Goal: Complete application form: Complete application form

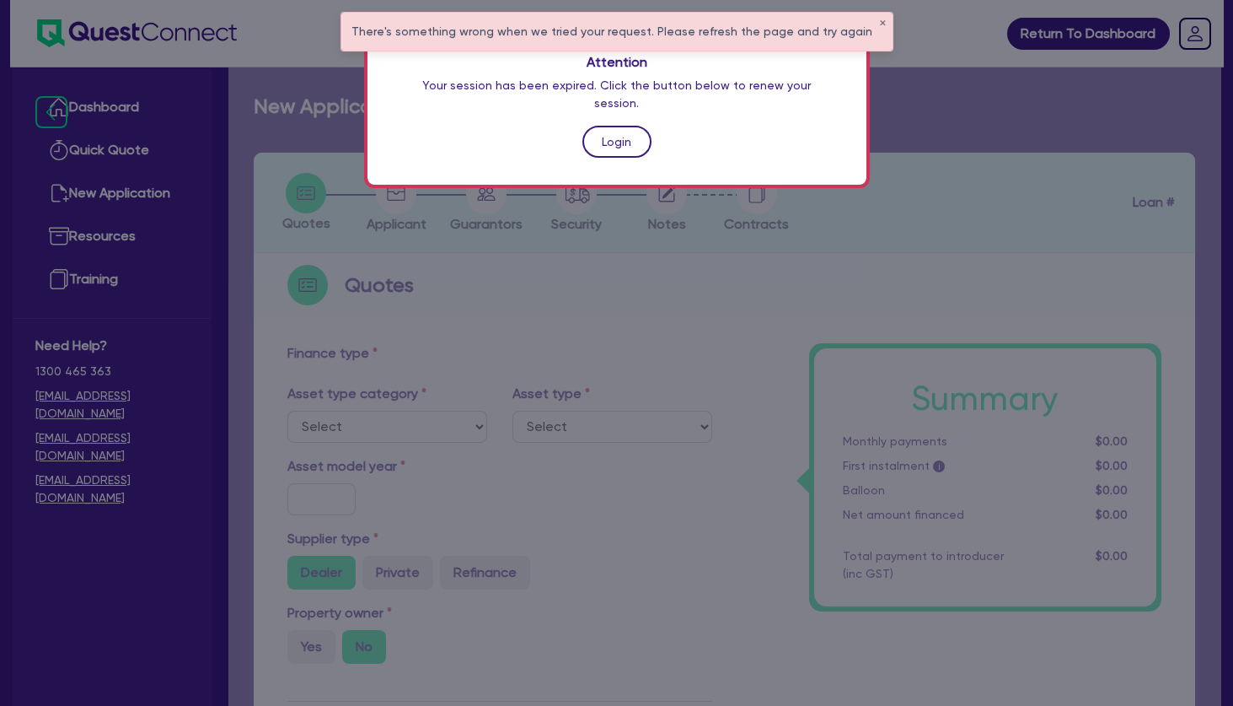
click at [610, 126] on link "Login" at bounding box center [617, 142] width 69 height 32
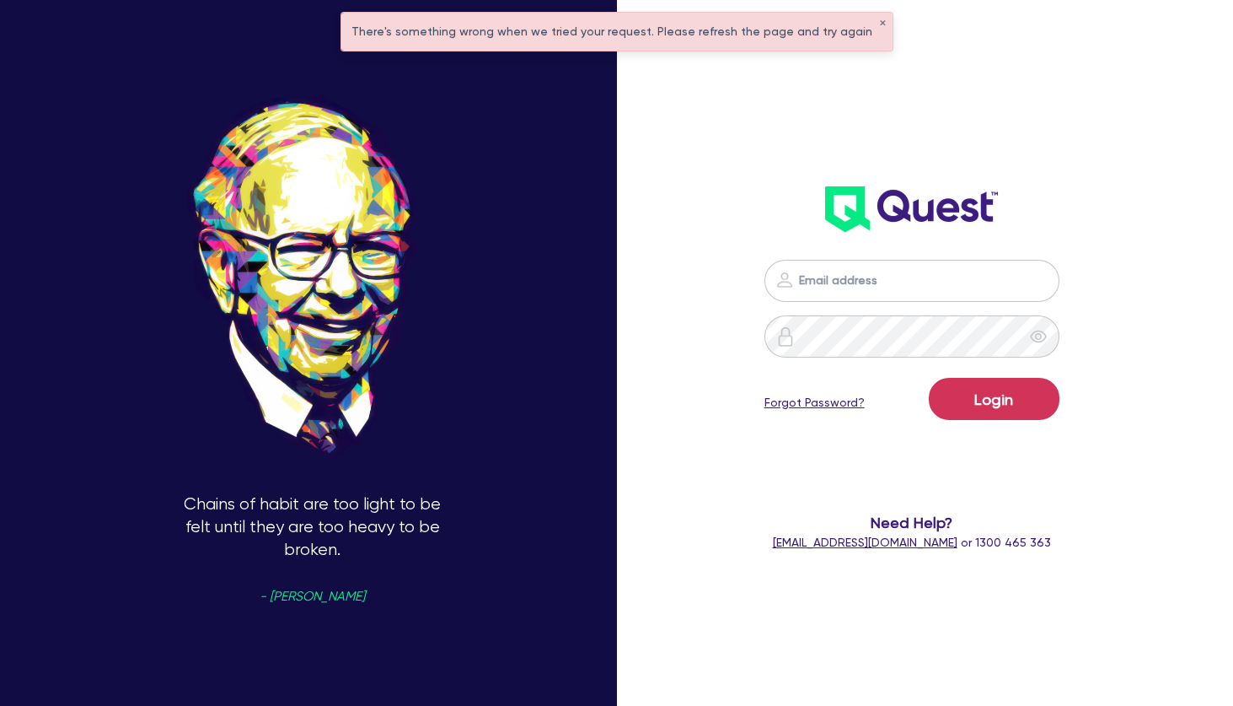
type input "[PERSON_NAME][EMAIL_ADDRESS][PERSON_NAME][DOMAIN_NAME]"
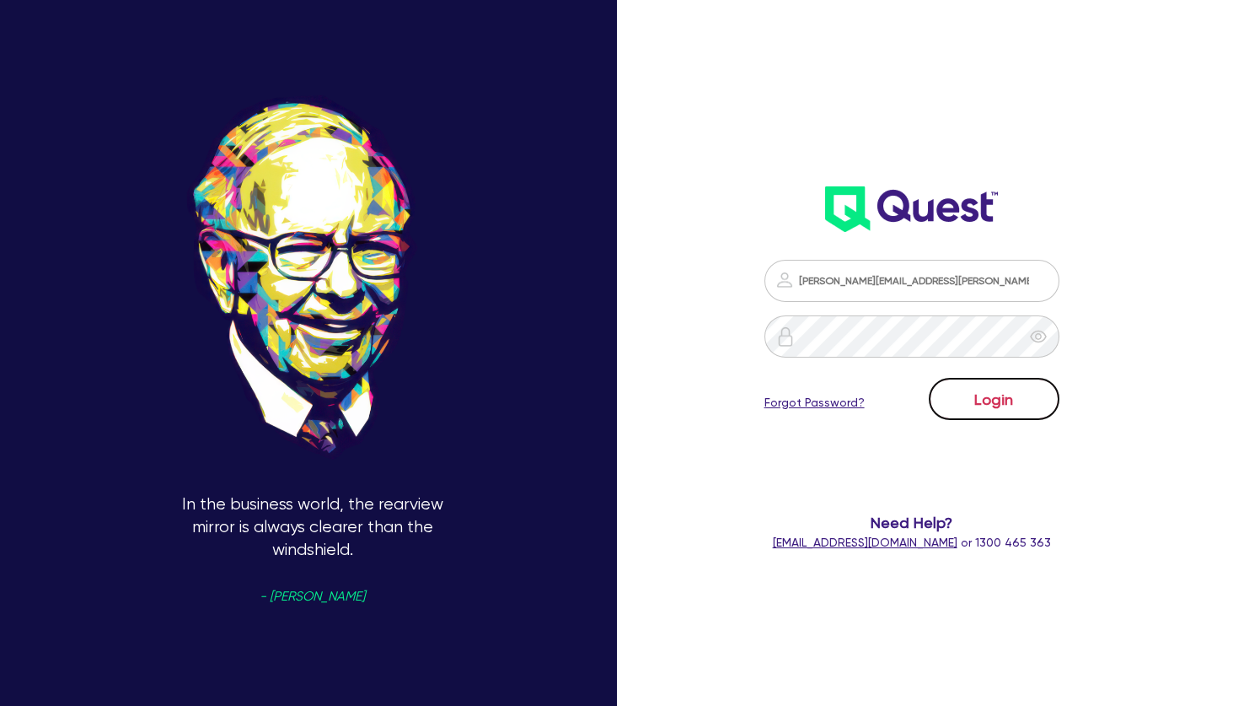
click at [1023, 406] on button "Login" at bounding box center [994, 399] width 131 height 42
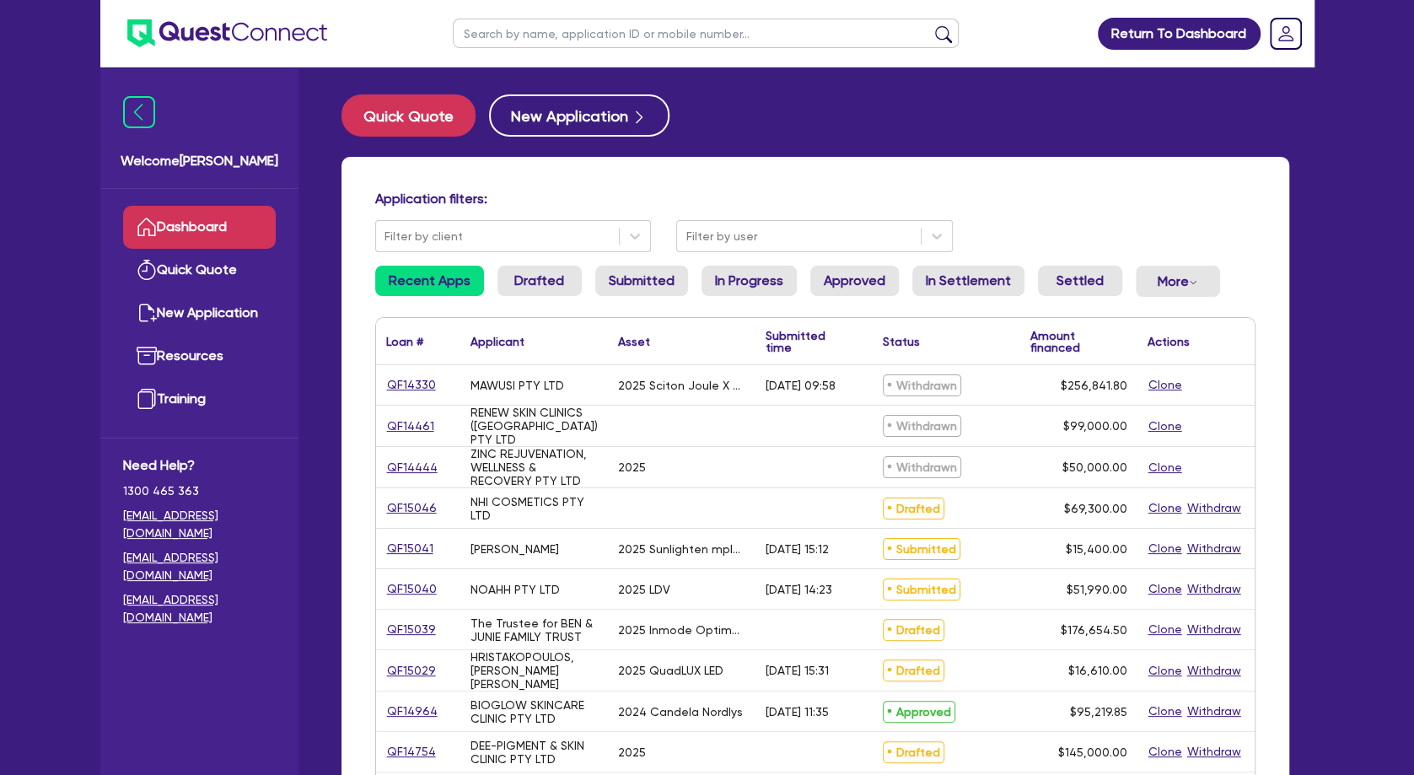
click at [562, 38] on input "text" at bounding box center [706, 34] width 506 height 30
type input "SP"
click at [930, 25] on button "submit" at bounding box center [943, 37] width 27 height 24
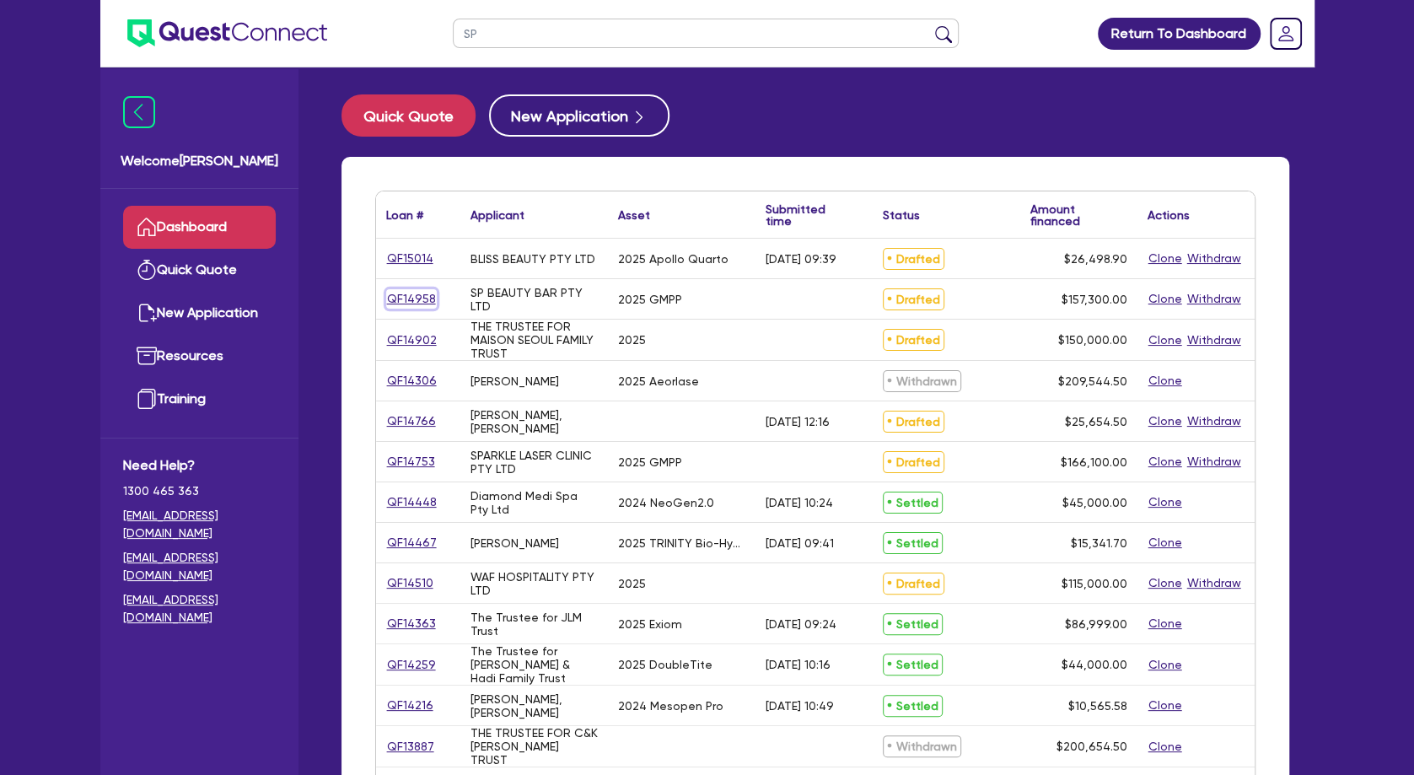
click at [397, 296] on link "QF14958" at bounding box center [411, 298] width 51 height 19
select select "TERTIARY_ASSETS"
select select "BEAUTY_EQUIPMENT"
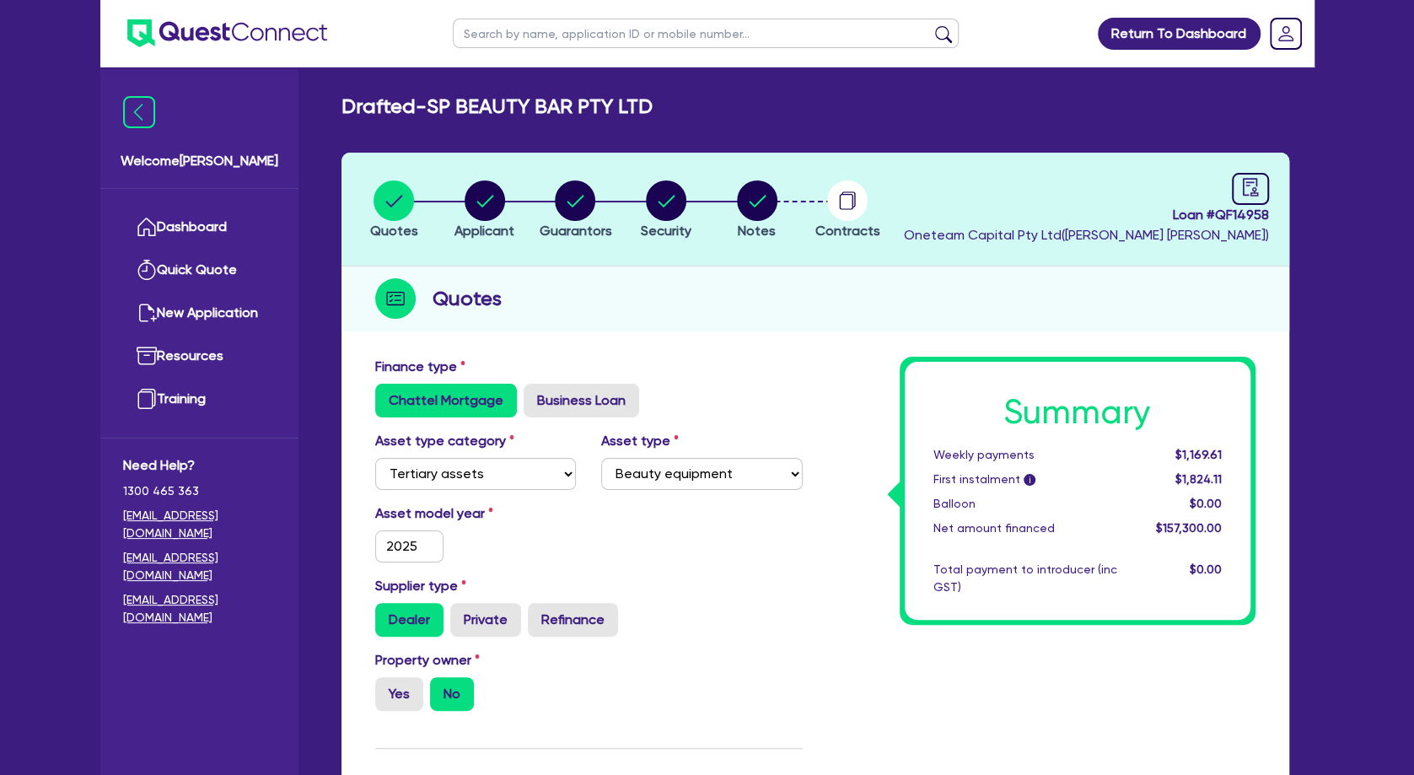
drag, startPoint x: 683, startPoint y: 105, endPoint x: 436, endPoint y: 106, distance: 247.0
click at [436, 106] on div "Drafted - SP BEAUTY BAR PTY LTD" at bounding box center [815, 106] width 973 height 24
copy h2 "SP BEAUTY BAR PTY LTD"
click at [472, 205] on circle "button" at bounding box center [485, 200] width 40 height 40
select select "COMPANY"
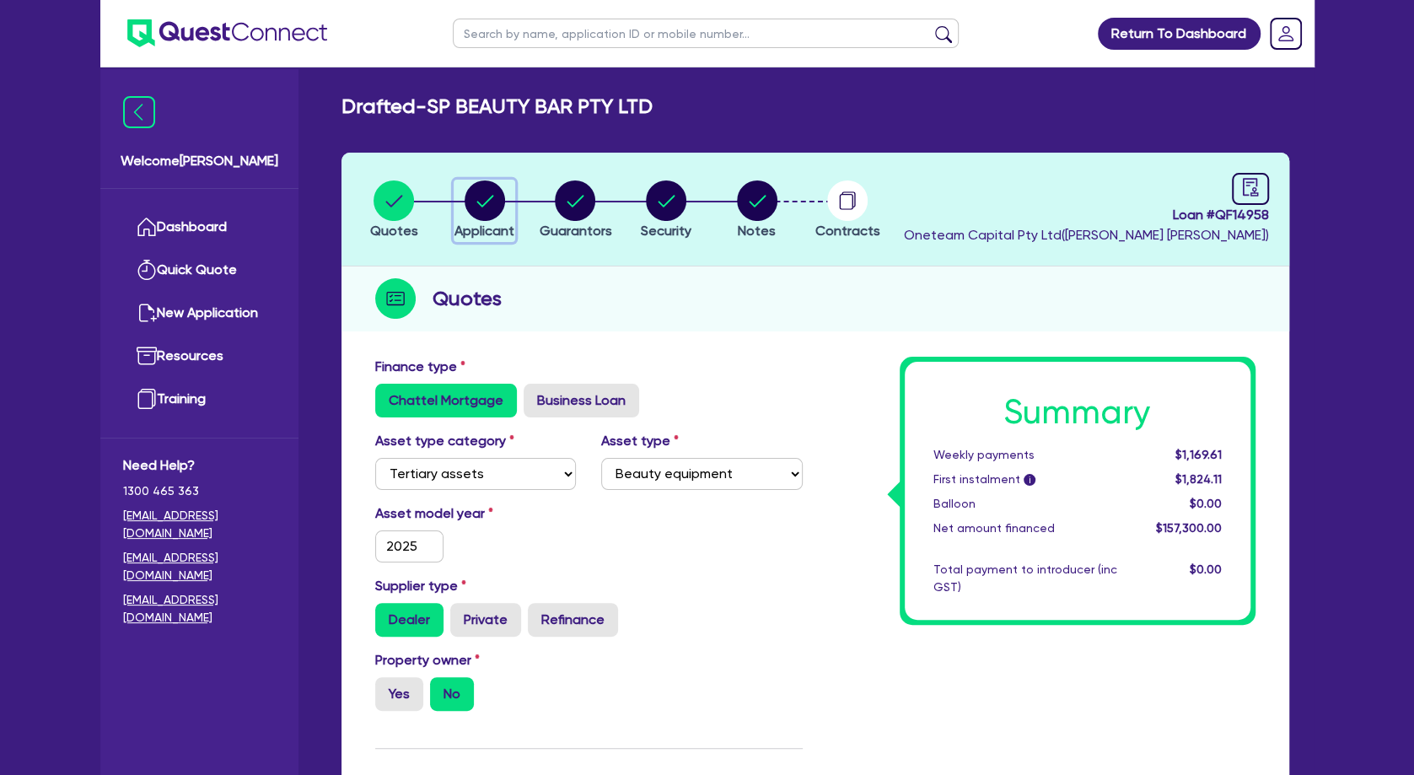
select select "HEALTH_BEAUTY"
select select "HAIR_BEAUTY_SALONS"
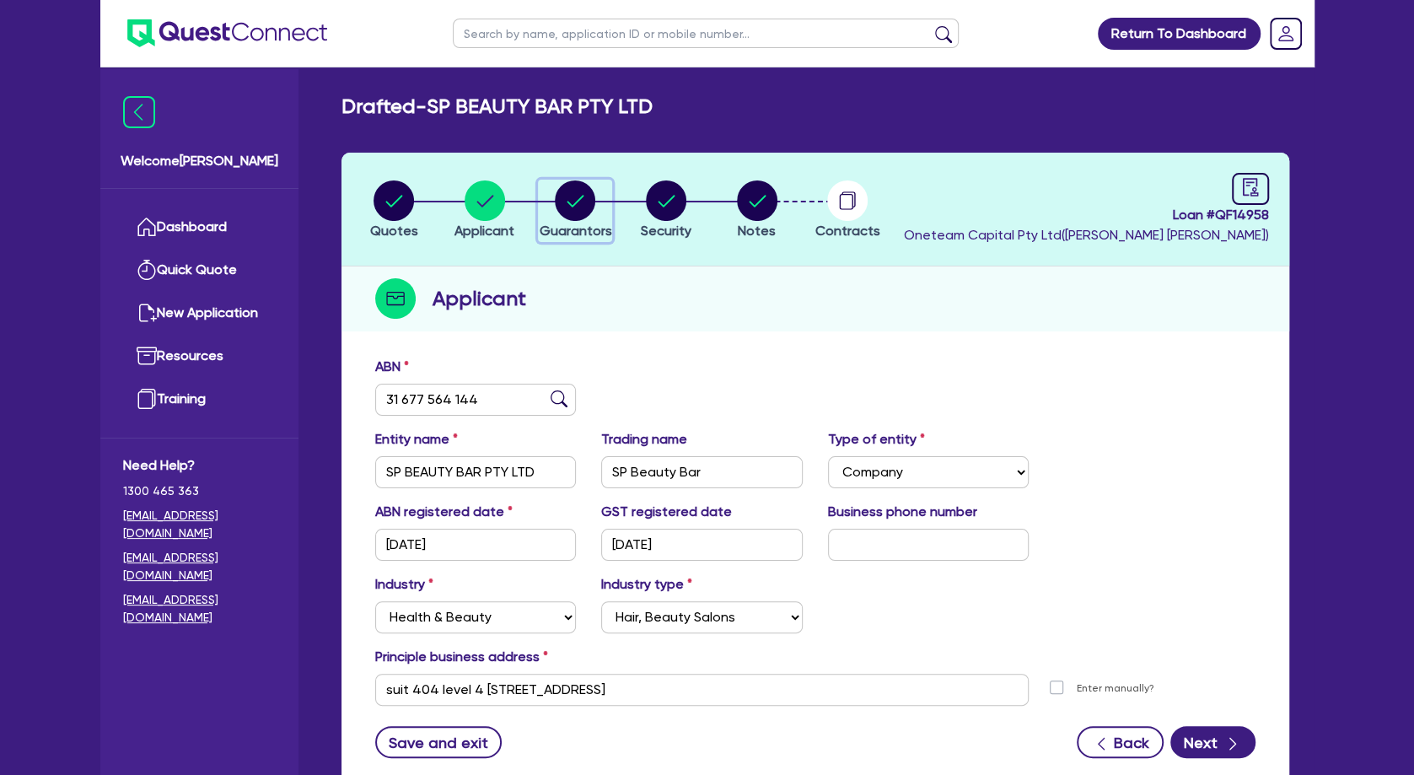
click at [581, 228] on span "Guarantors" at bounding box center [575, 231] width 72 height 16
select select "MRS"
select select "[GEOGRAPHIC_DATA]"
select select "DE_FACTO"
select select "CASH"
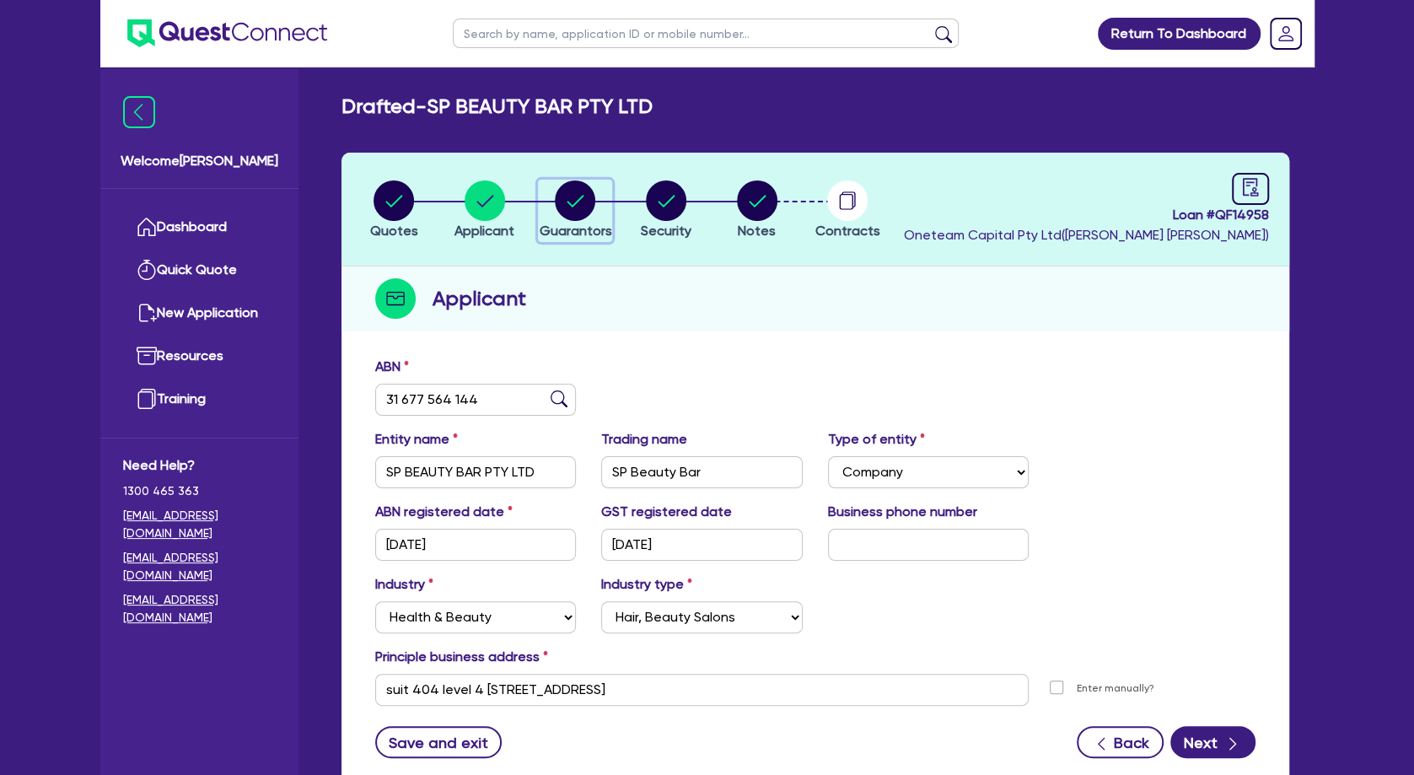
select select "EQUIPMENT"
select select "OTHER"
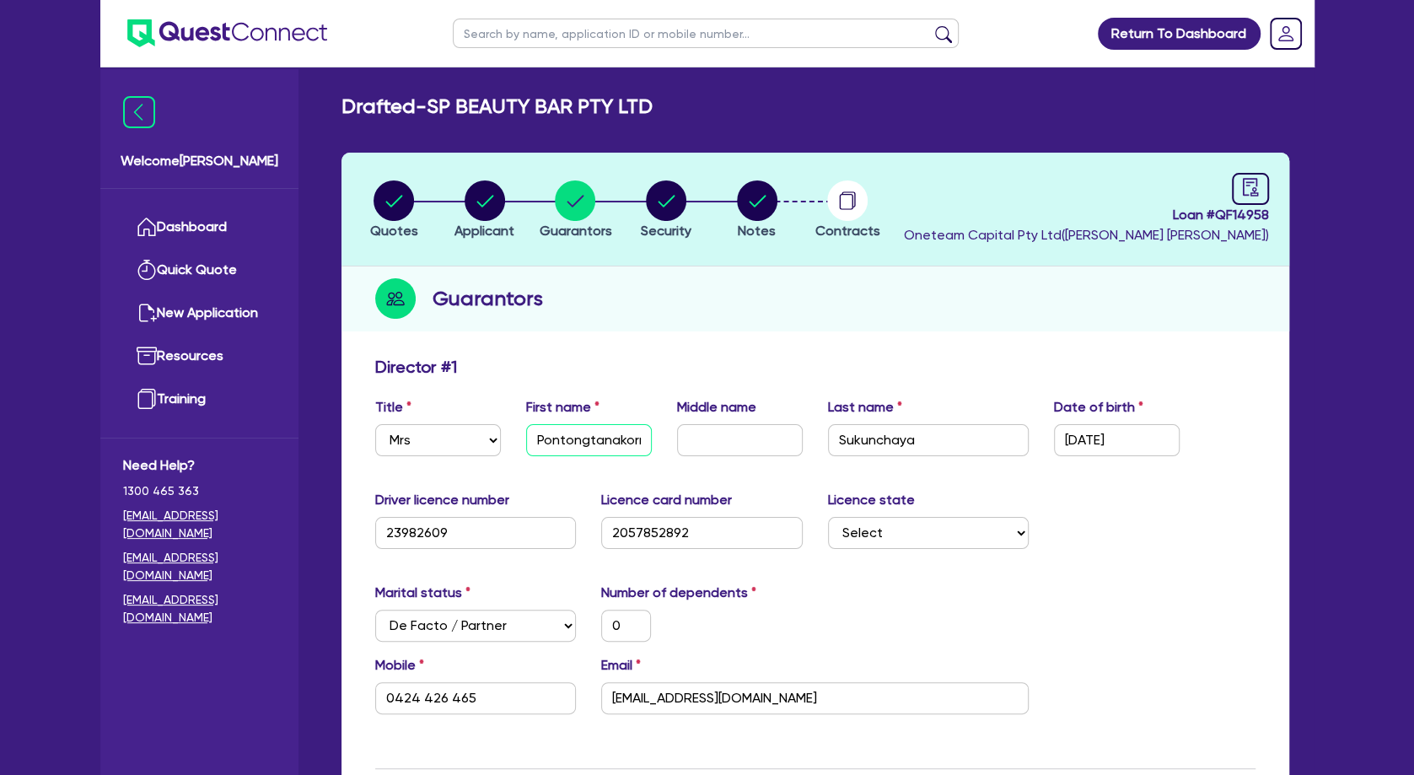
click at [611, 444] on input "Pontongtanakorn" at bounding box center [589, 440] width 126 height 32
click at [860, 453] on input "Sukunchaya" at bounding box center [928, 440] width 201 height 32
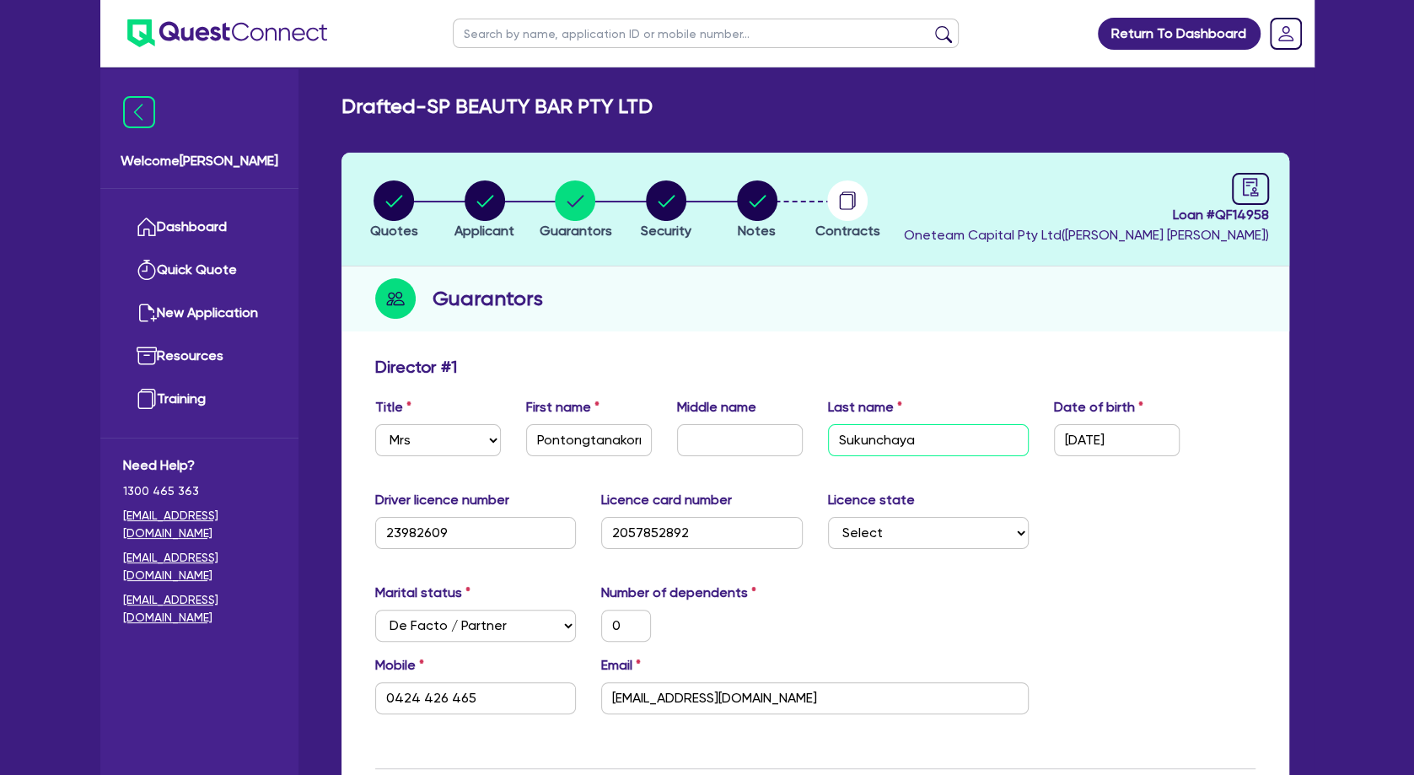
click at [860, 453] on input "Sukunchaya" at bounding box center [928, 440] width 201 height 32
click at [498, 203] on circle "button" at bounding box center [485, 200] width 40 height 40
select select "COMPANY"
select select "HEALTH_BEAUTY"
select select "HAIR_BEAUTY_SALONS"
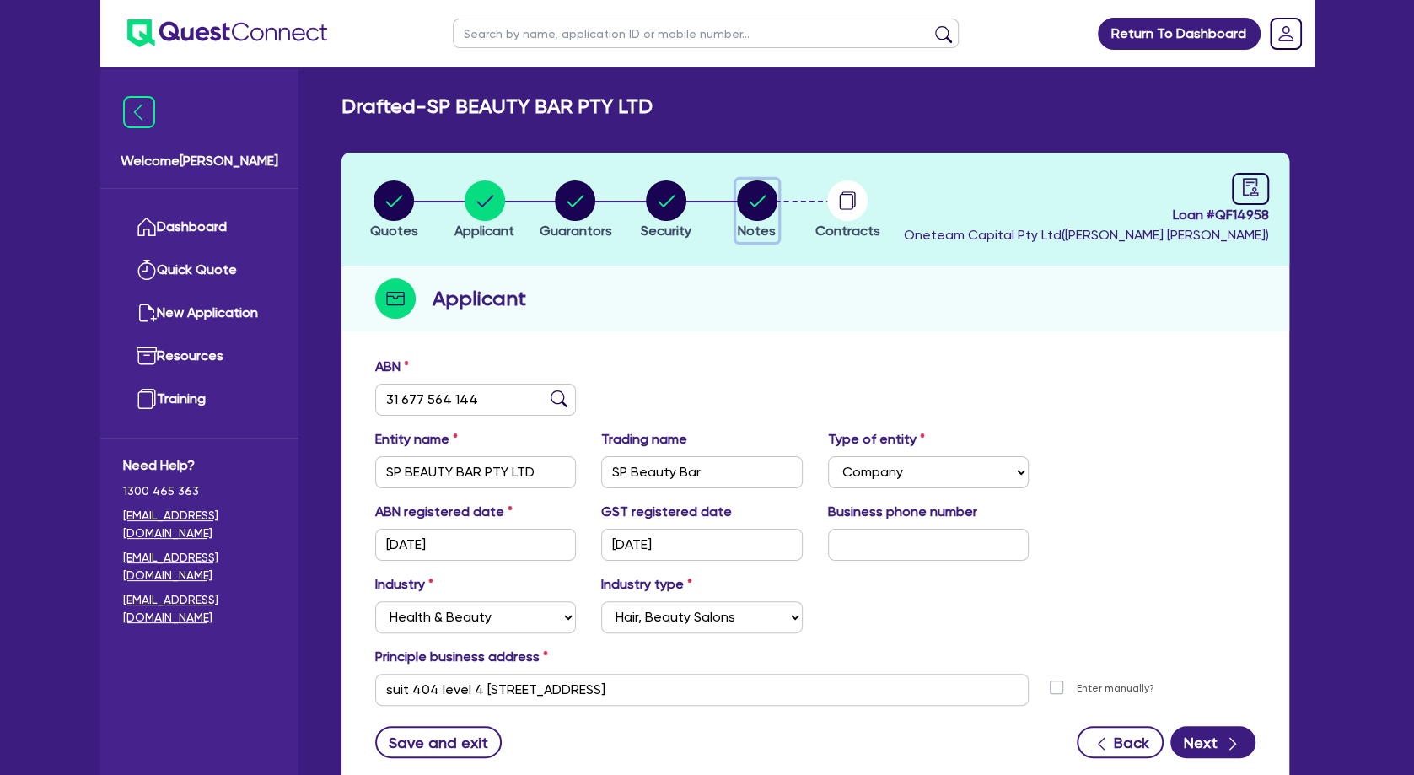
click at [753, 201] on circle "button" at bounding box center [757, 200] width 40 height 40
select select "Other"
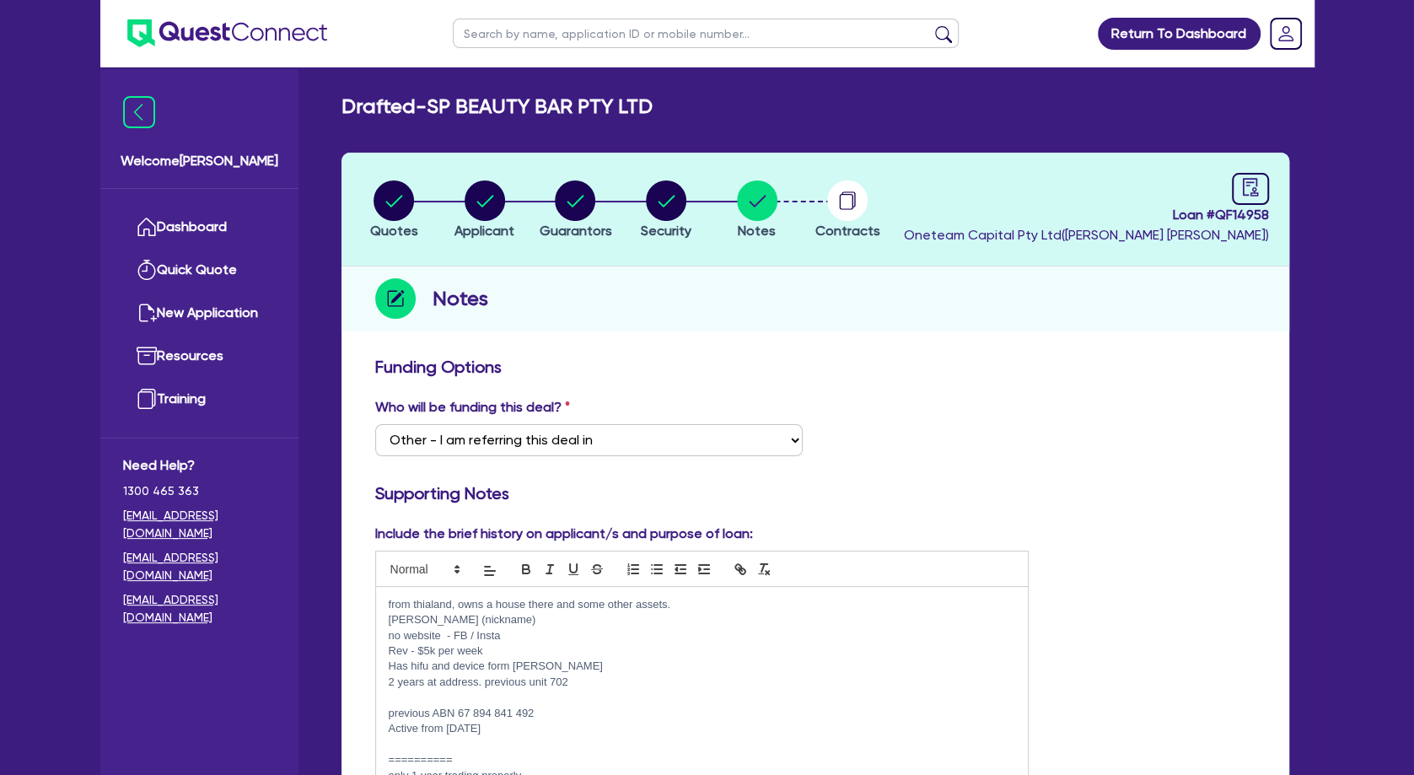
click at [542, 705] on p "previous ABN 67 894 841 492" at bounding box center [702, 713] width 627 height 15
drag, startPoint x: 543, startPoint y: 710, endPoint x: 459, endPoint y: 713, distance: 83.5
click at [459, 705] on p "previous ABN 67 894 841 492" at bounding box center [702, 713] width 627 height 15
copy p "67 894 841 492"
click at [442, 705] on p at bounding box center [702, 744] width 627 height 15
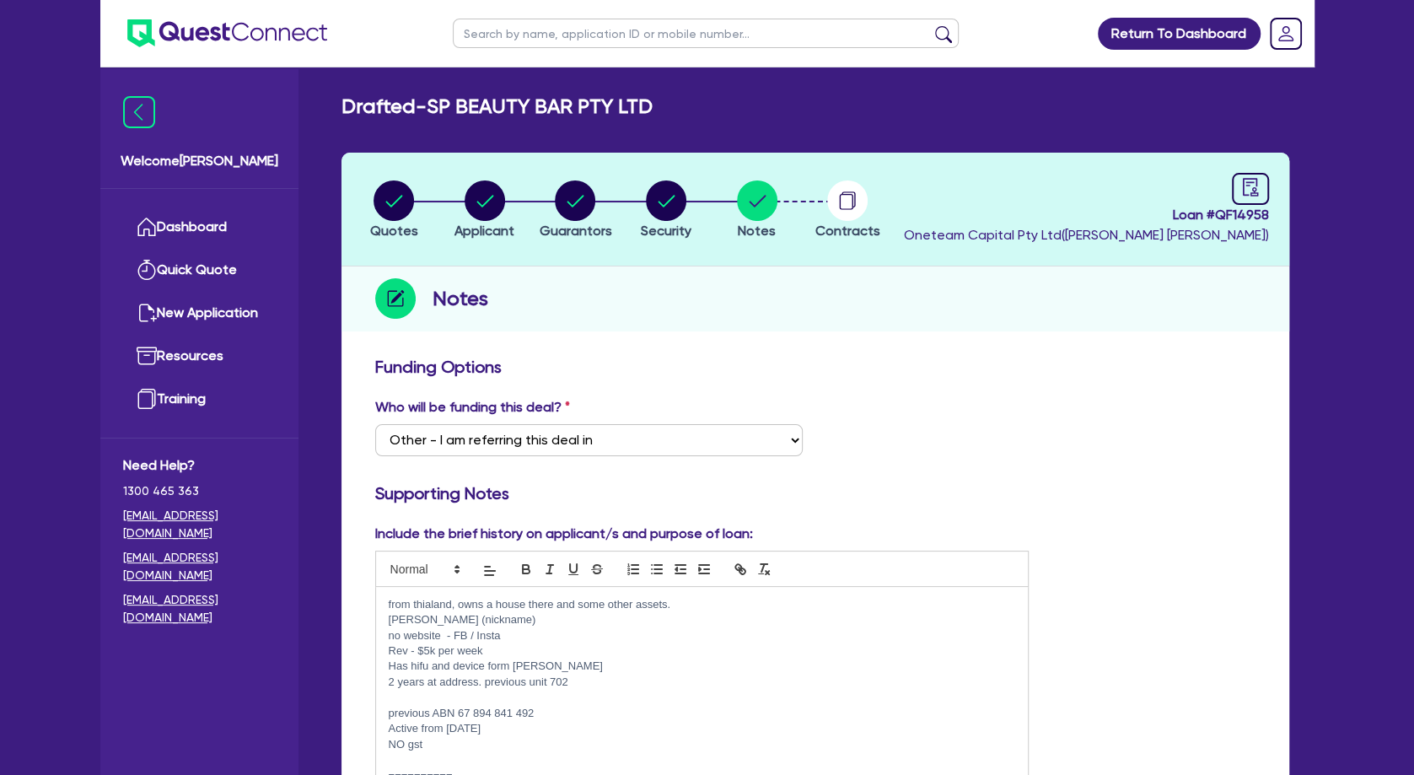
click at [429, 687] on p "2 years at address. previous unit 702" at bounding box center [702, 681] width 627 height 15
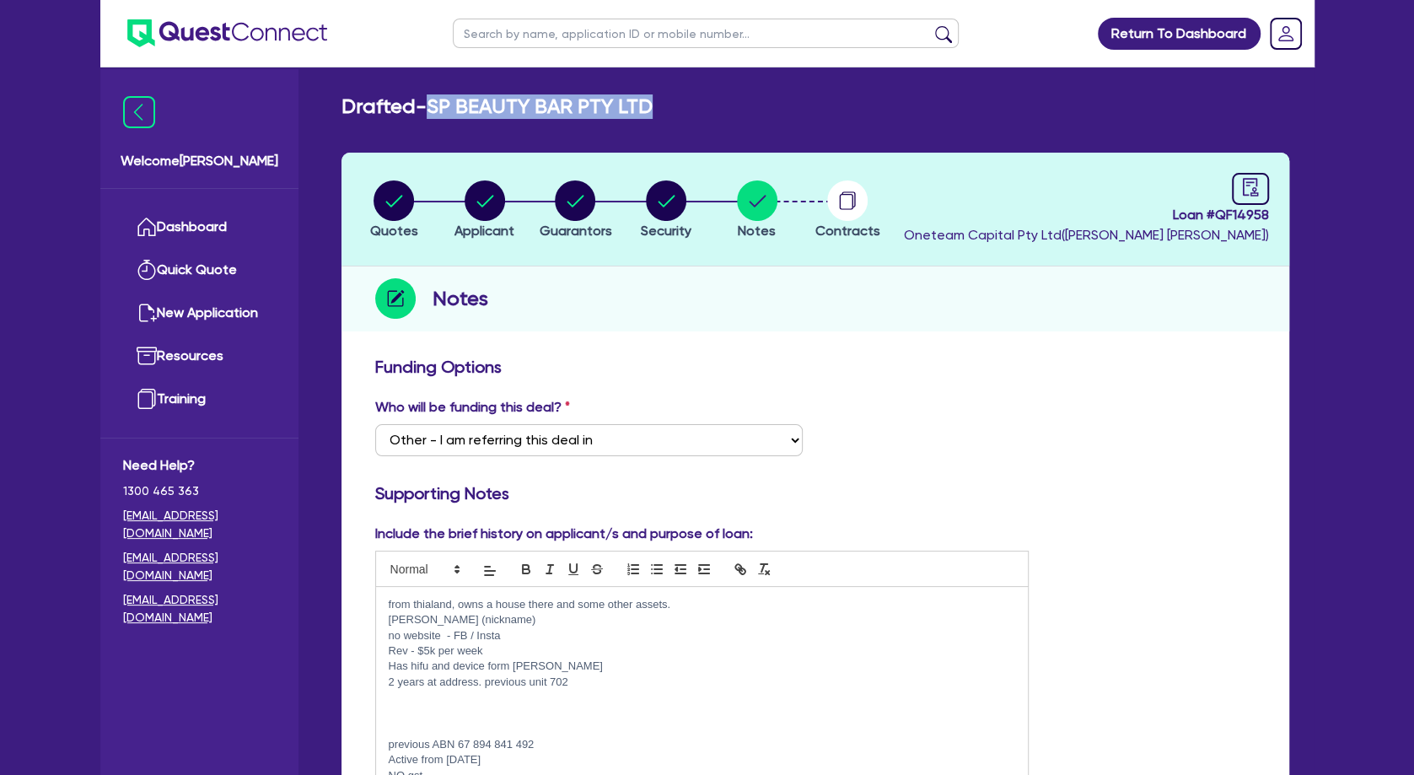
drag, startPoint x: 516, startPoint y: 108, endPoint x: 443, endPoint y: 107, distance: 73.3
click at [443, 107] on div "Drafted - SP BEAUTY BAR PTY LTD" at bounding box center [815, 106] width 973 height 24
copy h2 "SP BEAUTY BAR PTY LTD"
click at [403, 705] on p at bounding box center [702, 713] width 627 height 15
click at [415, 705] on p at bounding box center [702, 728] width 627 height 15
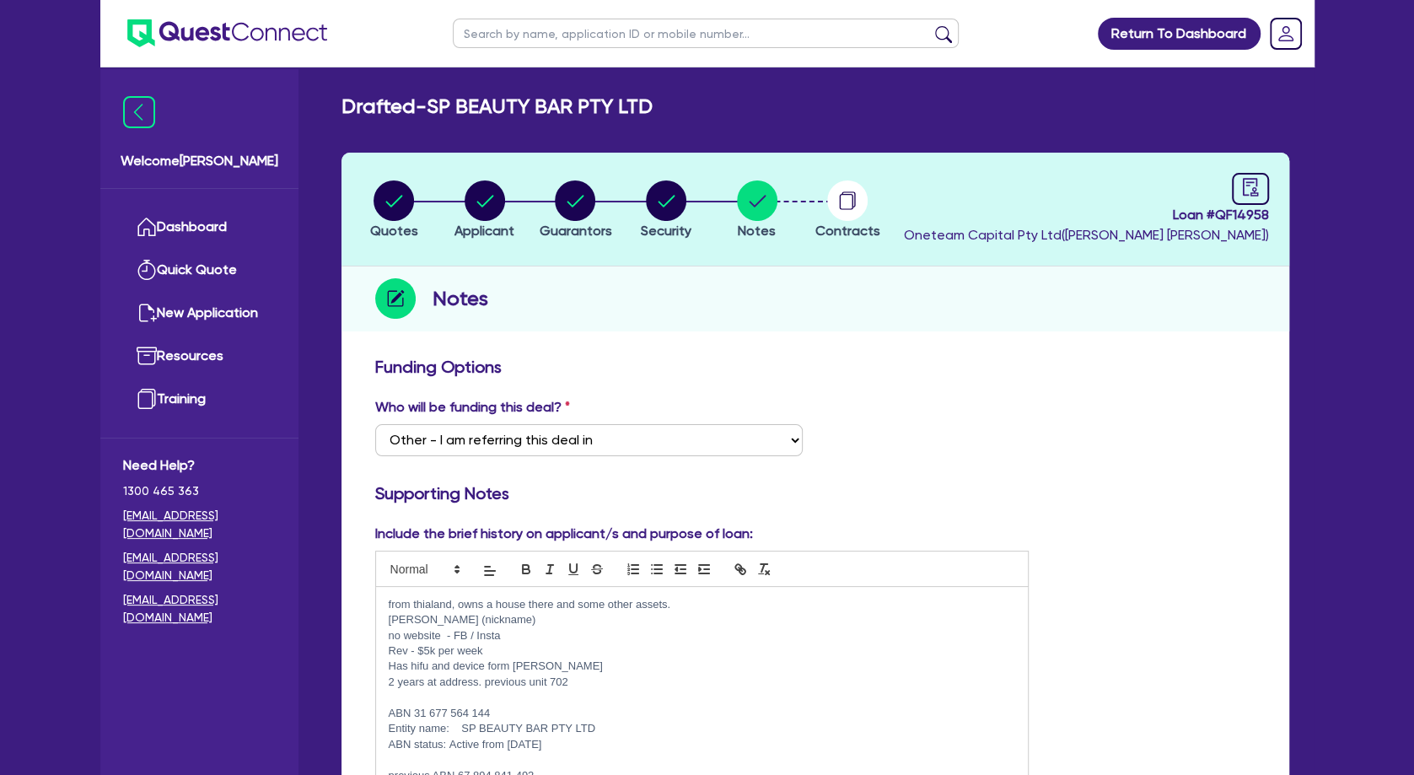
click at [679, 363] on h3 "Funding Options" at bounding box center [815, 367] width 880 height 20
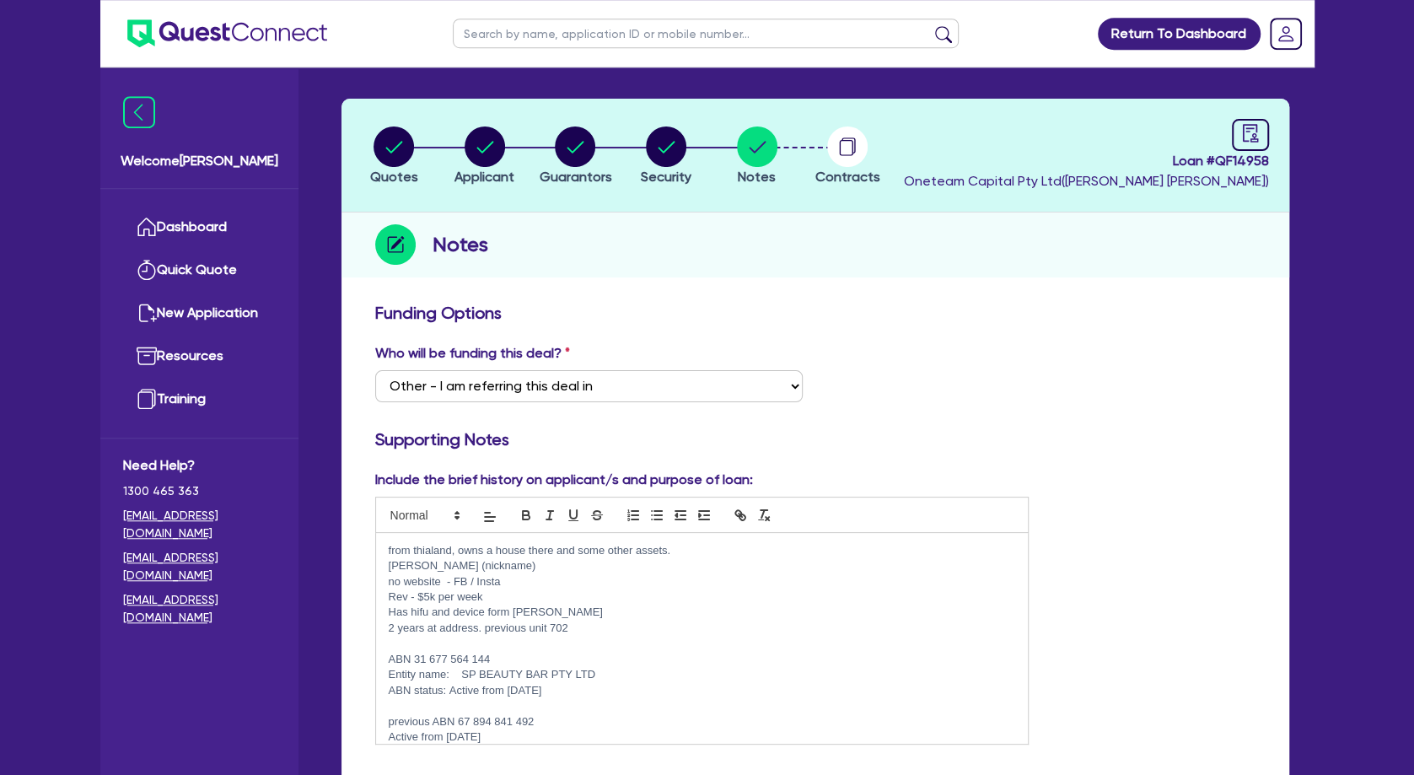
scroll to position [91, 0]
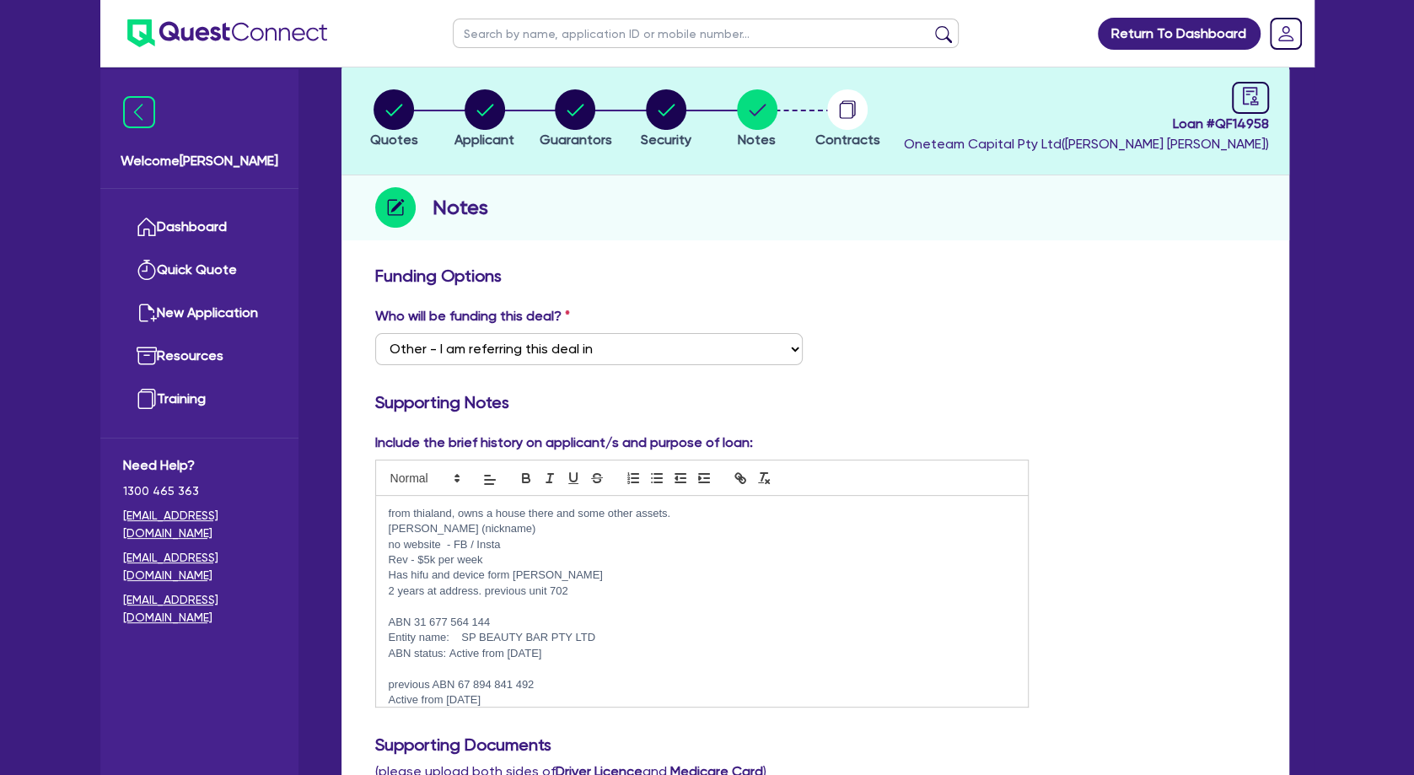
click at [495, 600] on p at bounding box center [702, 606] width 627 height 15
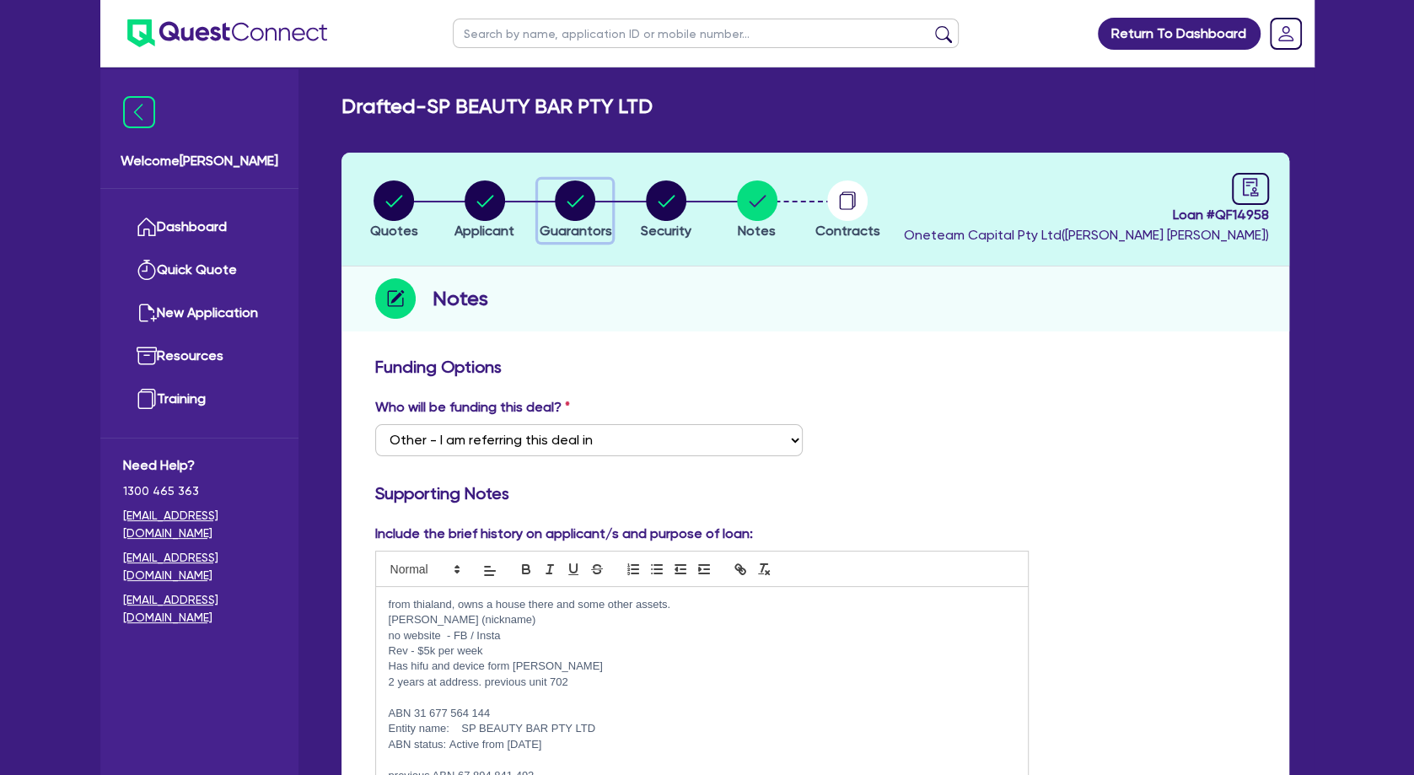
click at [563, 202] on circle "button" at bounding box center [575, 200] width 40 height 40
select select "MRS"
select select "[GEOGRAPHIC_DATA]"
select select "DE_FACTO"
select select "CASH"
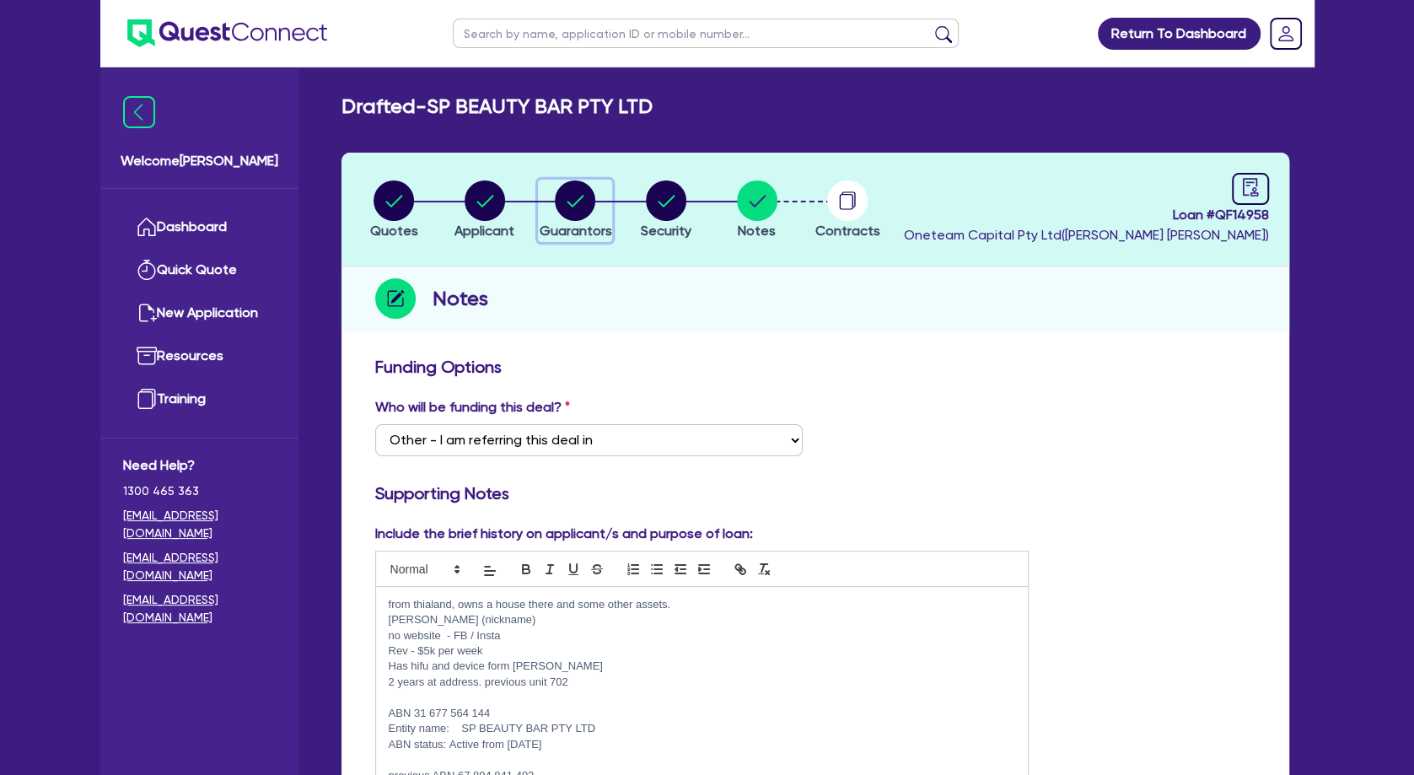
select select "EQUIPMENT"
select select "OTHER"
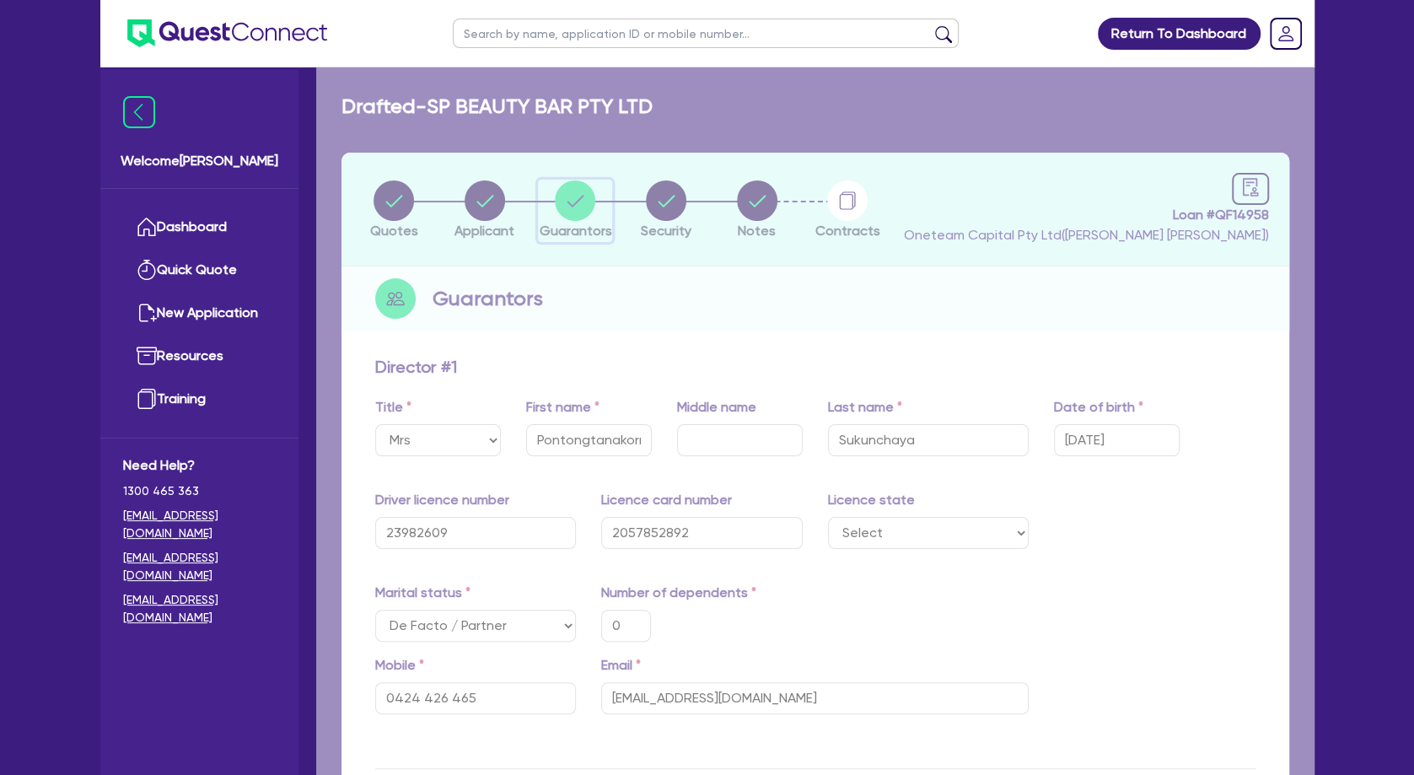
type input "0"
type input "0424 426 465"
type input "17,000"
type input "50,000"
type input "20,000"
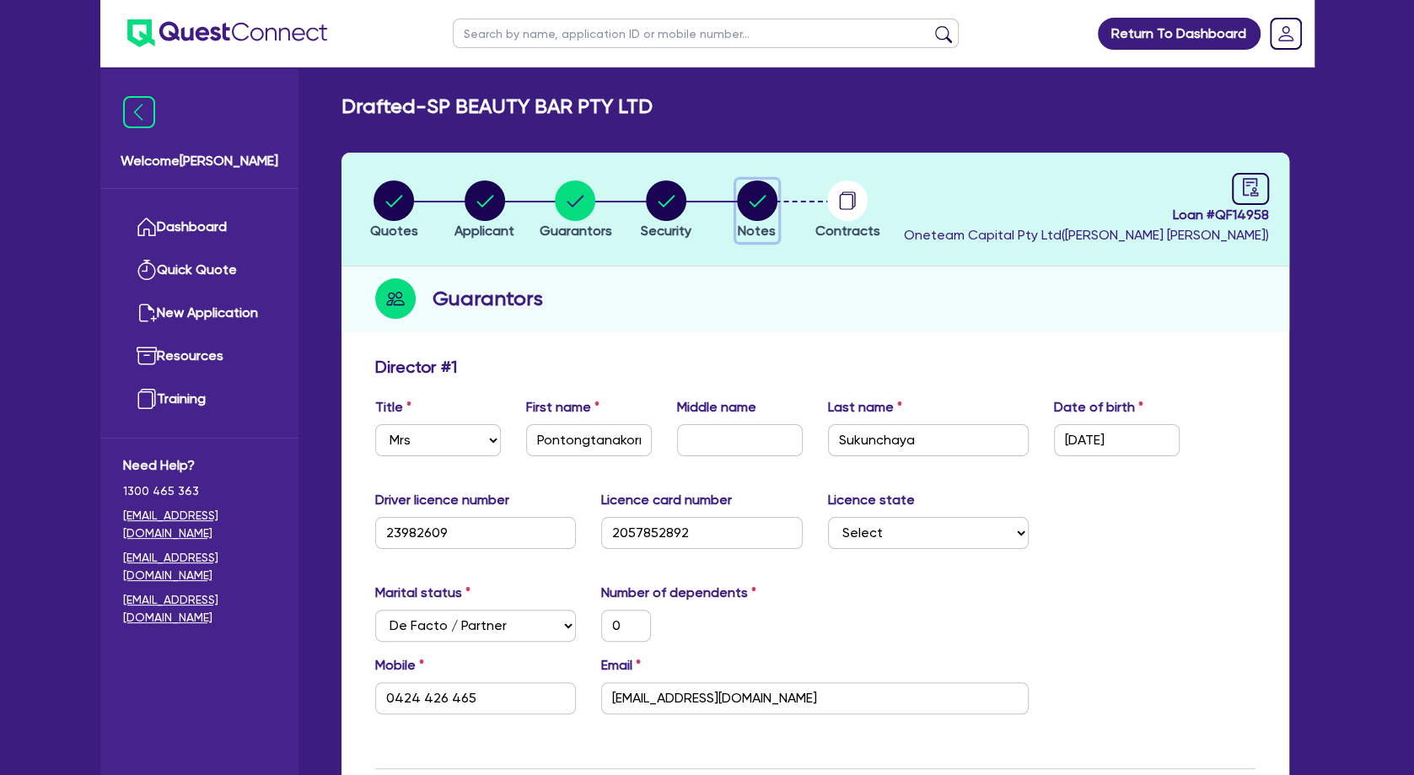
click at [750, 199] on circle "button" at bounding box center [757, 200] width 40 height 40
select select "Other"
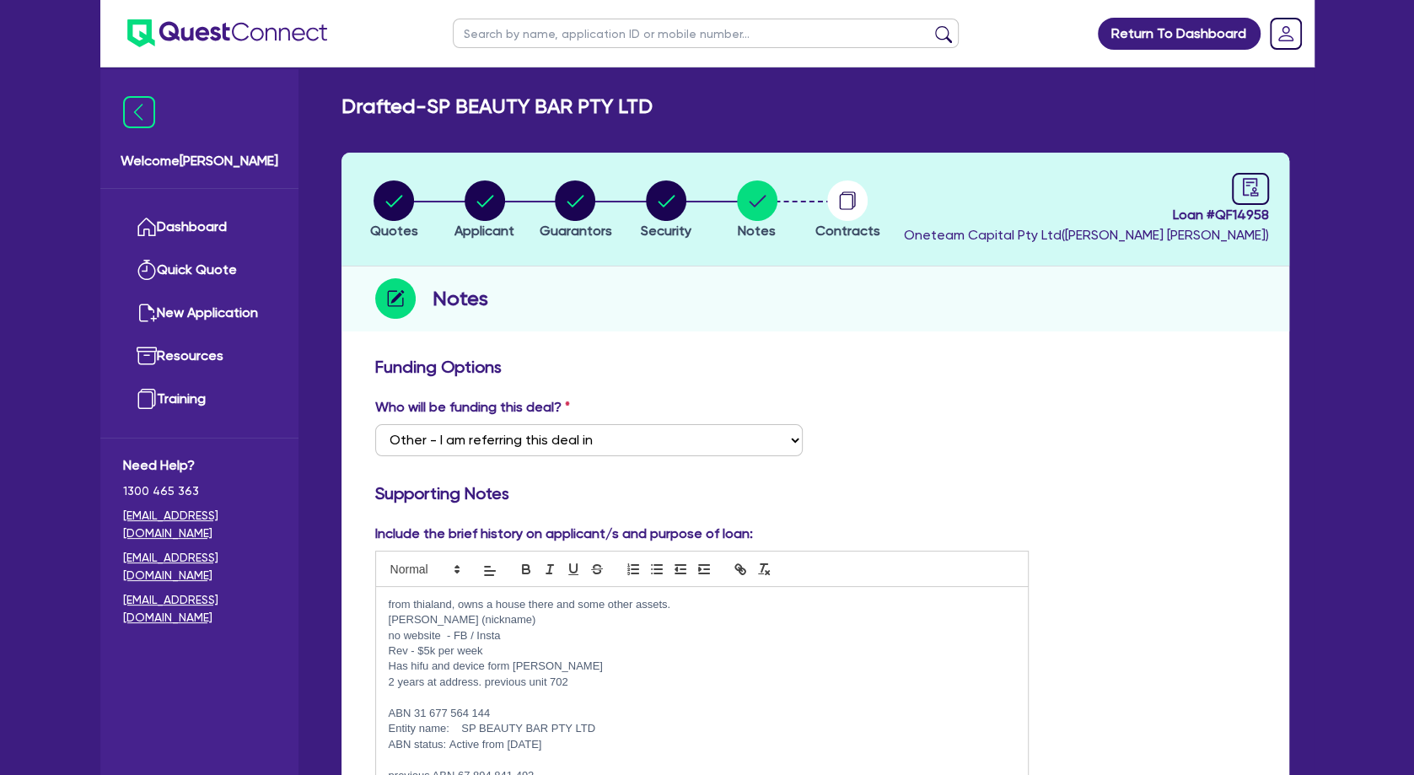
drag, startPoint x: 558, startPoint y: 691, endPoint x: 555, endPoint y: 681, distance: 10.7
click at [557, 691] on p at bounding box center [702, 697] width 627 height 15
click at [501, 691] on p "** small default on file" at bounding box center [702, 697] width 627 height 15
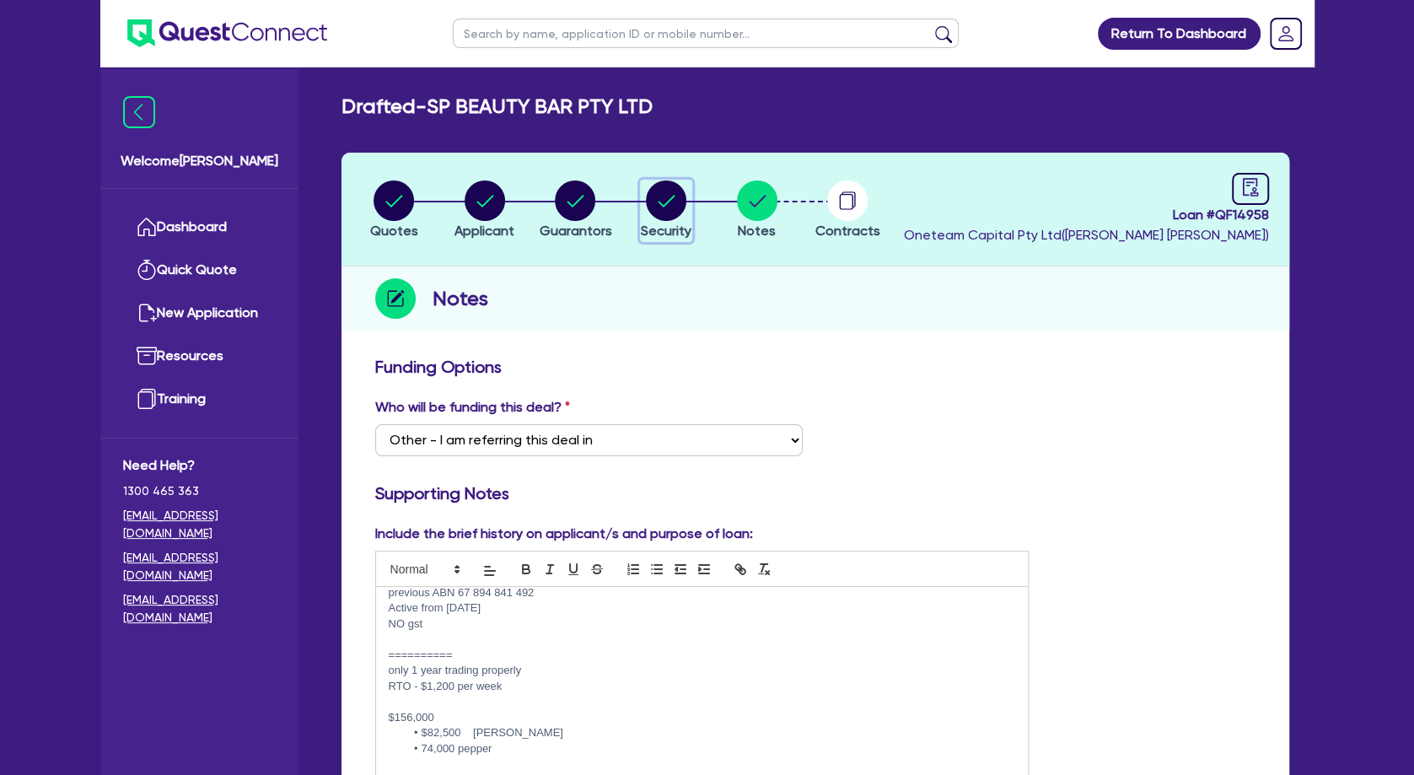
click at [668, 183] on circle "button" at bounding box center [666, 200] width 40 height 40
select select "TERTIARY_ASSETS"
select select "BEAUTY_EQUIPMENT"
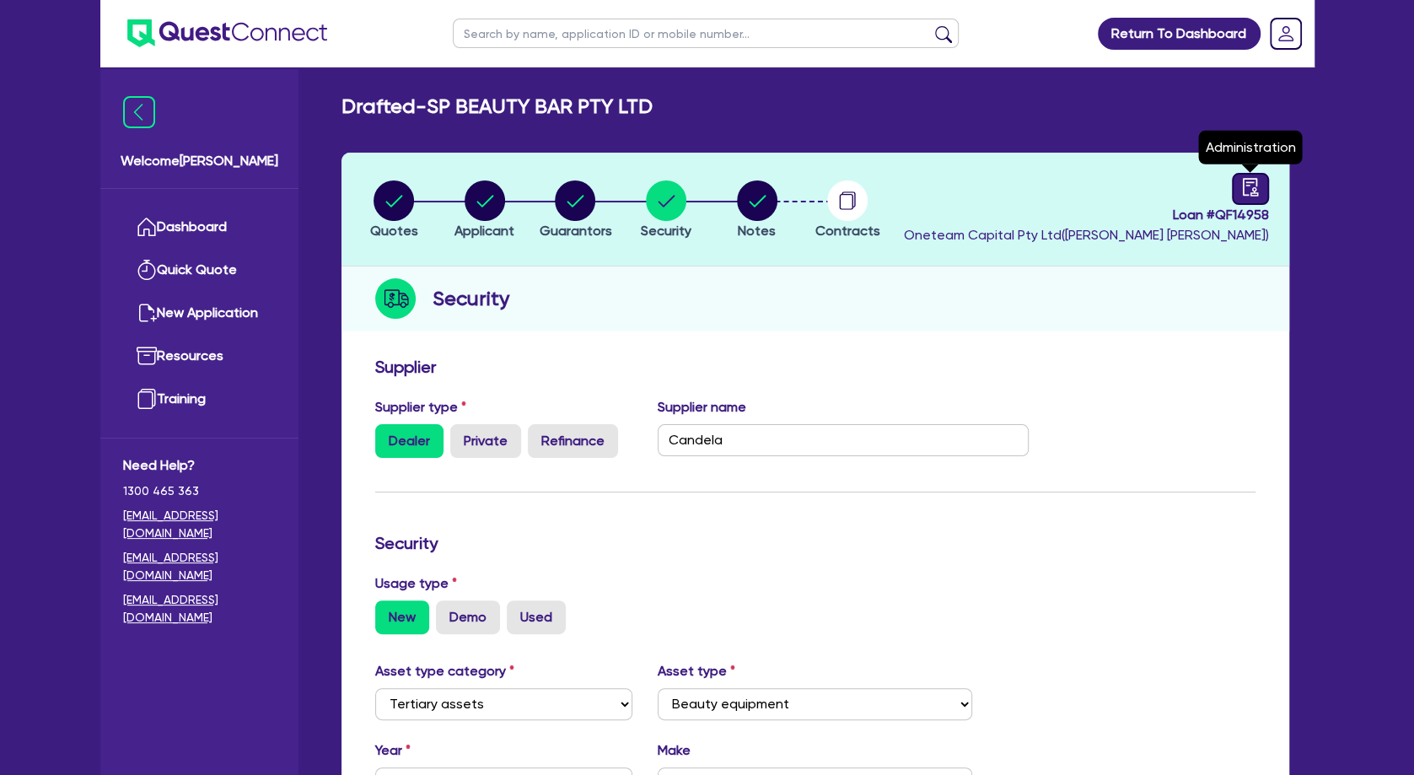
click at [1232, 188] on link at bounding box center [1250, 189] width 37 height 32
select select "DRAFTED_NEW"
select select "Other"
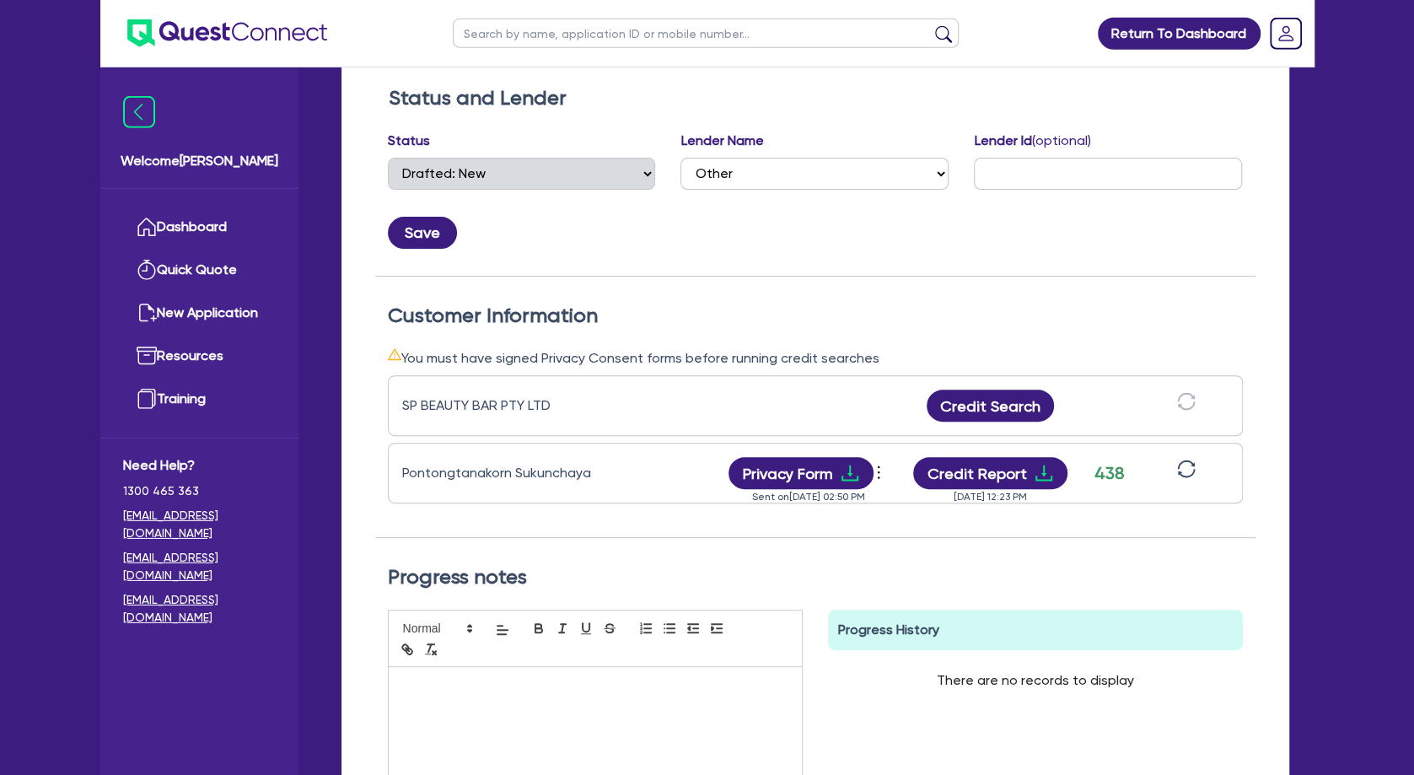
scroll to position [273, 0]
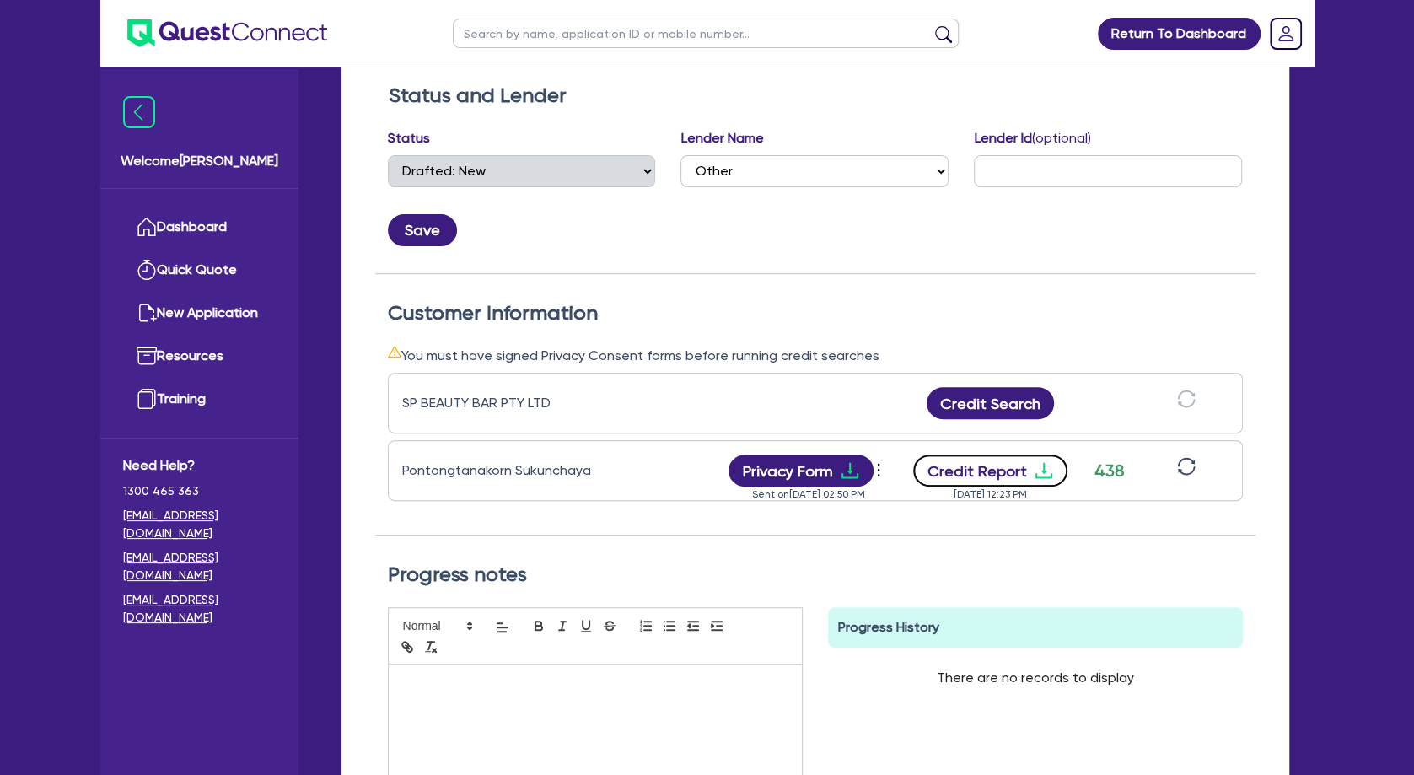
click at [1043, 473] on icon "download" at bounding box center [1044, 470] width 20 height 20
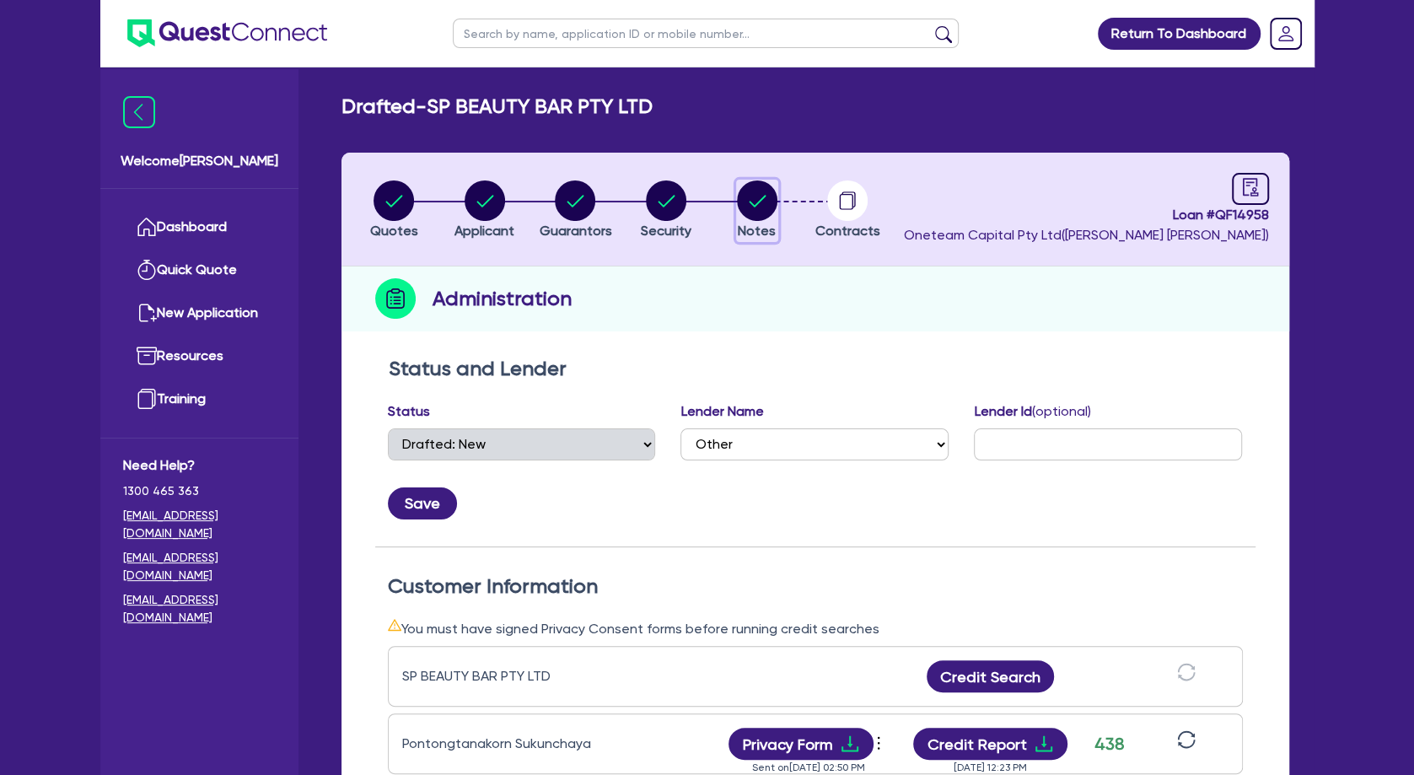
click at [752, 202] on circle "button" at bounding box center [757, 200] width 40 height 40
select select "Other"
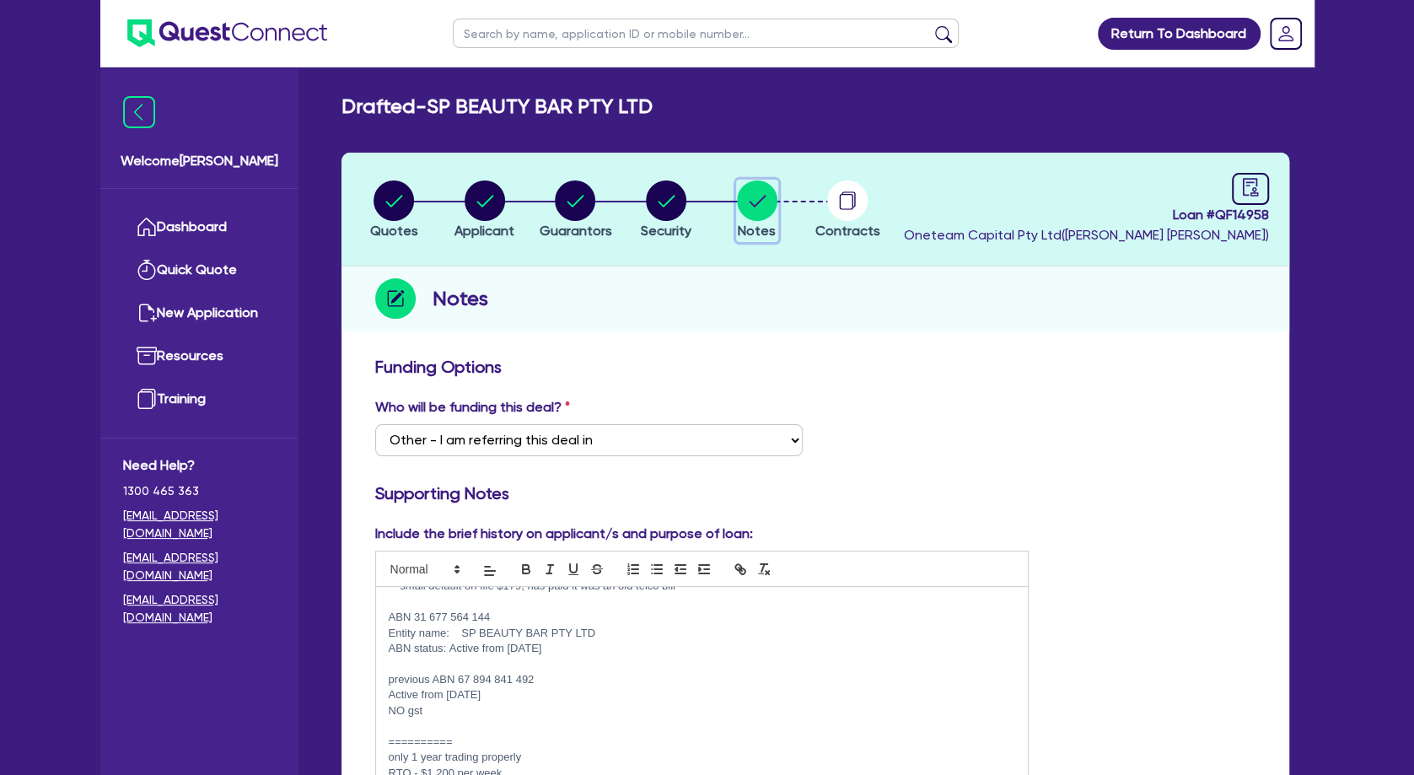
scroll to position [145, 0]
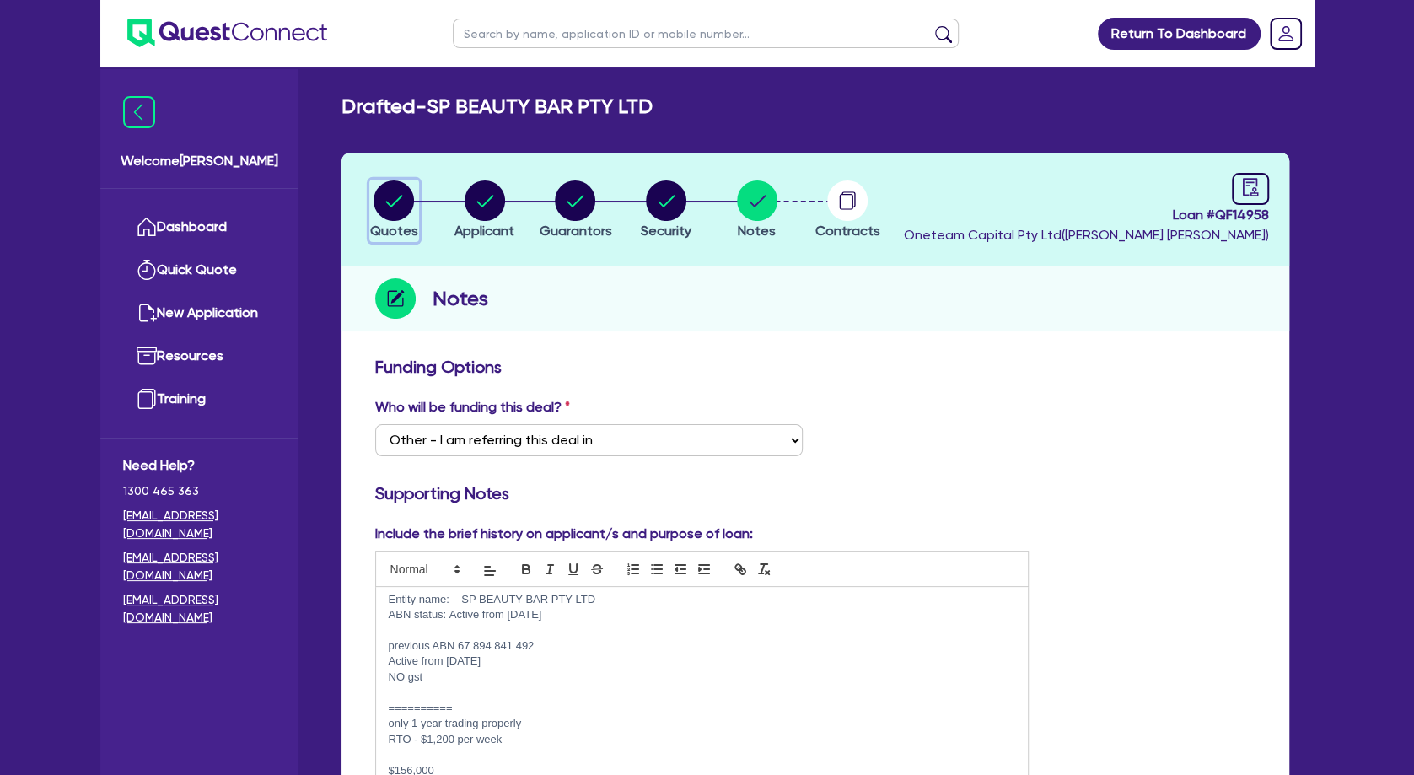
click at [401, 209] on circle "button" at bounding box center [393, 200] width 40 height 40
select select "TERTIARY_ASSETS"
select select "BEAUTY_EQUIPMENT"
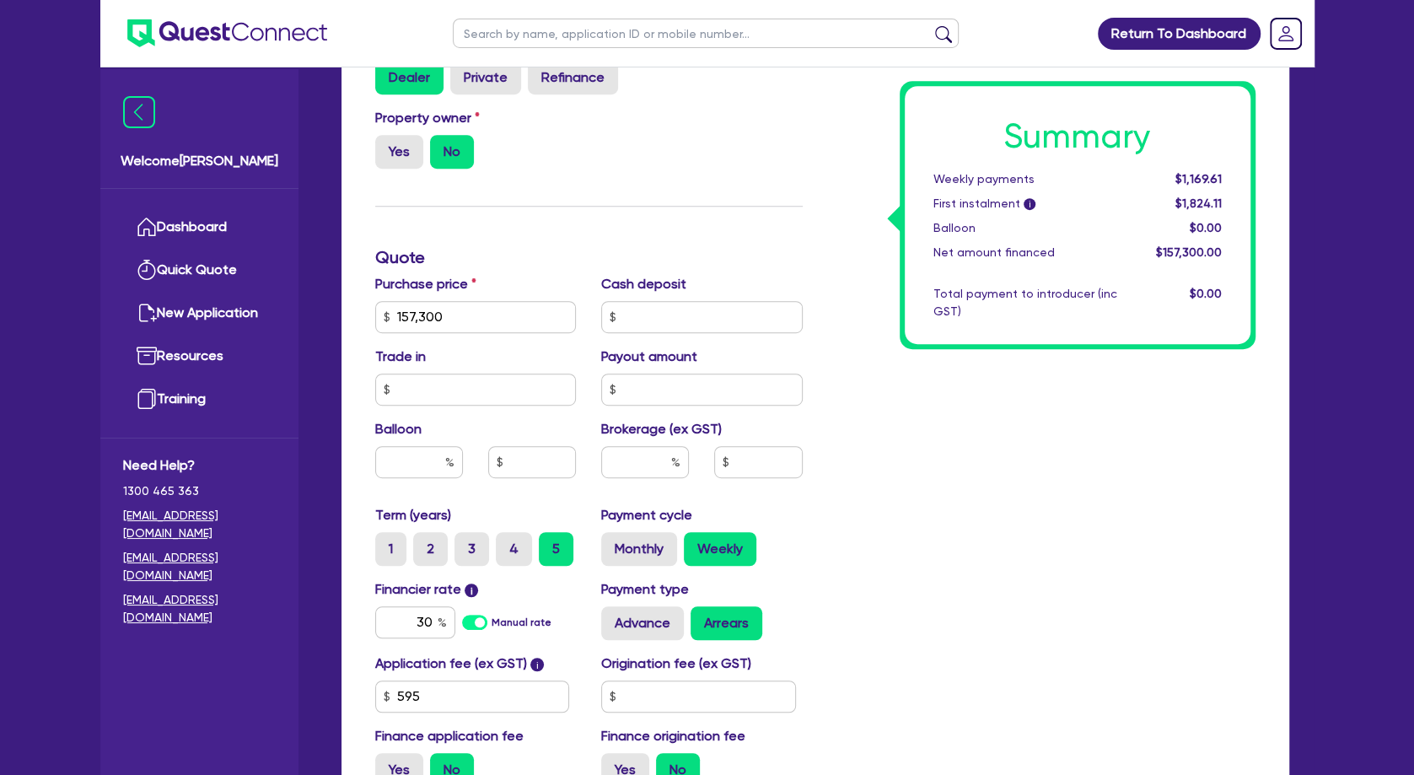
scroll to position [546, 0]
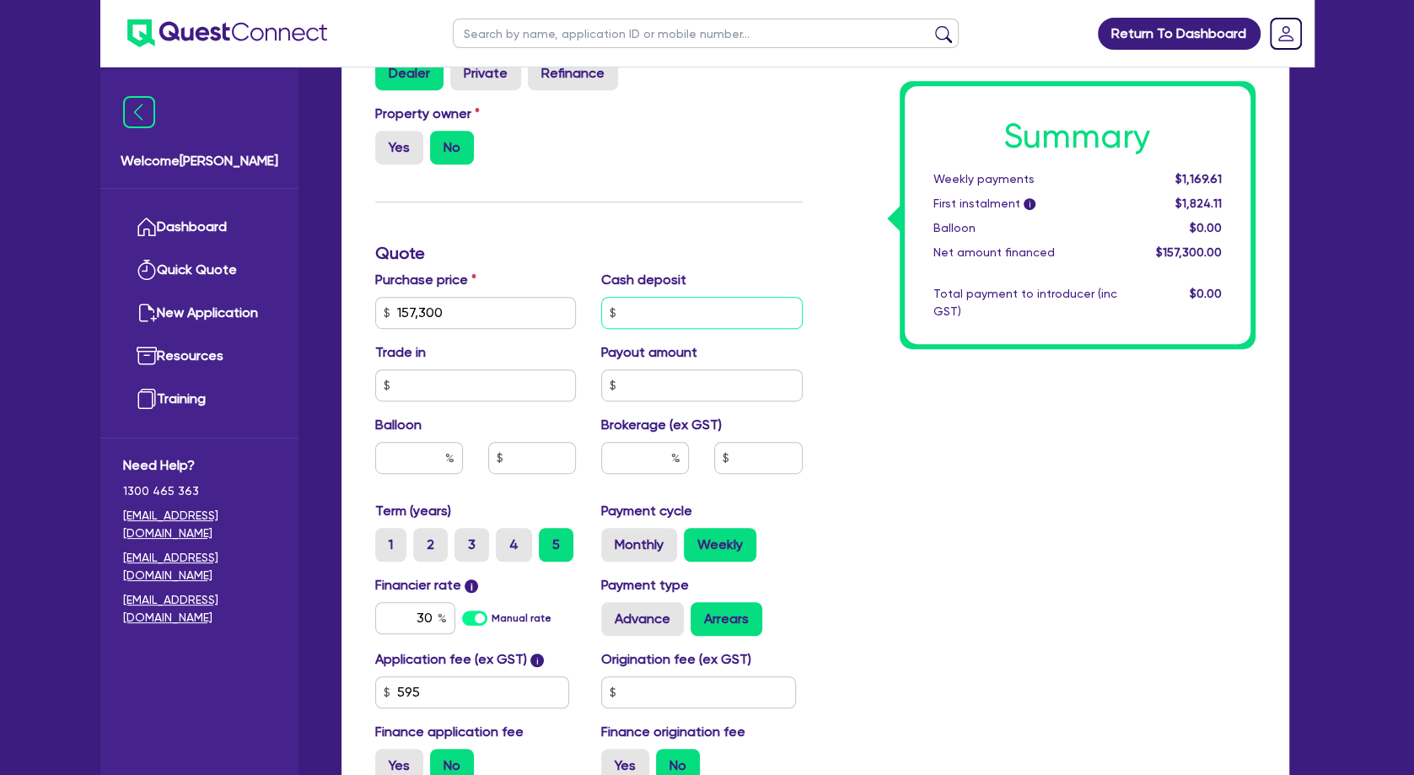
click at [727, 303] on input "text" at bounding box center [701, 313] width 201 height 32
type input "31,460"
type input "157,300"
click at [922, 434] on div "Summary Weekly payments $1,169.61 First instalment i $1,824.11 Balloon $0.00 Ne…" at bounding box center [1041, 302] width 453 height 985
drag, startPoint x: 394, startPoint y: 616, endPoint x: 492, endPoint y: 619, distance: 98.7
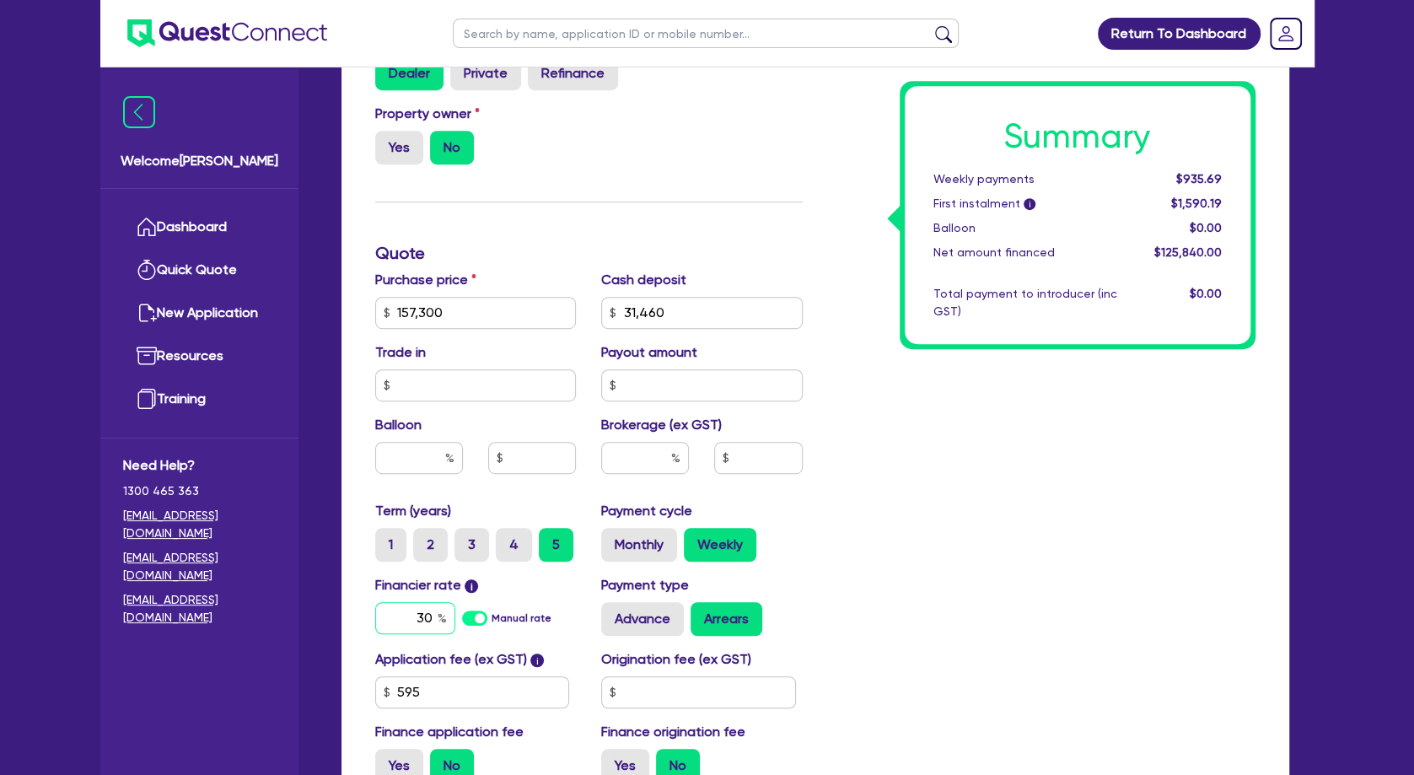
click at [455, 619] on input "30" at bounding box center [415, 618] width 80 height 32
type input "14"
type input "157,300"
click at [956, 577] on div "Summary Weekly payments $935.69 First instalment i $1,590.19 Balloon $0.00 Net …" at bounding box center [1041, 302] width 453 height 985
click at [651, 446] on input "text" at bounding box center [645, 458] width 88 height 32
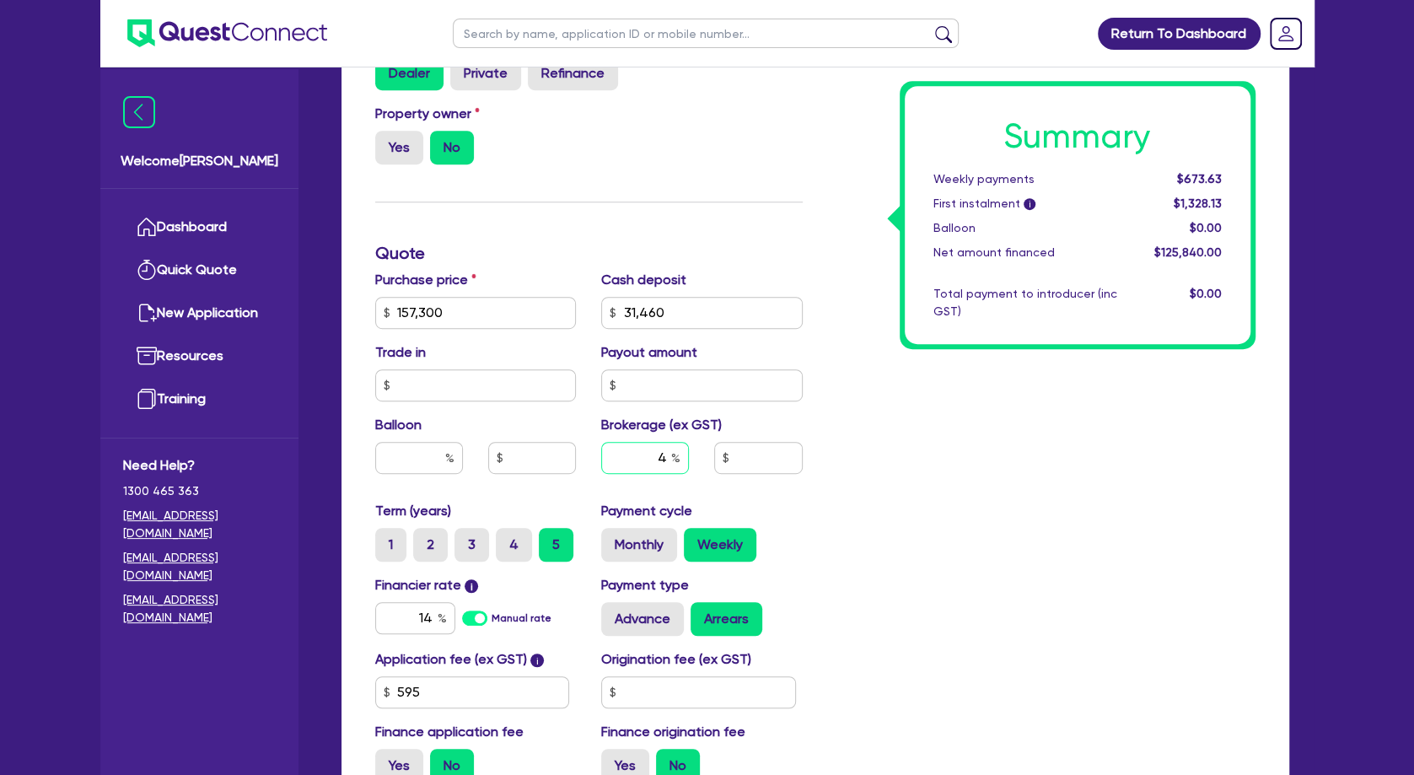
type input "4"
type input "157,300"
type input "5,033.6"
click at [979, 500] on div "Summary Weekly payments $673.63 First instalment i $1,328.13 Balloon $0.00 Net …" at bounding box center [1041, 302] width 453 height 985
click at [1013, 548] on div "Summary Weekly payments $703.27 First instalment i $1,357.77 Balloon $0.00 Net …" at bounding box center [1041, 302] width 453 height 985
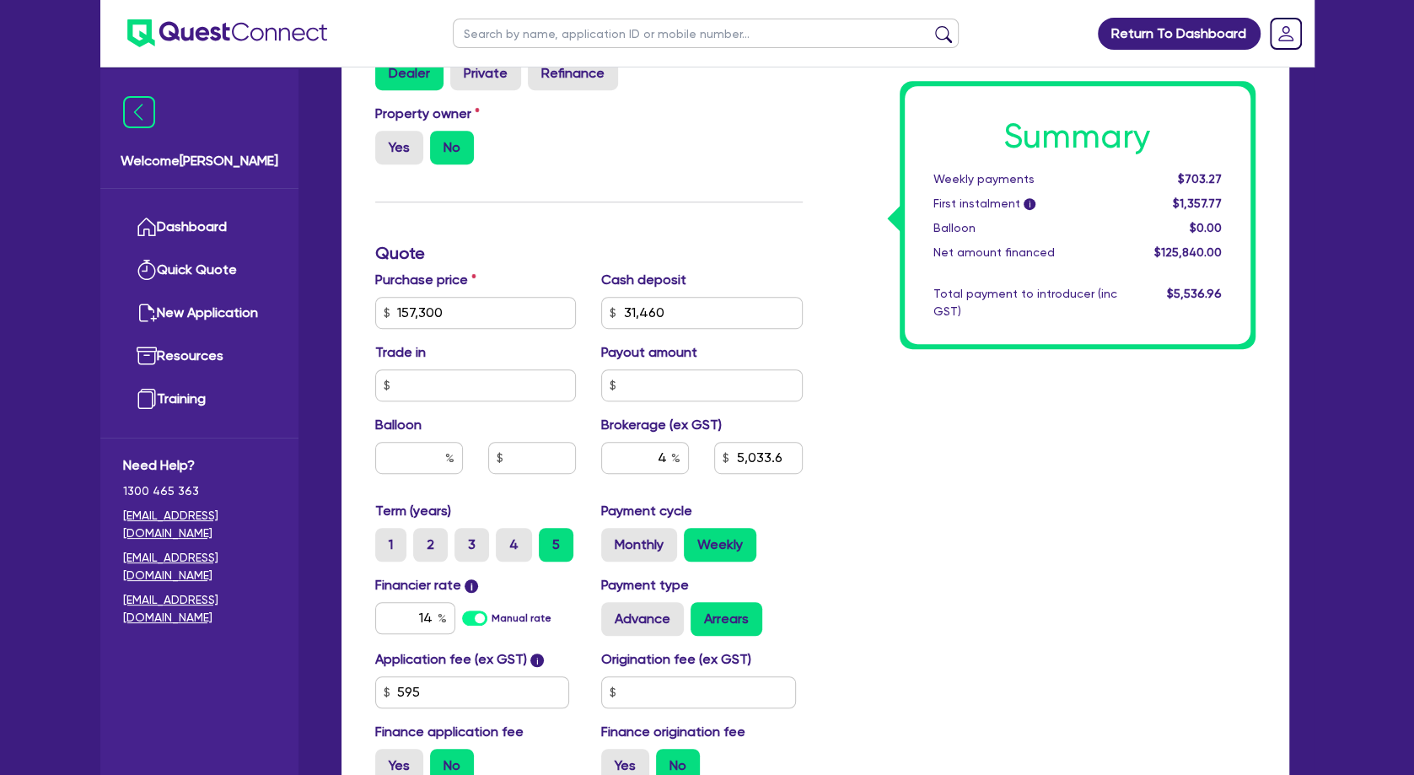
scroll to position [0, 0]
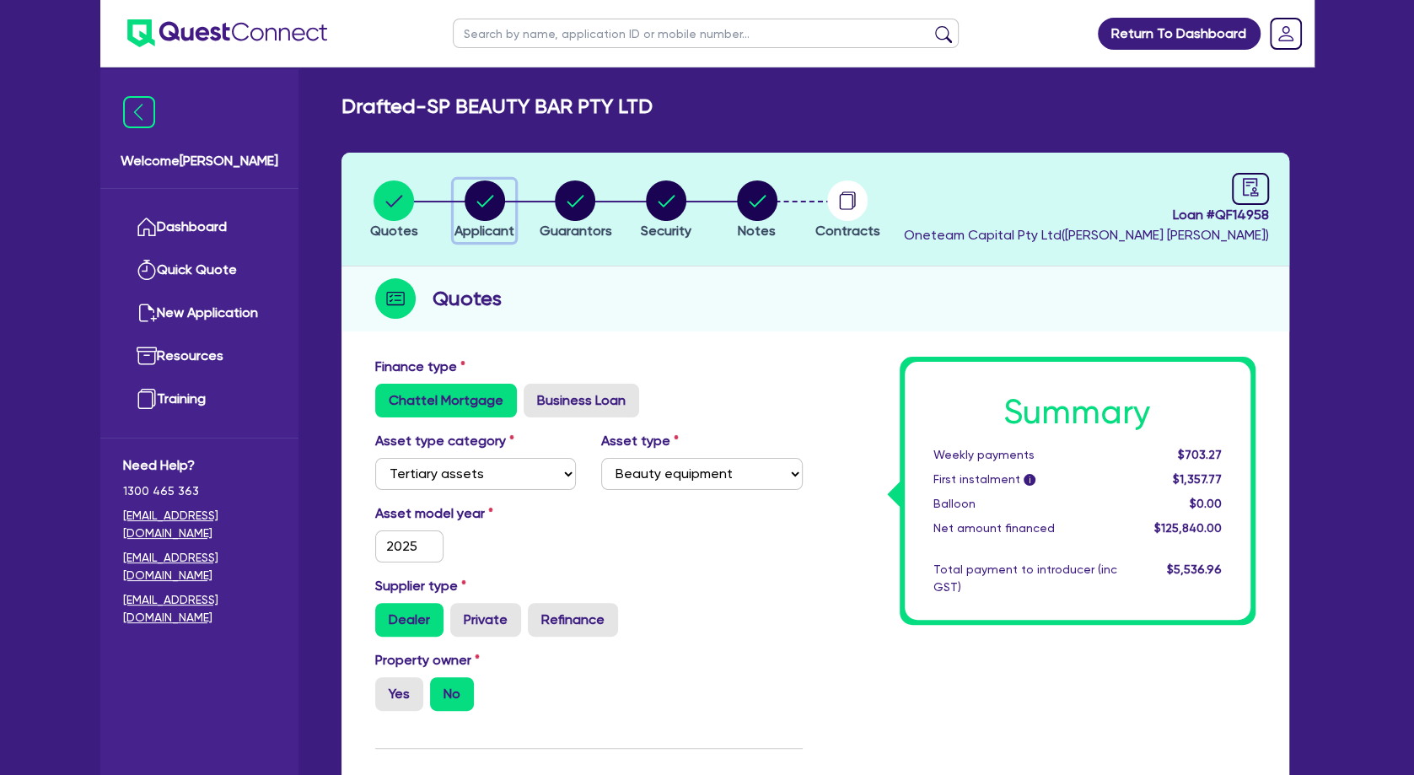
click at [484, 198] on circle "button" at bounding box center [485, 200] width 40 height 40
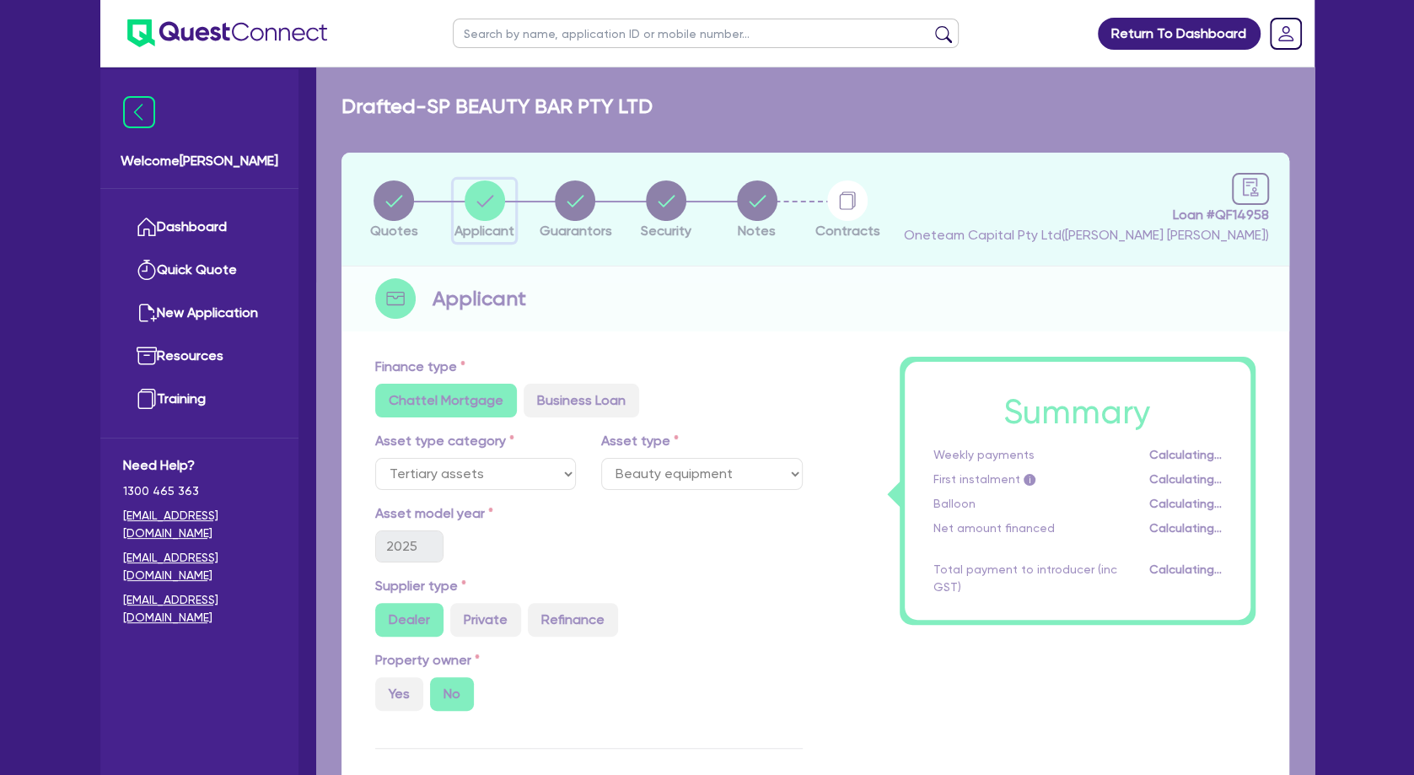
select select "COMPANY"
select select "HEALTH_BEAUTY"
select select "HAIR_BEAUTY_SALONS"
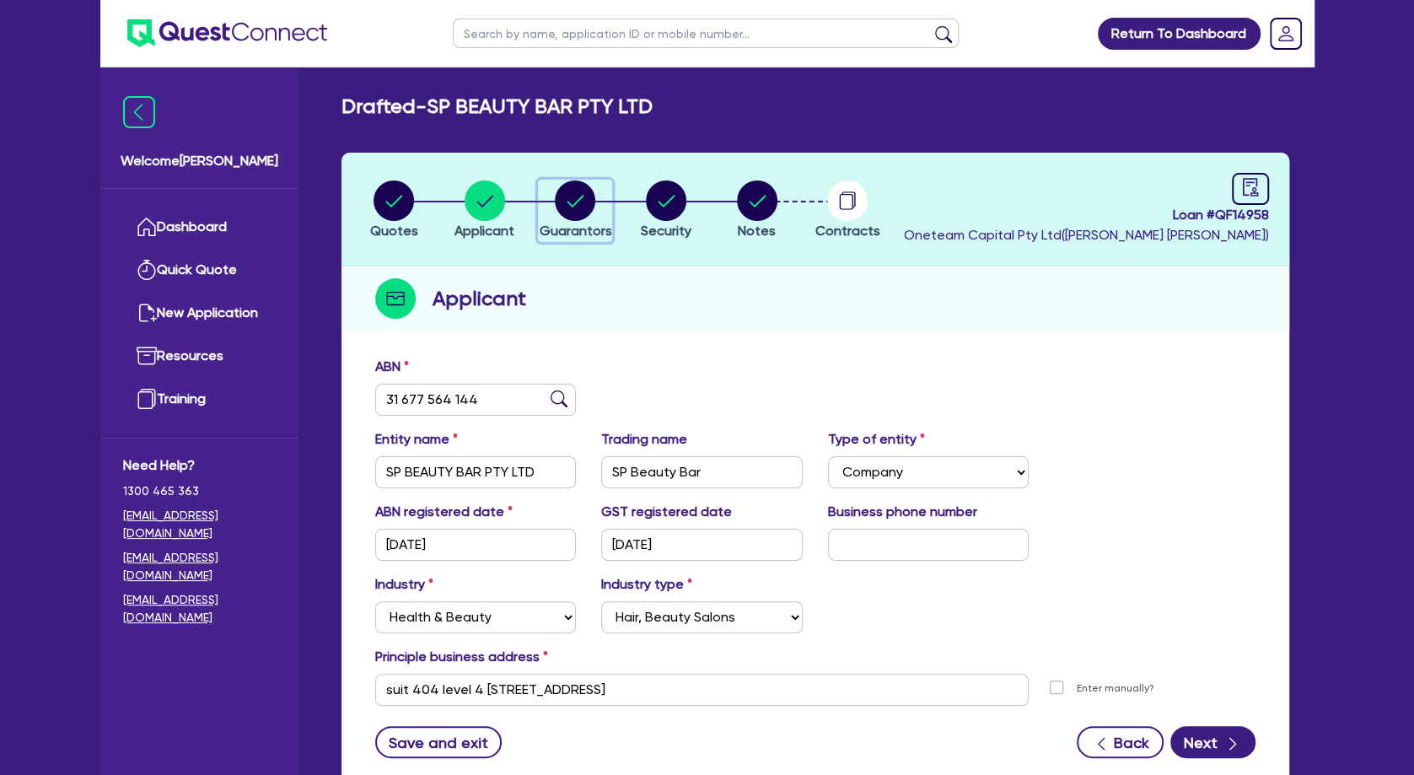
click at [588, 198] on circle "button" at bounding box center [575, 200] width 40 height 40
select select "MRS"
select select "[GEOGRAPHIC_DATA]"
select select "DE_FACTO"
select select "CASH"
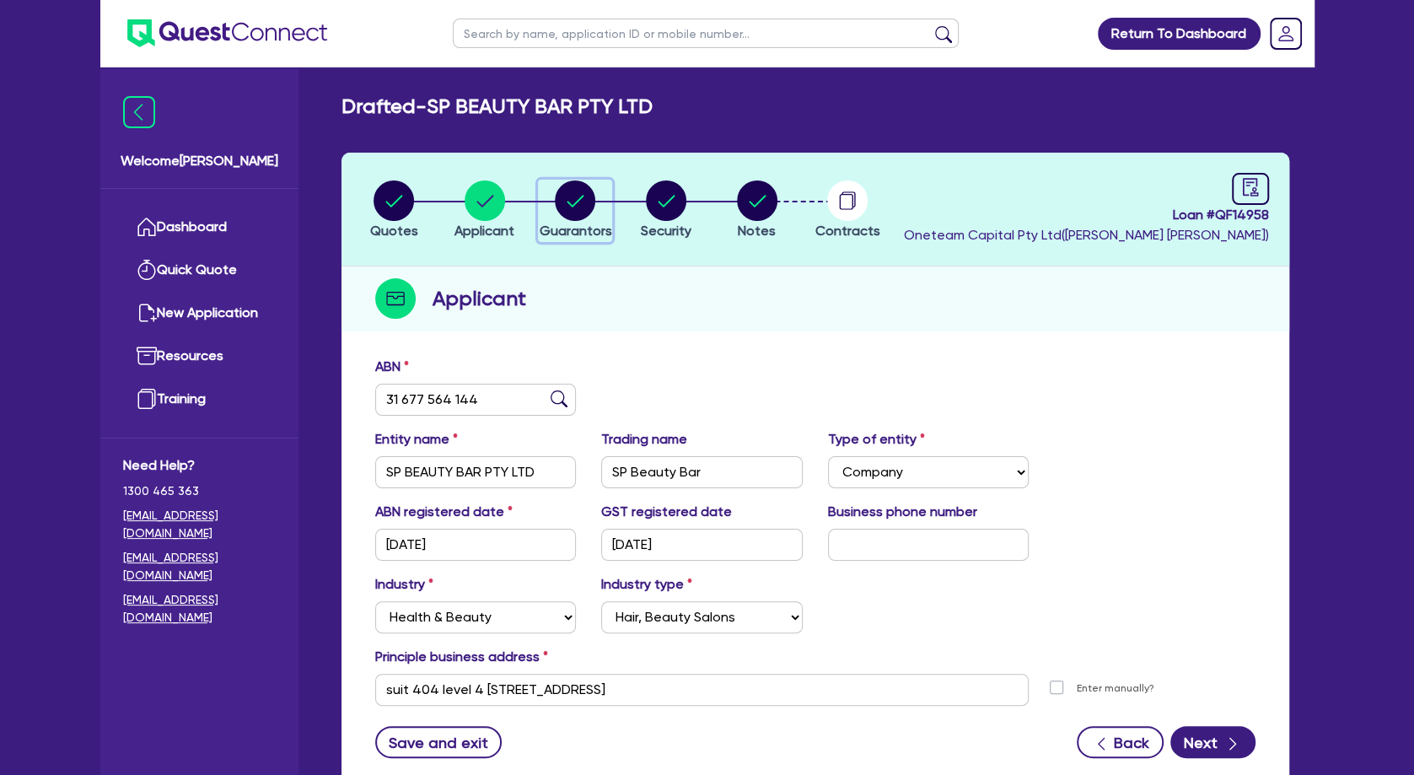
select select "EQUIPMENT"
select select "OTHER"
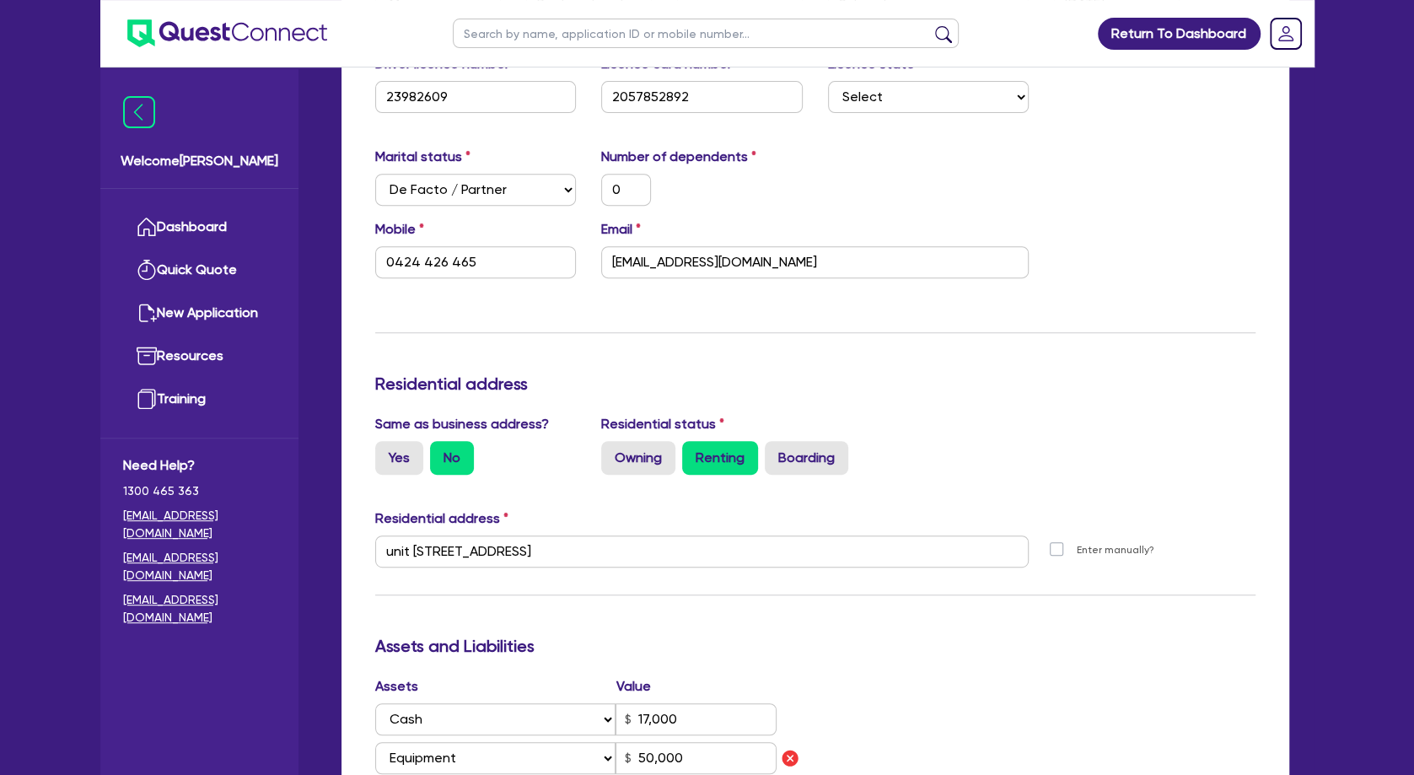
scroll to position [637, 0]
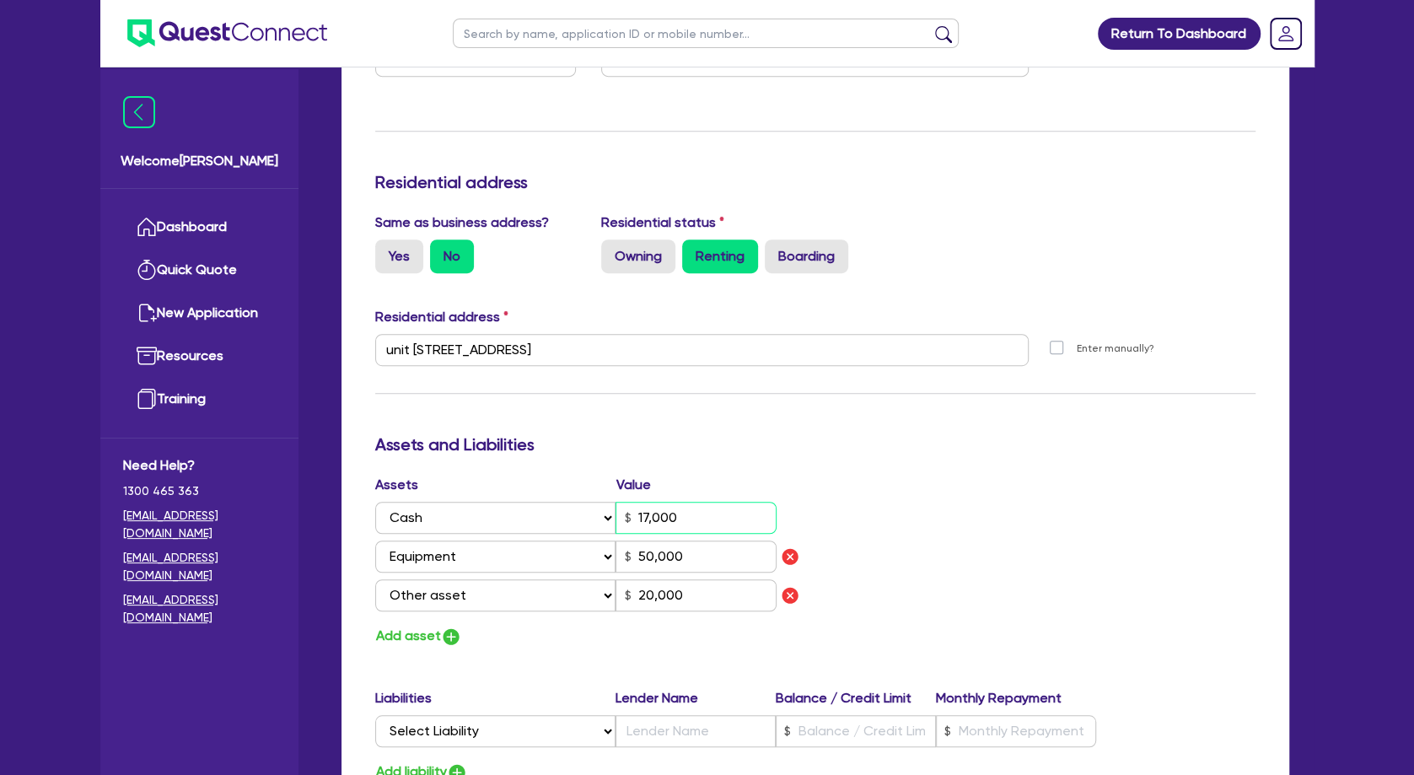
drag, startPoint x: 717, startPoint y: 520, endPoint x: 757, endPoint y: 518, distance: 40.5
click at [719, 520] on input "17,000" at bounding box center [695, 518] width 161 height 32
drag, startPoint x: 751, startPoint y: 518, endPoint x: 590, endPoint y: 508, distance: 161.3
click at [615, 517] on input "17,000" at bounding box center [695, 518] width 161 height 32
type input "0"
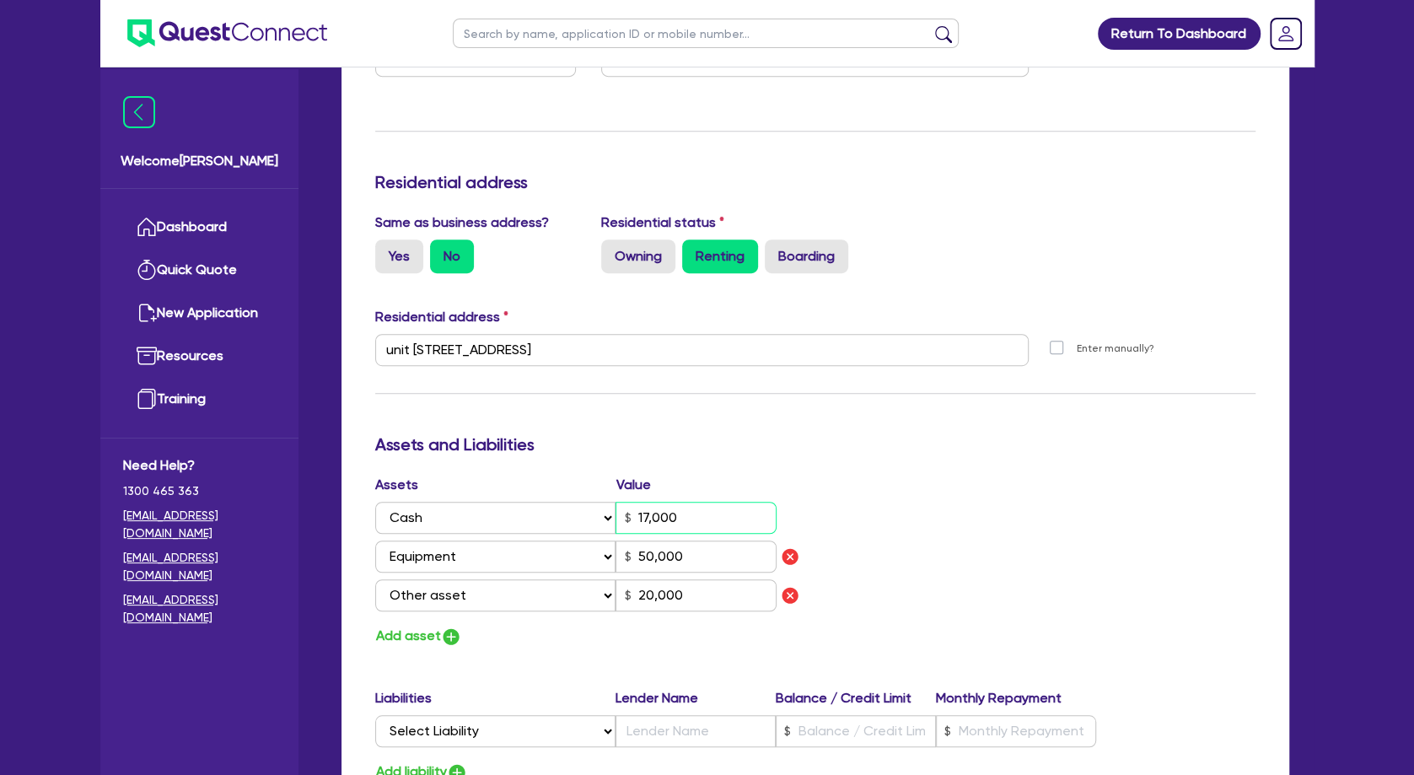
type input "0424 426 465"
type input "3"
type input "50,000"
type input "20,000"
type input "0"
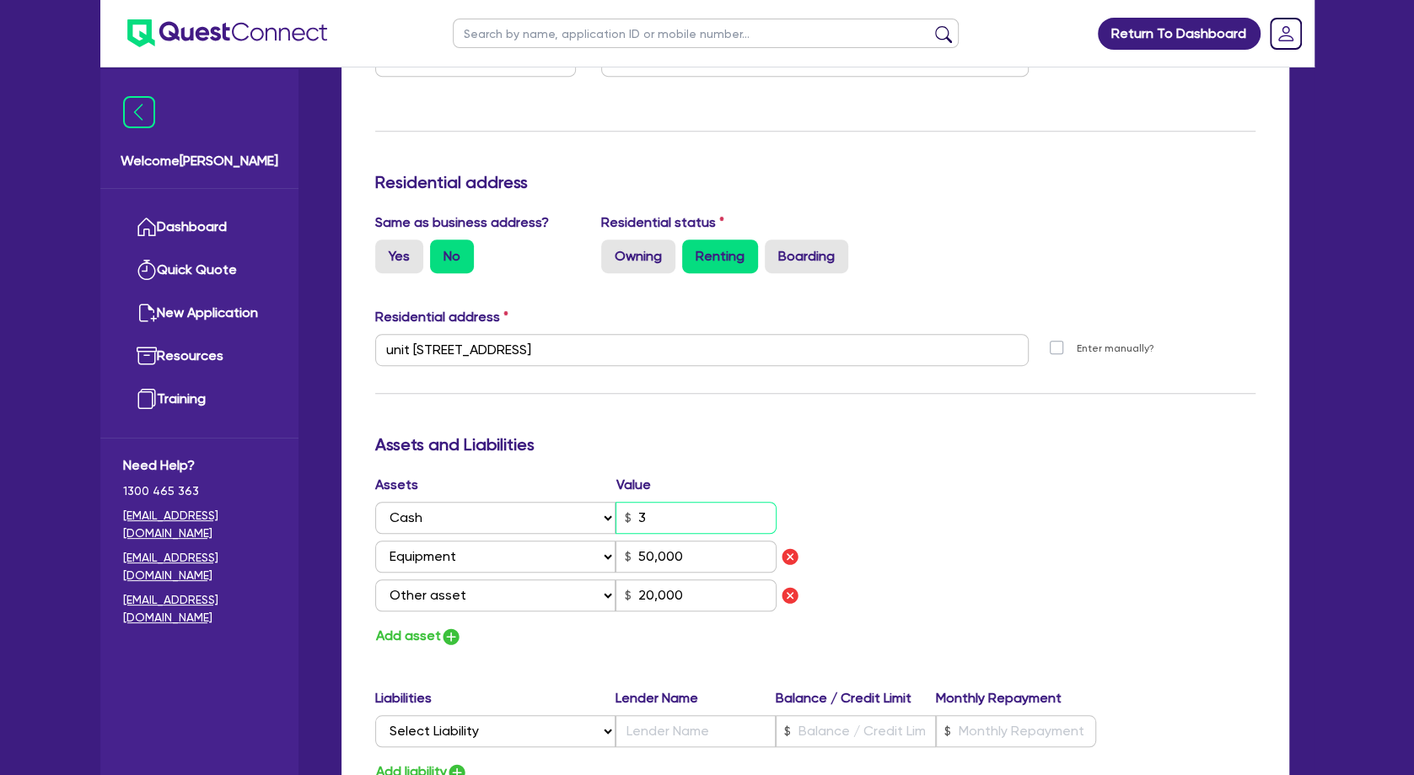
type input "0424 426 465"
type input "35"
type input "50,000"
type input "20,000"
type input "0"
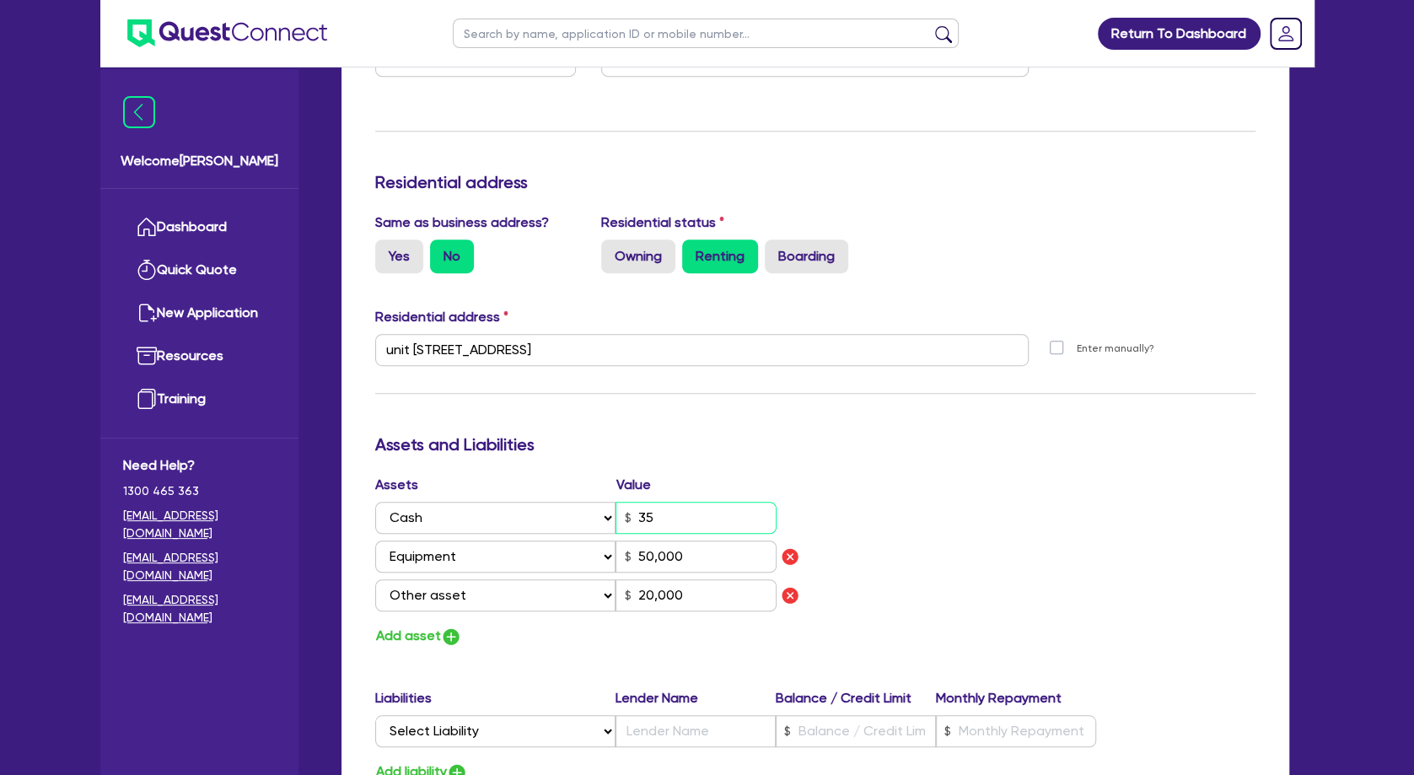
type input "0424 426 465"
type input "350"
type input "50,000"
type input "20,000"
type input "0"
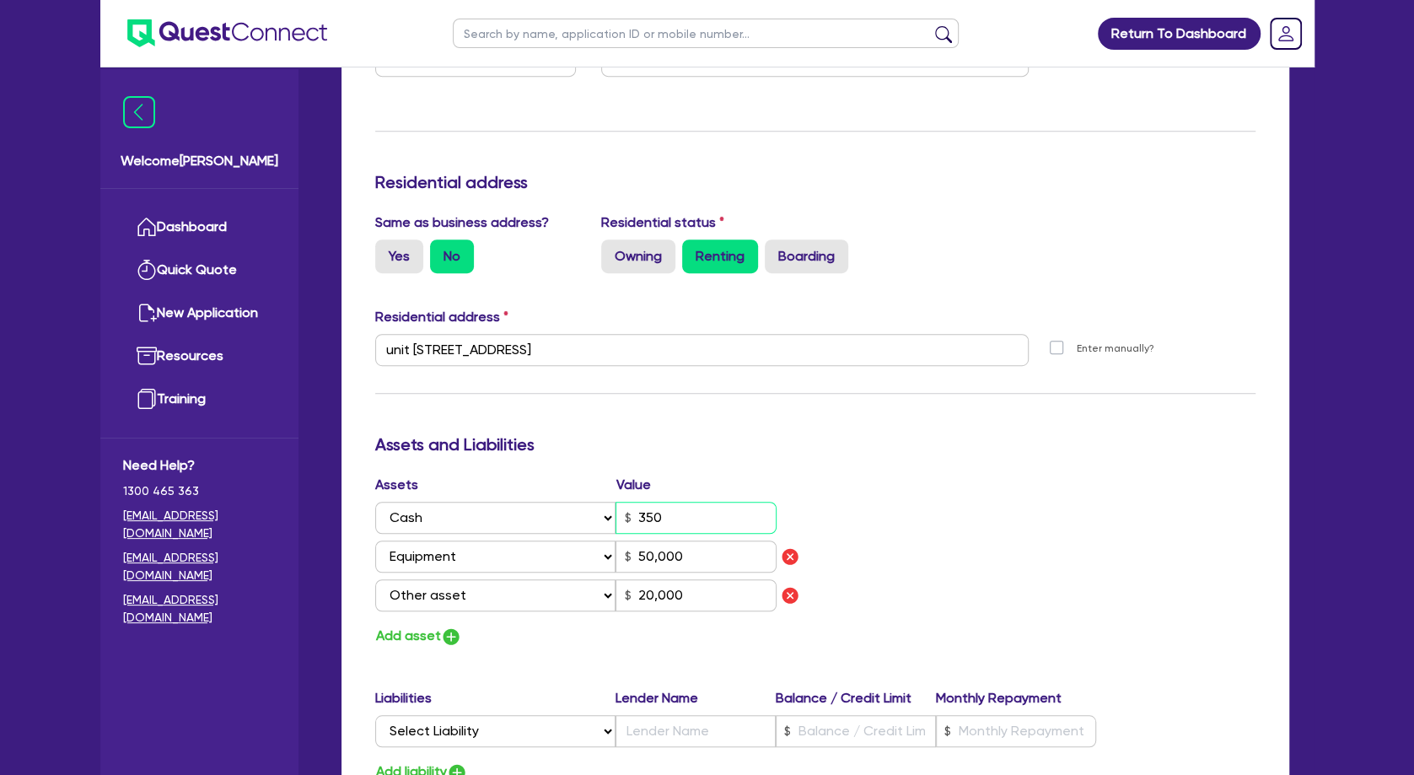
type input "0424 426 465"
type input "3,500"
type input "50,000"
type input "20,000"
type input "0"
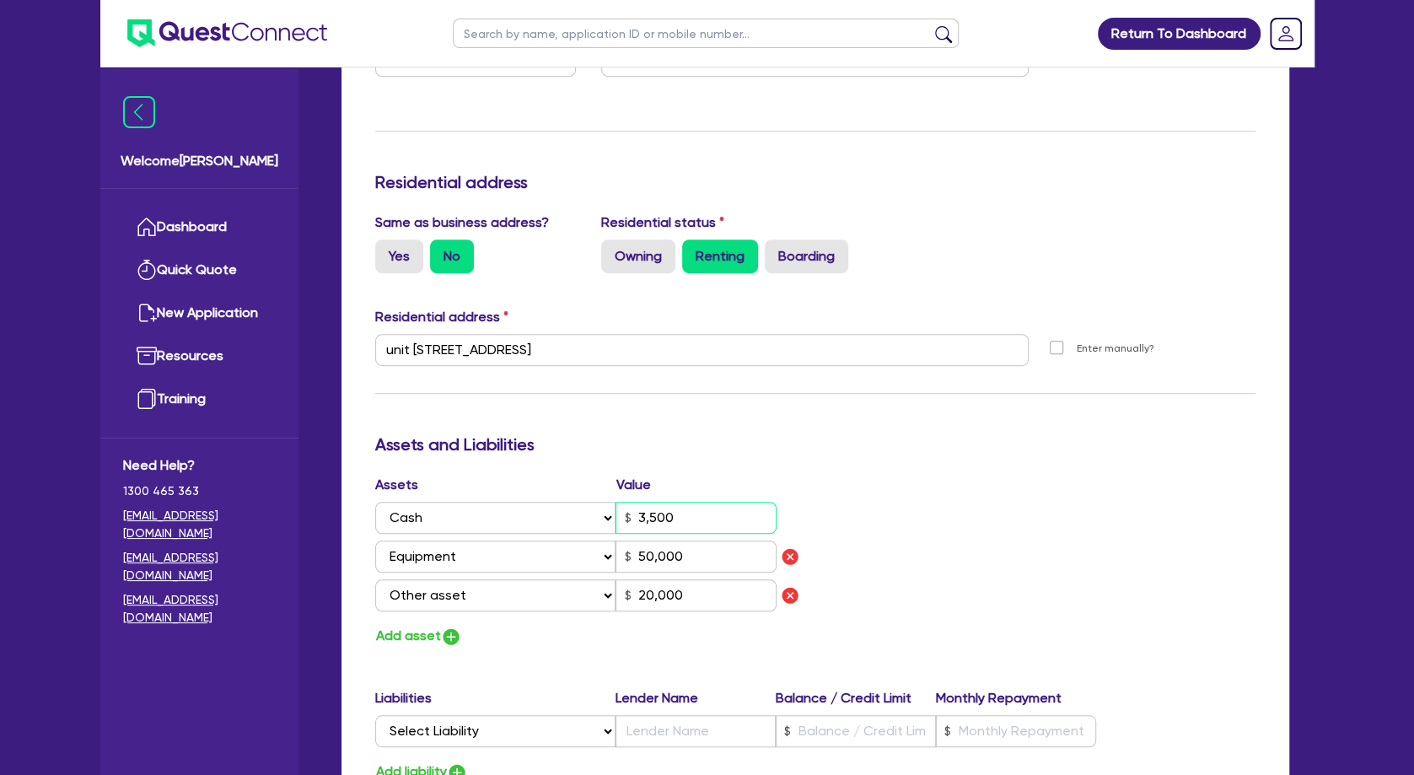
type input "0424 426 465"
type input "35,000"
type input "50,000"
type input "20,000"
type input "35,000"
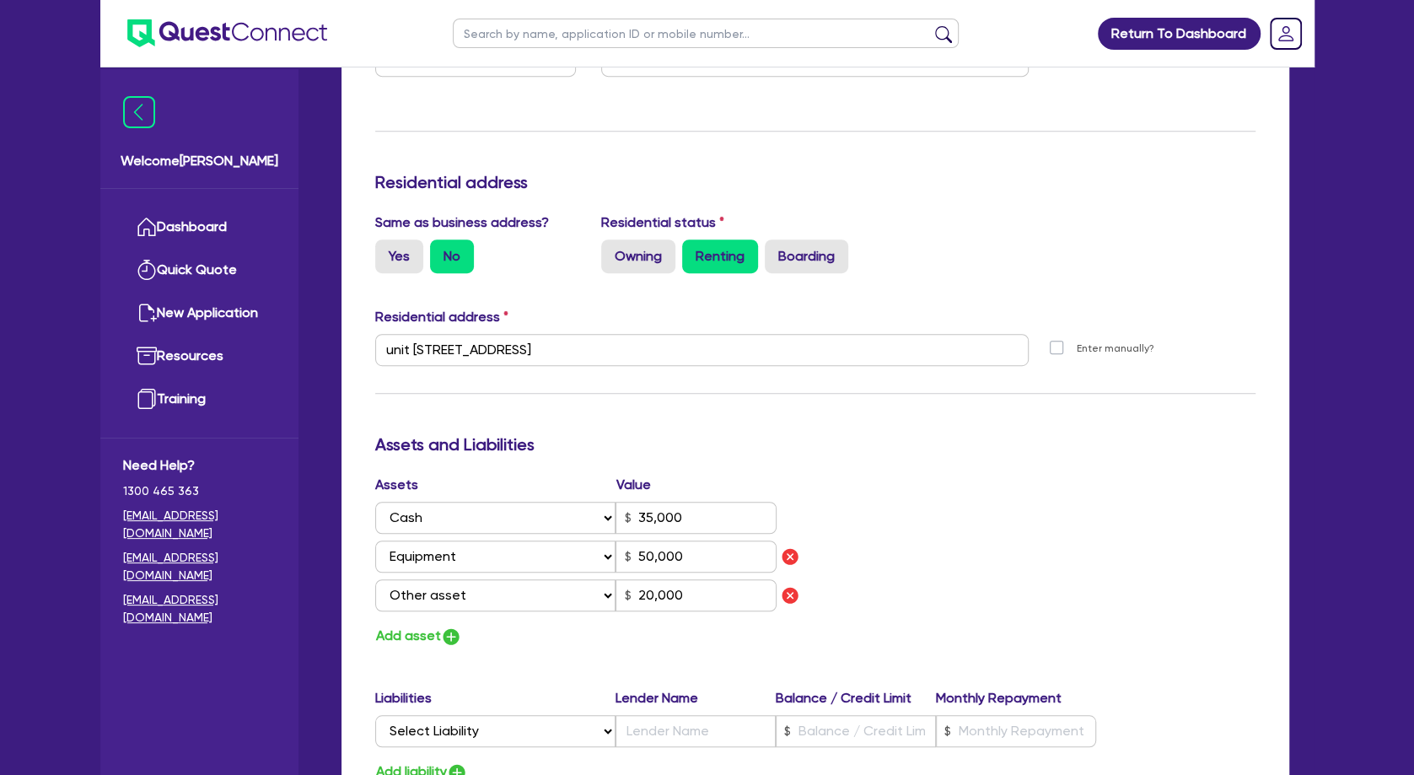
click at [938, 519] on div "Assets Value Select Asset Cash Property Investment property Vehicle Truck Trail…" at bounding box center [814, 561] width 905 height 173
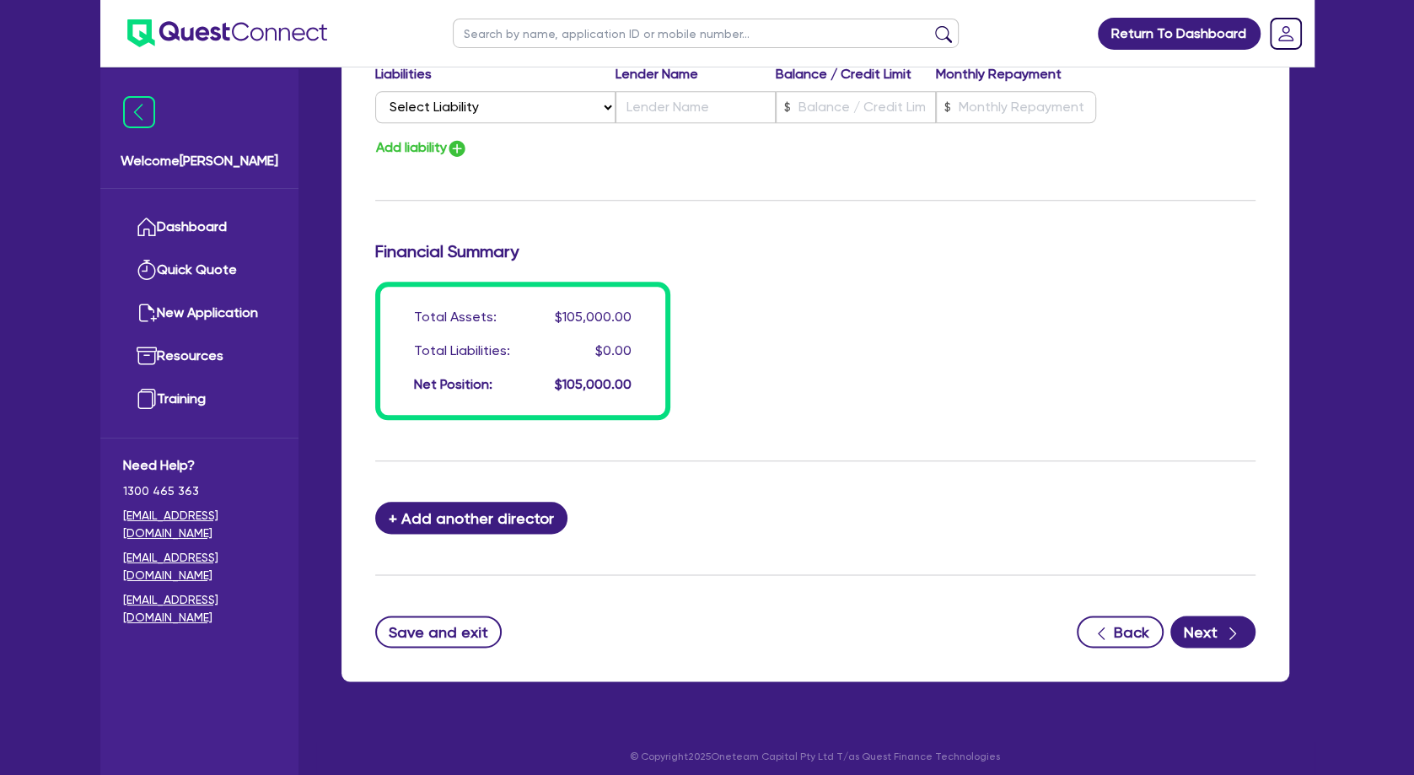
scroll to position [1269, 0]
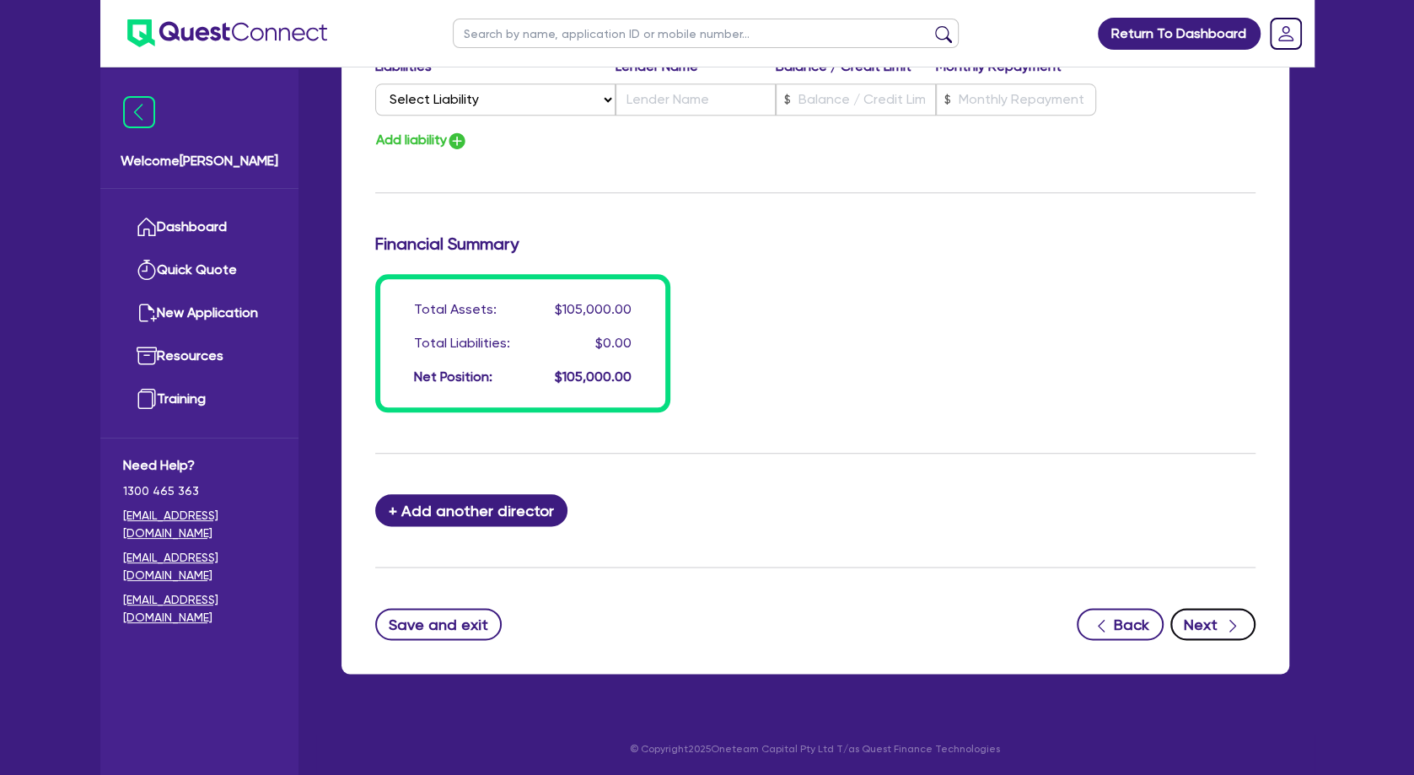
click at [1208, 623] on button "Next" at bounding box center [1212, 624] width 85 height 32
select select "TERTIARY_ASSETS"
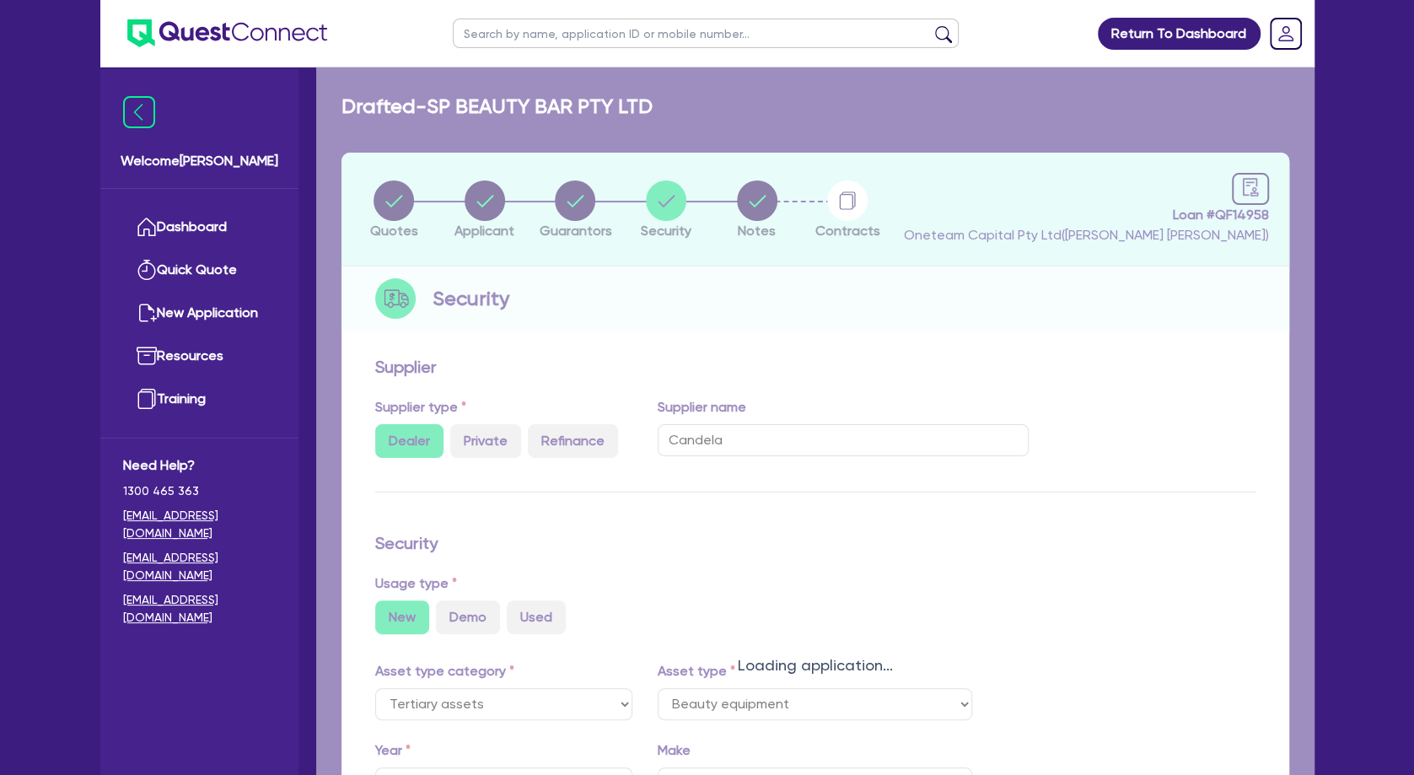
select select "BEAUTY_EQUIPMENT"
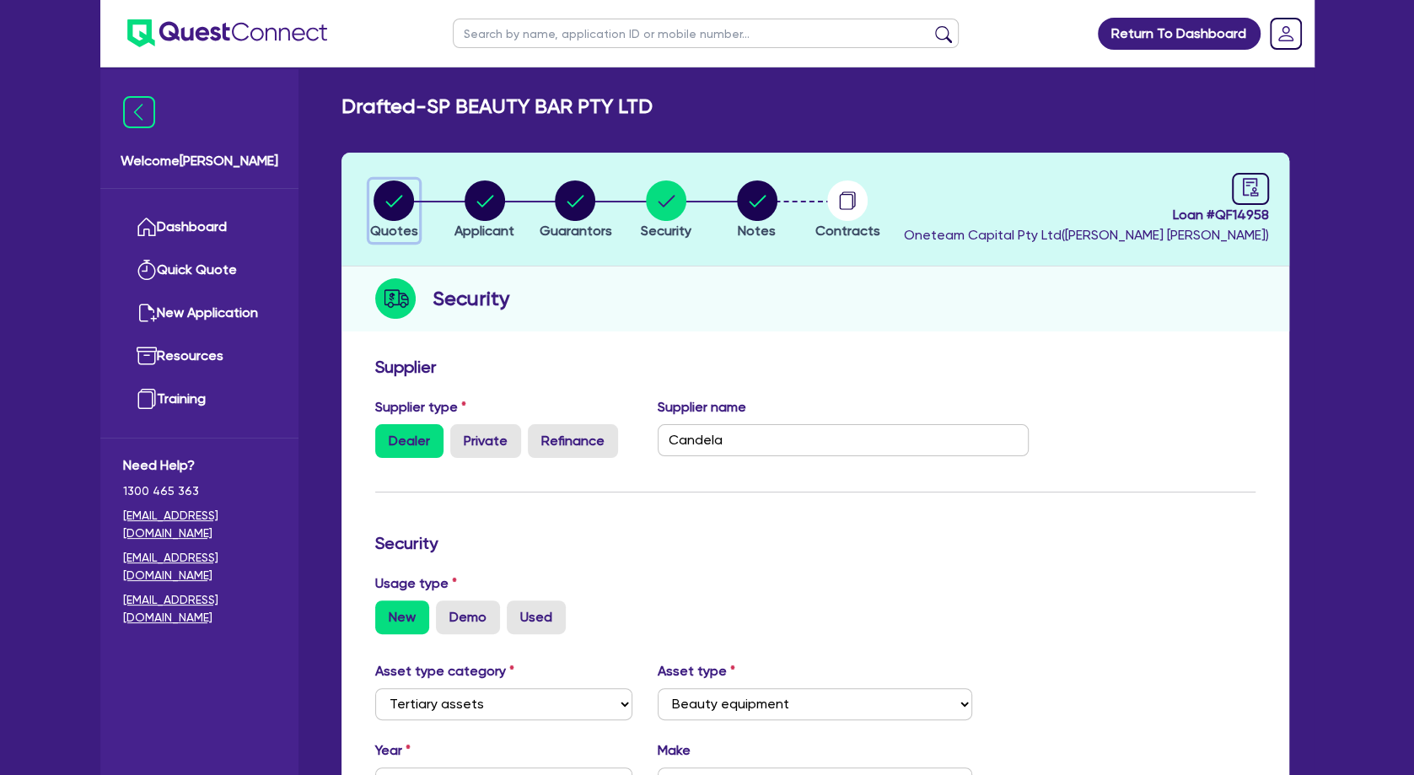
click at [409, 201] on circle "button" at bounding box center [393, 200] width 40 height 40
select select "TERTIARY_ASSETS"
select select "BEAUTY_EQUIPMENT"
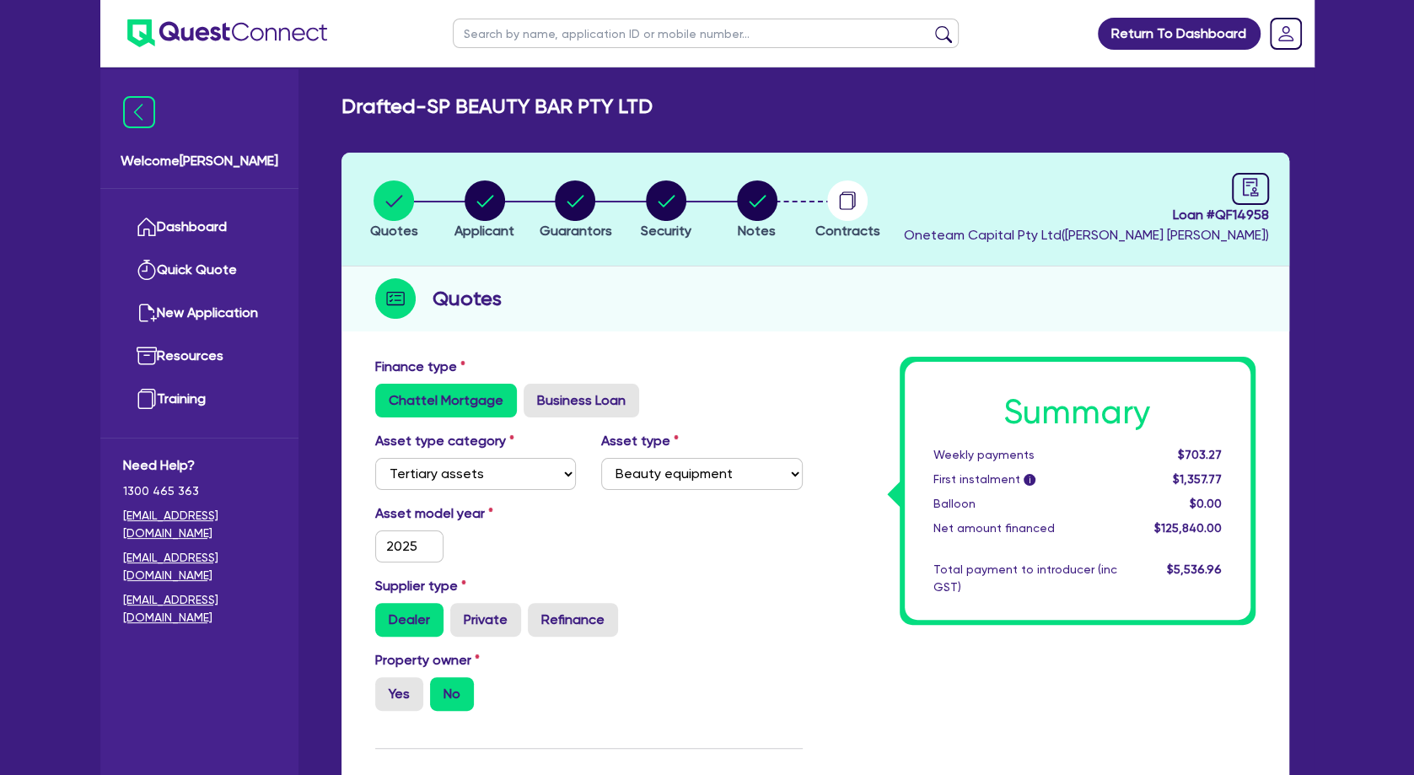
click at [581, 37] on input "text" at bounding box center [706, 34] width 506 height 30
type input "jayde"
click button "submit" at bounding box center [943, 37] width 27 height 24
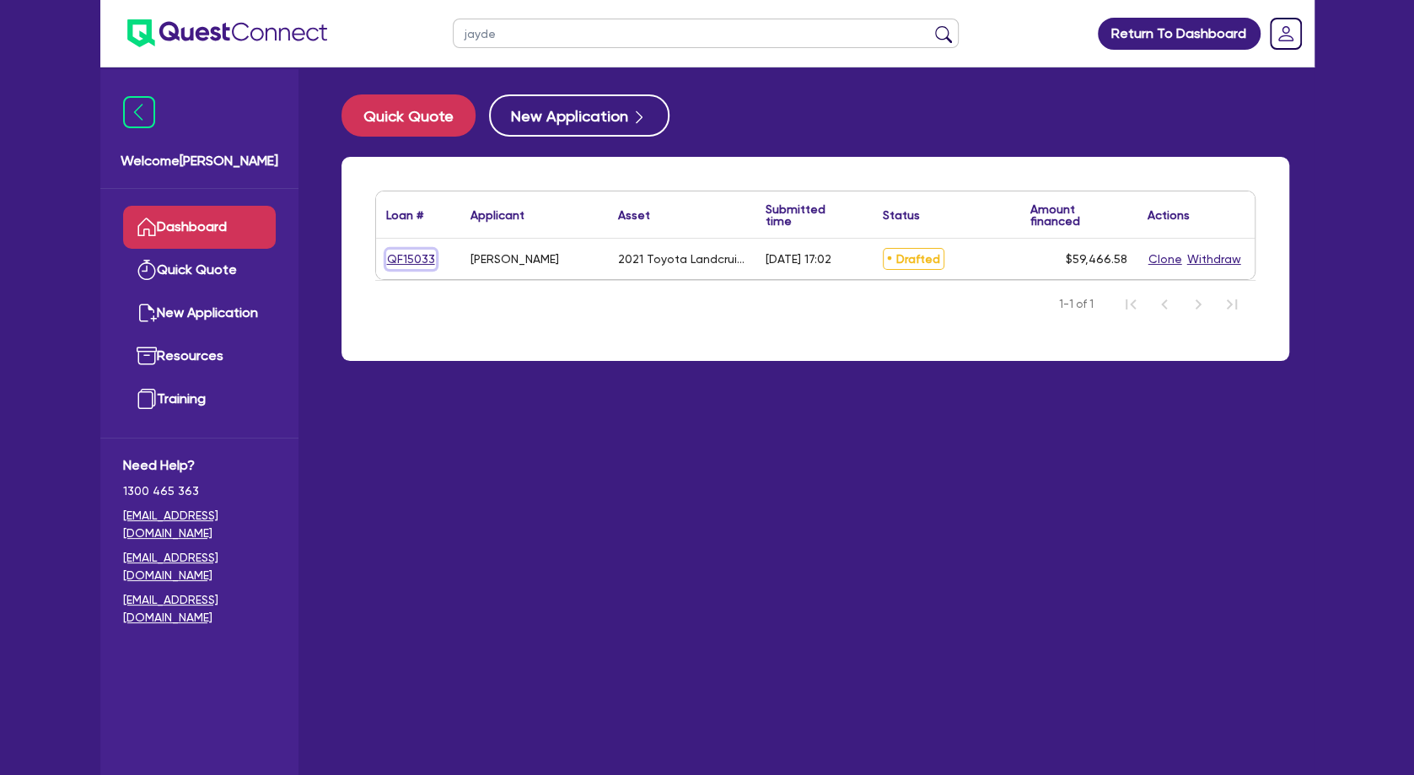
click at [407, 255] on link "QF15033" at bounding box center [411, 259] width 50 height 19
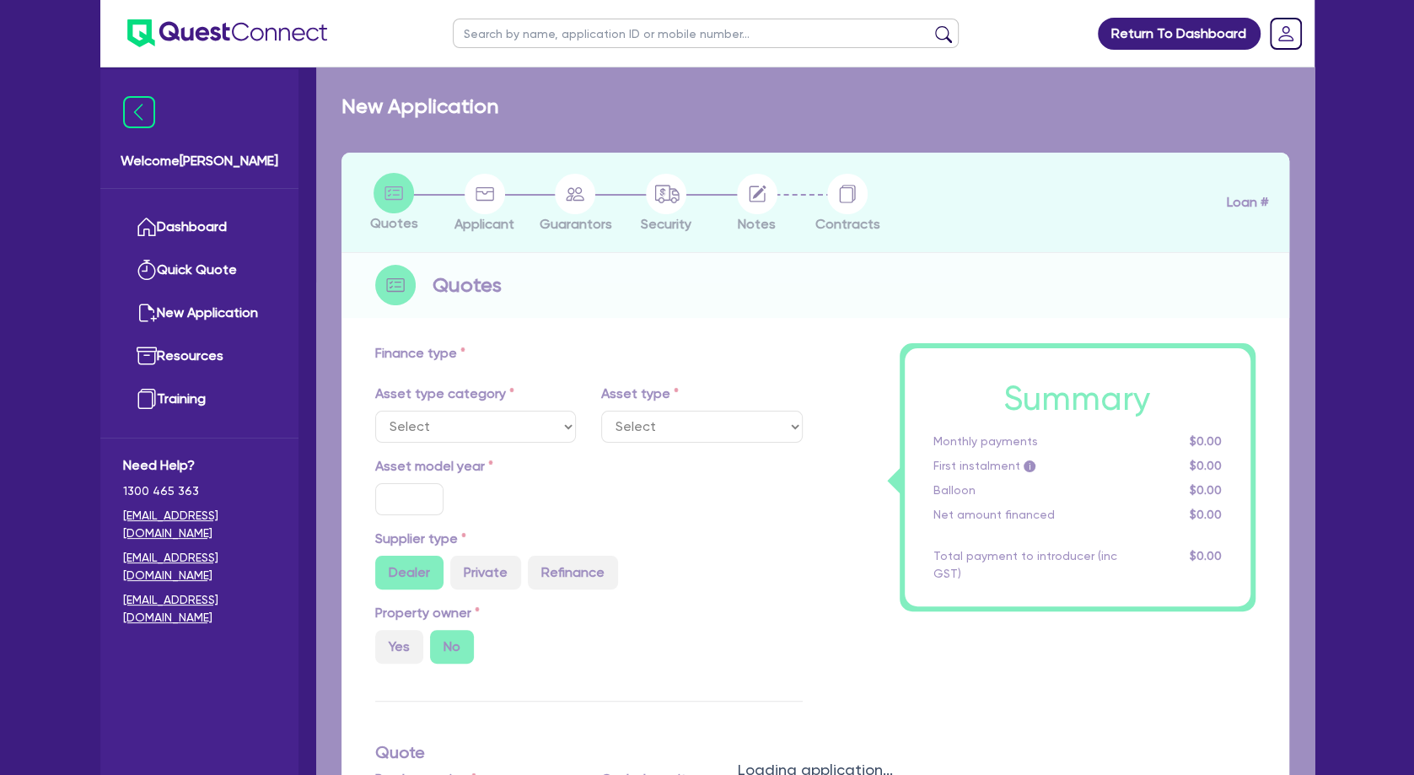
select select "CARS_AND_LIGHT_TRUCKS"
type input "2021"
radio input "false"
radio input "true"
type input "59,466.58"
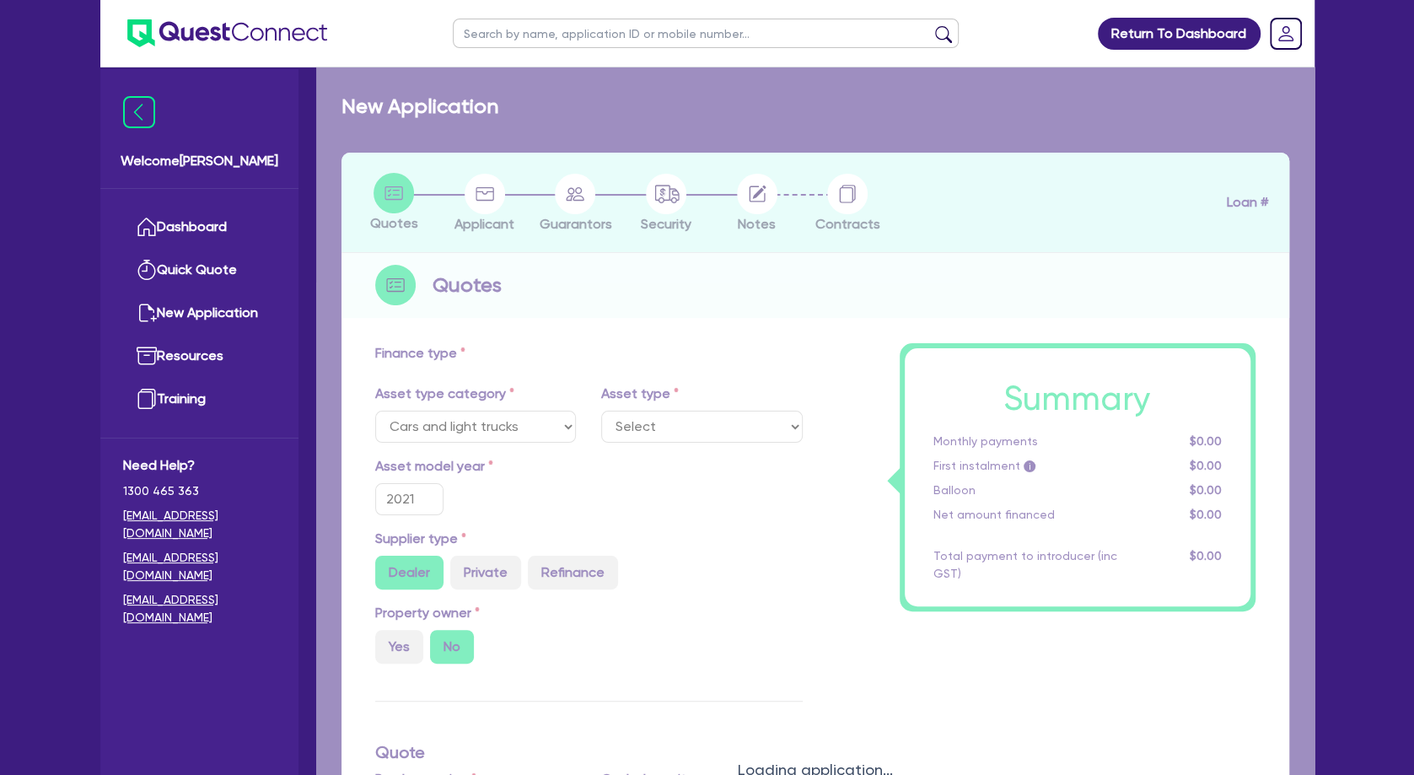
type input "3"
type input "1,784"
type input "8.59"
type input "499"
select select "PASSENGER_VEHICLES"
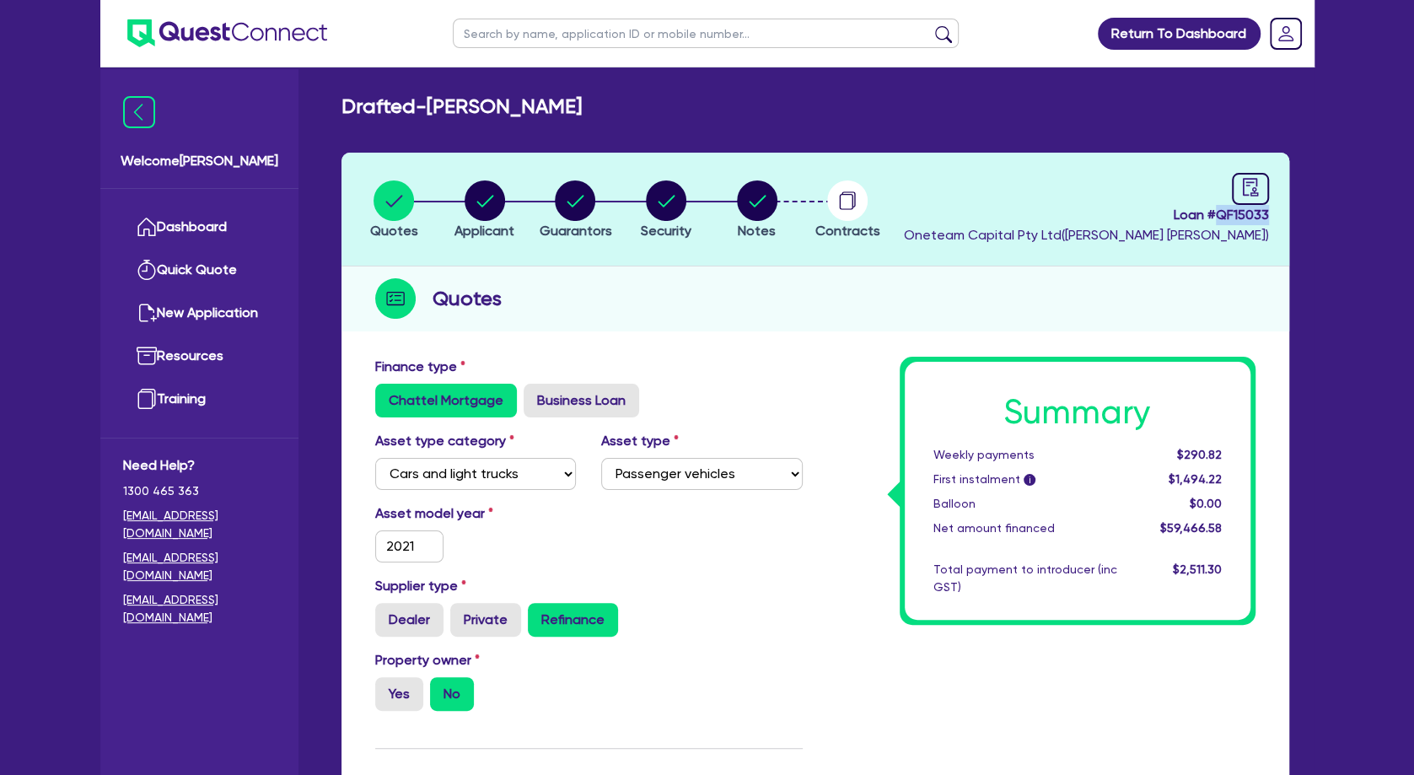
drag, startPoint x: 1272, startPoint y: 212, endPoint x: 1217, endPoint y: 213, distance: 54.8
click at [1217, 213] on header "Quotes Applicant [GEOGRAPHIC_DATA] Security Notes Contracts Loan # QF15033 Onet…" at bounding box center [815, 210] width 948 height 114
copy span "QF15033"
click at [485, 204] on circle "button" at bounding box center [485, 200] width 40 height 40
select select "SOLE_TRADER"
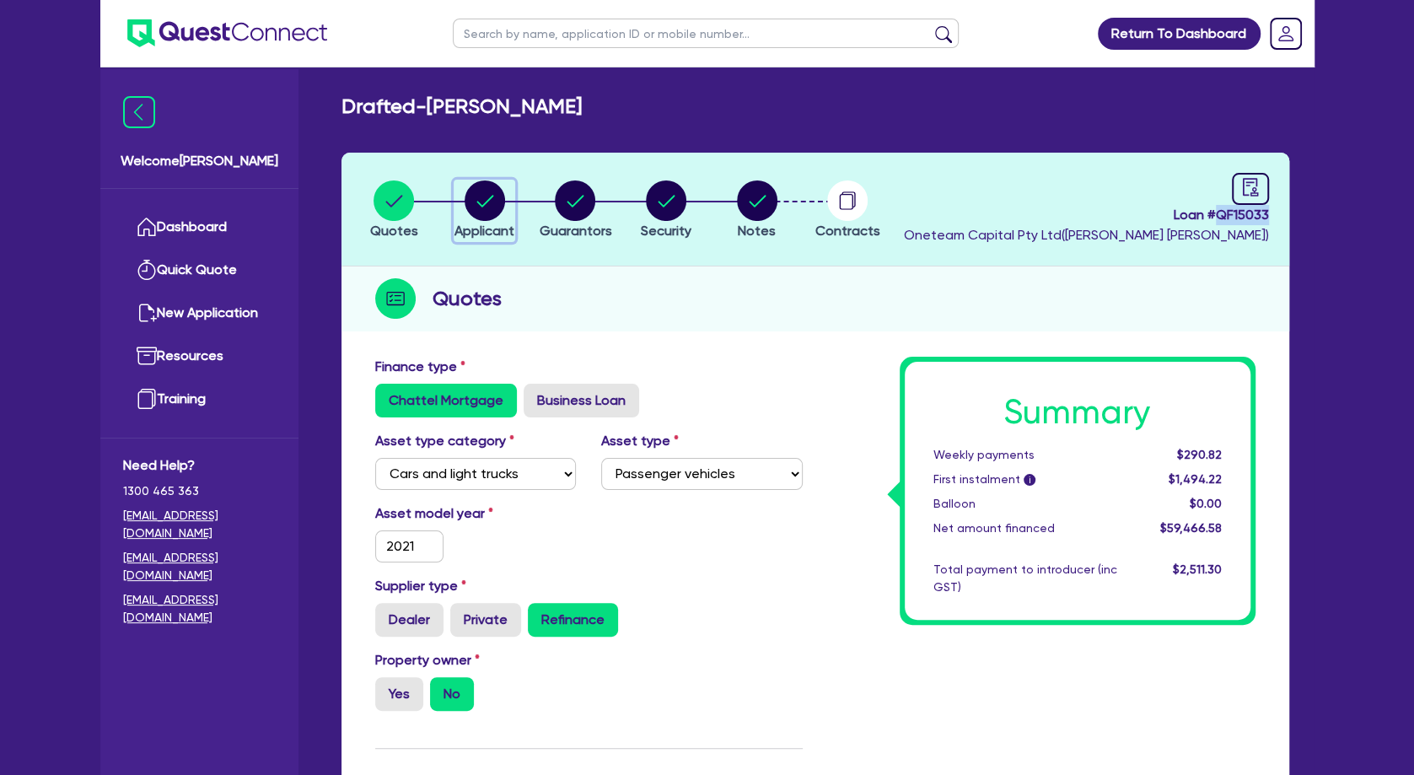
select select "HEALTH_BEAUTY"
select select "OTHER_HEALTH_BEAUTY"
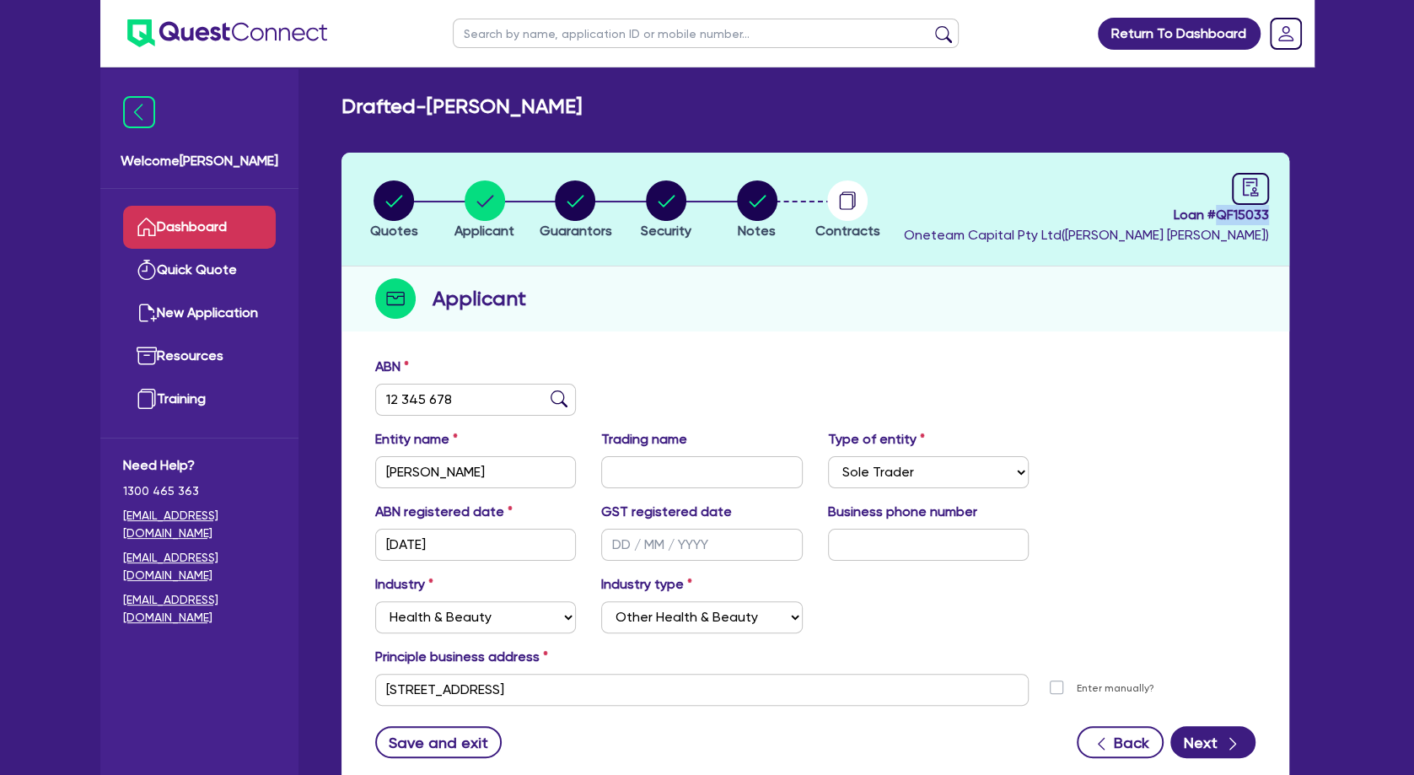
click at [254, 222] on link "Dashboard" at bounding box center [199, 227] width 153 height 43
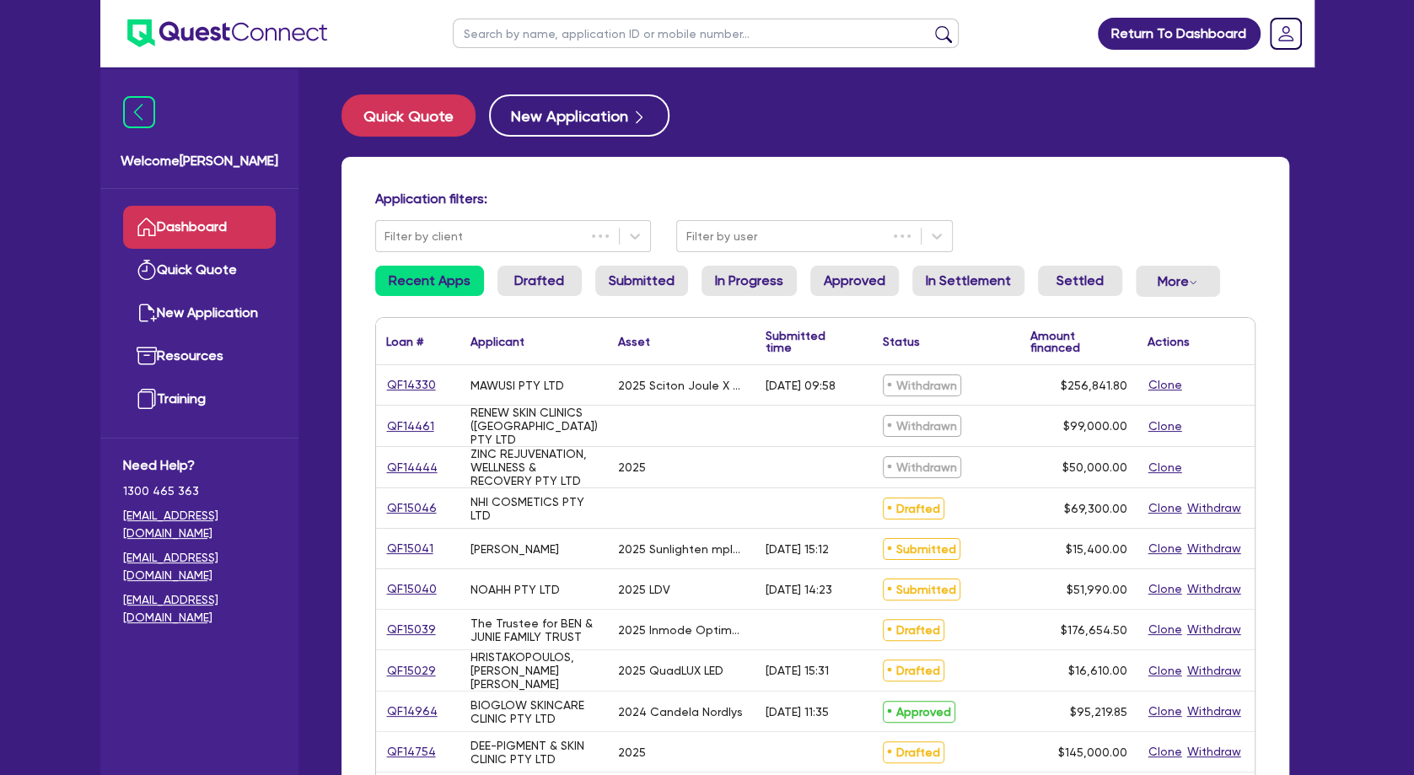
click at [505, 30] on input "text" at bounding box center [706, 34] width 506 height 30
type input "jaklina"
click at [930, 25] on button "submit" at bounding box center [943, 37] width 27 height 24
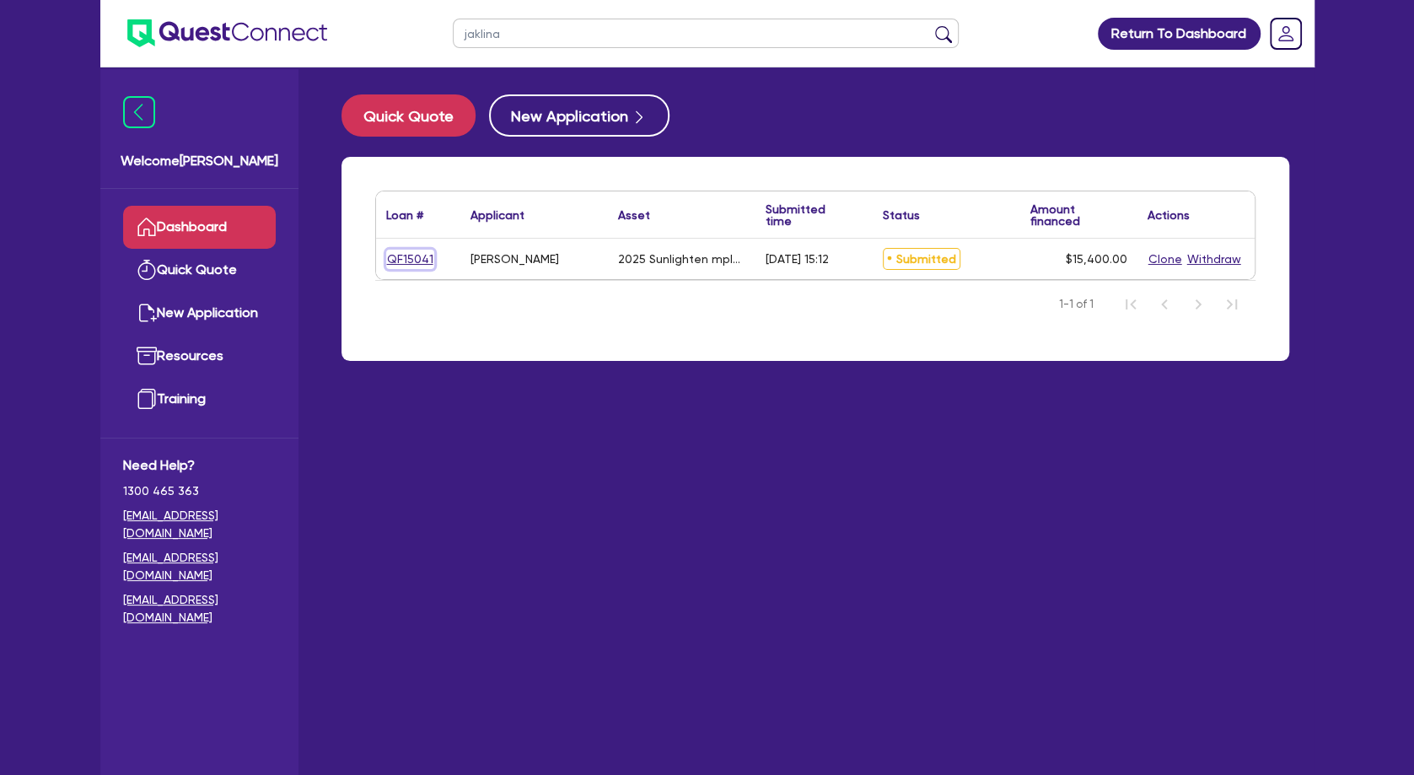
click at [403, 260] on link "QF15041" at bounding box center [410, 259] width 48 height 19
select select "TERTIARY_ASSETS"
select select "BEAUTY_EQUIPMENT"
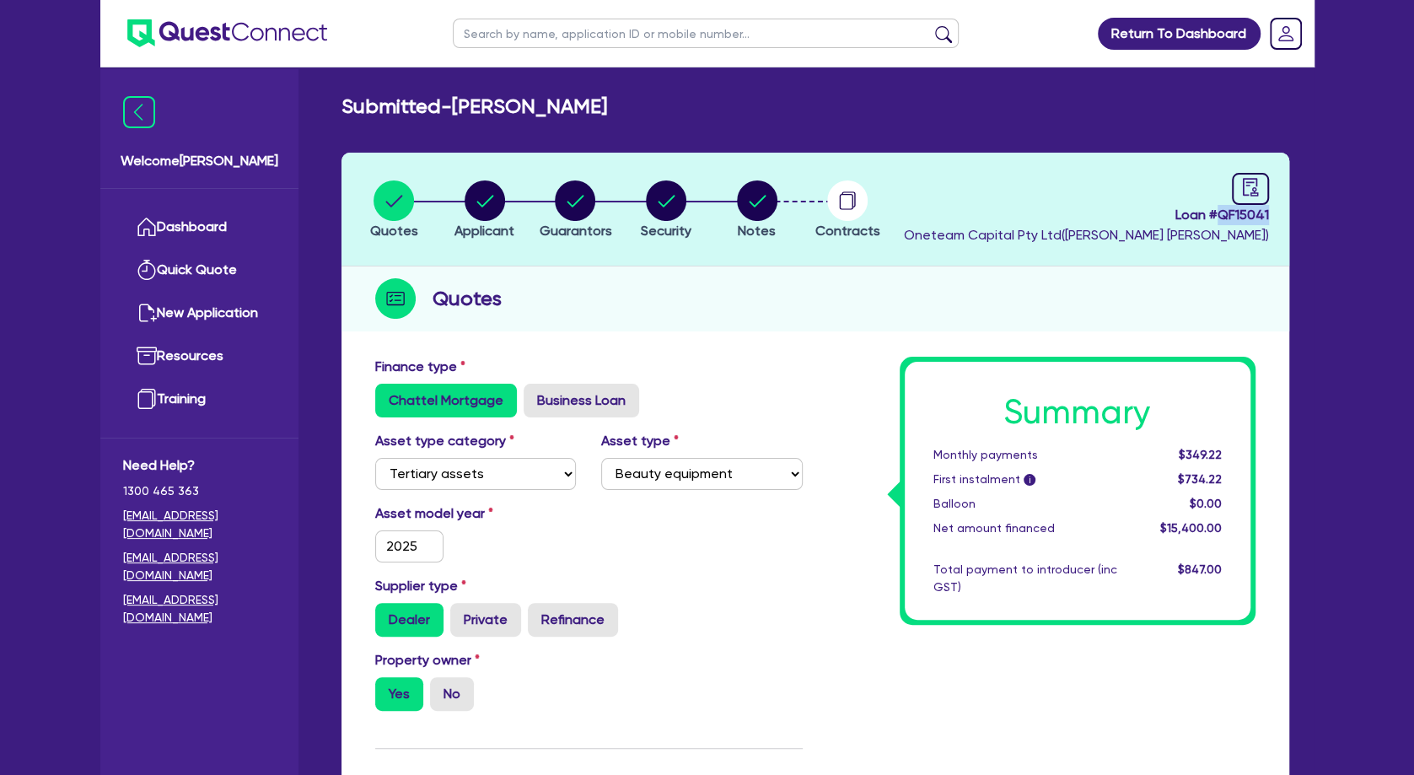
drag, startPoint x: 1268, startPoint y: 213, endPoint x: 1218, endPoint y: 214, distance: 49.7
click at [1218, 214] on header "Quotes Applicant [GEOGRAPHIC_DATA] Security Notes Contracts Loan # QF15041 Onet…" at bounding box center [815, 210] width 948 height 114
copy span "QF15041"
click at [495, 196] on circle "button" at bounding box center [485, 200] width 40 height 40
select select "SOLE_TRADER"
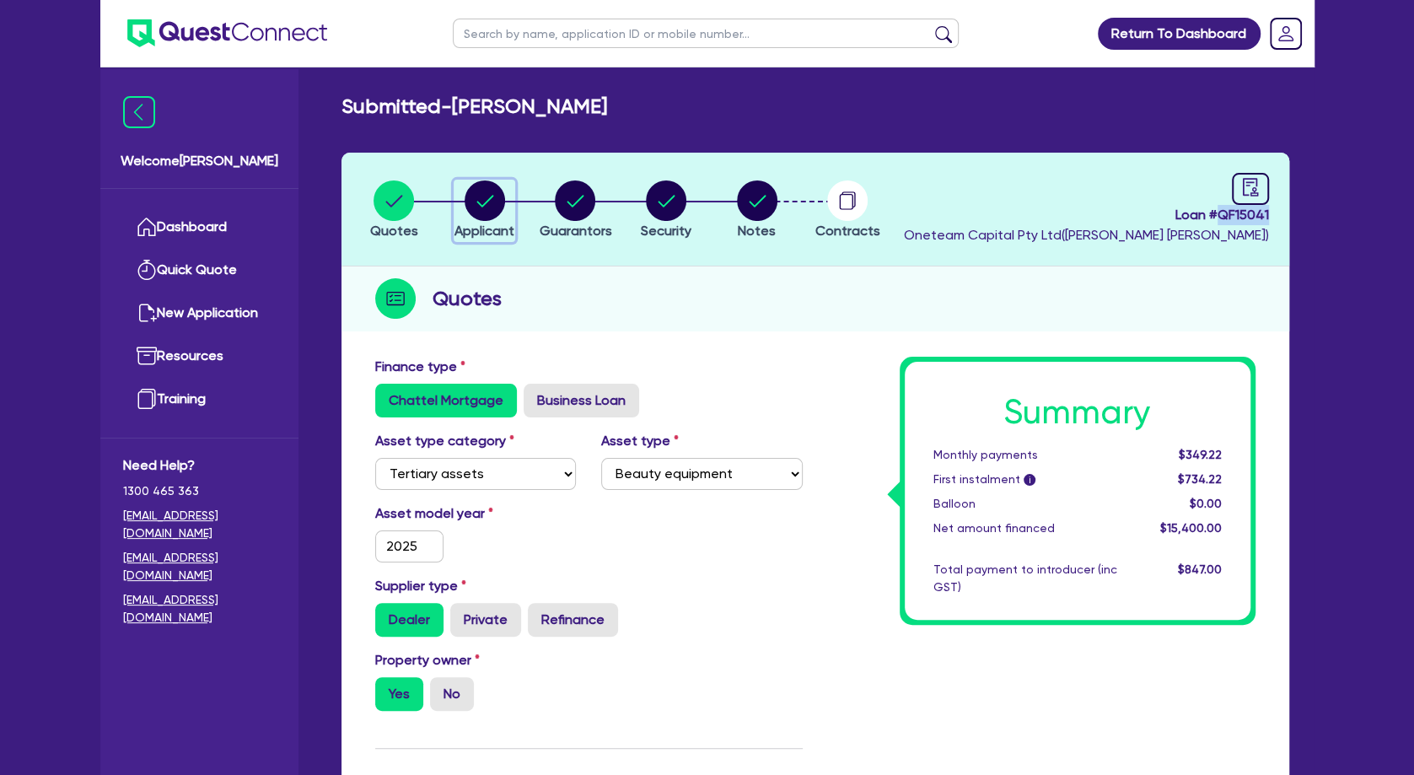
select select "HEALTH_BEAUTY"
select select "HAIR_BEAUTY_SALONS"
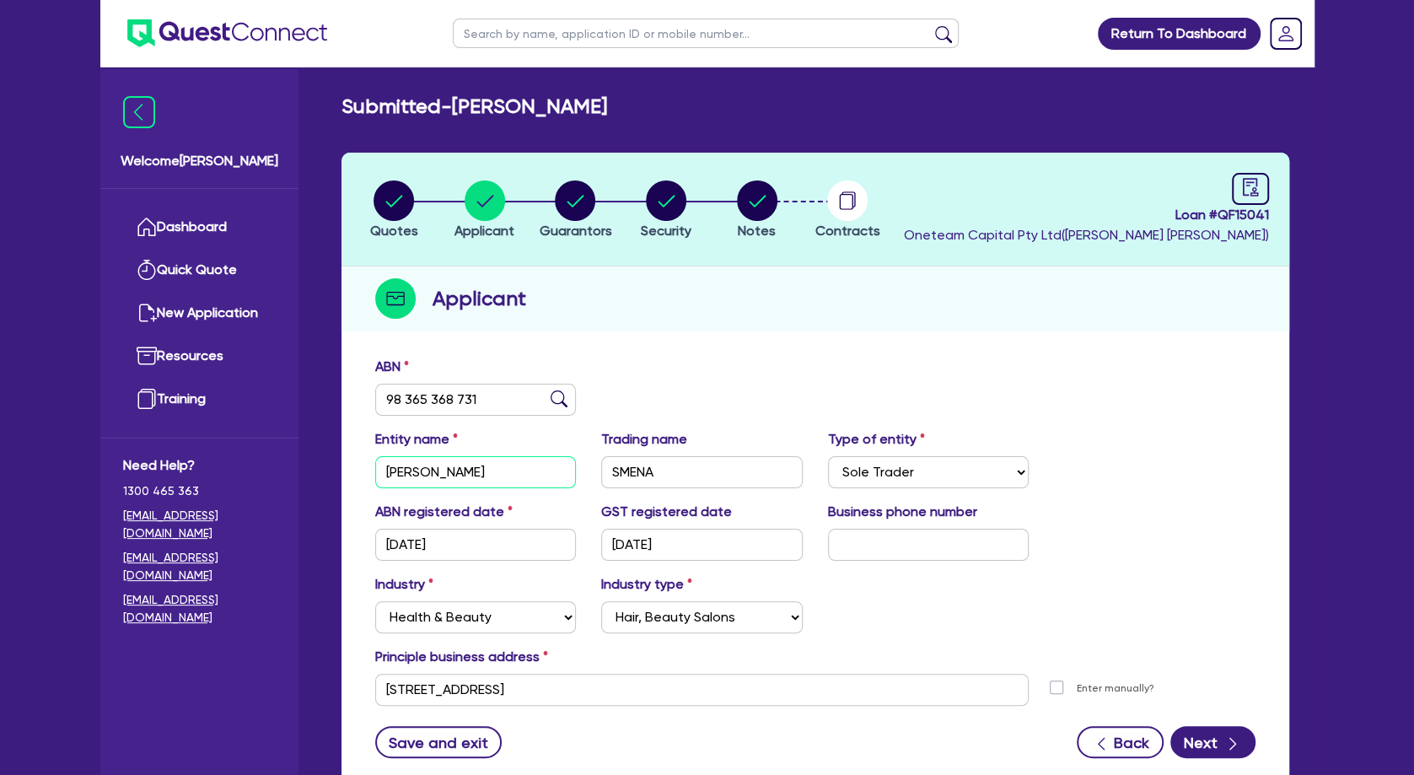
drag, startPoint x: 522, startPoint y: 473, endPoint x: 153, endPoint y: 450, distance: 369.1
click at [375, 473] on input "[PERSON_NAME]" at bounding box center [475, 472] width 201 height 32
click at [1193, 330] on div "Applicant" at bounding box center [815, 298] width 948 height 65
click at [395, 201] on circle "button" at bounding box center [393, 200] width 40 height 40
select select "TERTIARY_ASSETS"
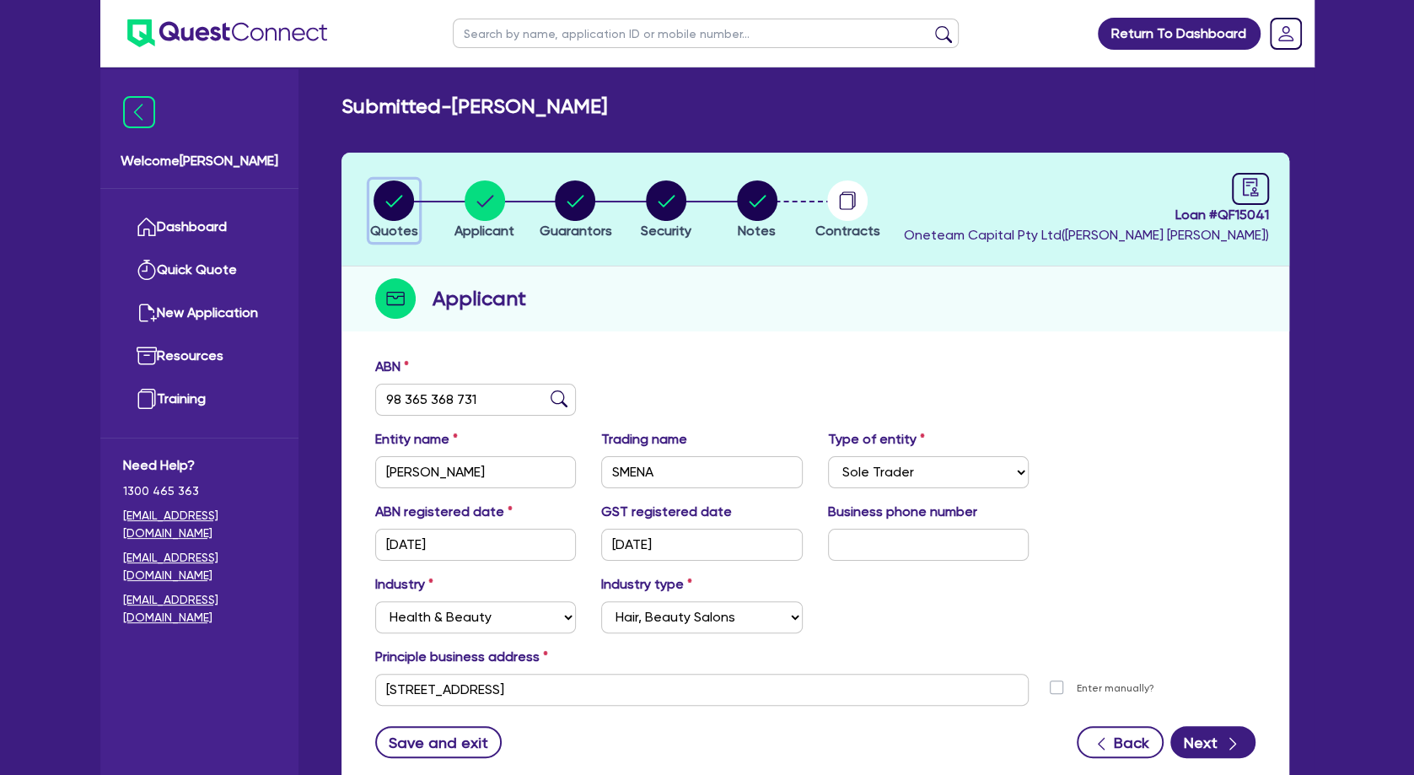
select select "BEAUTY_EQUIPMENT"
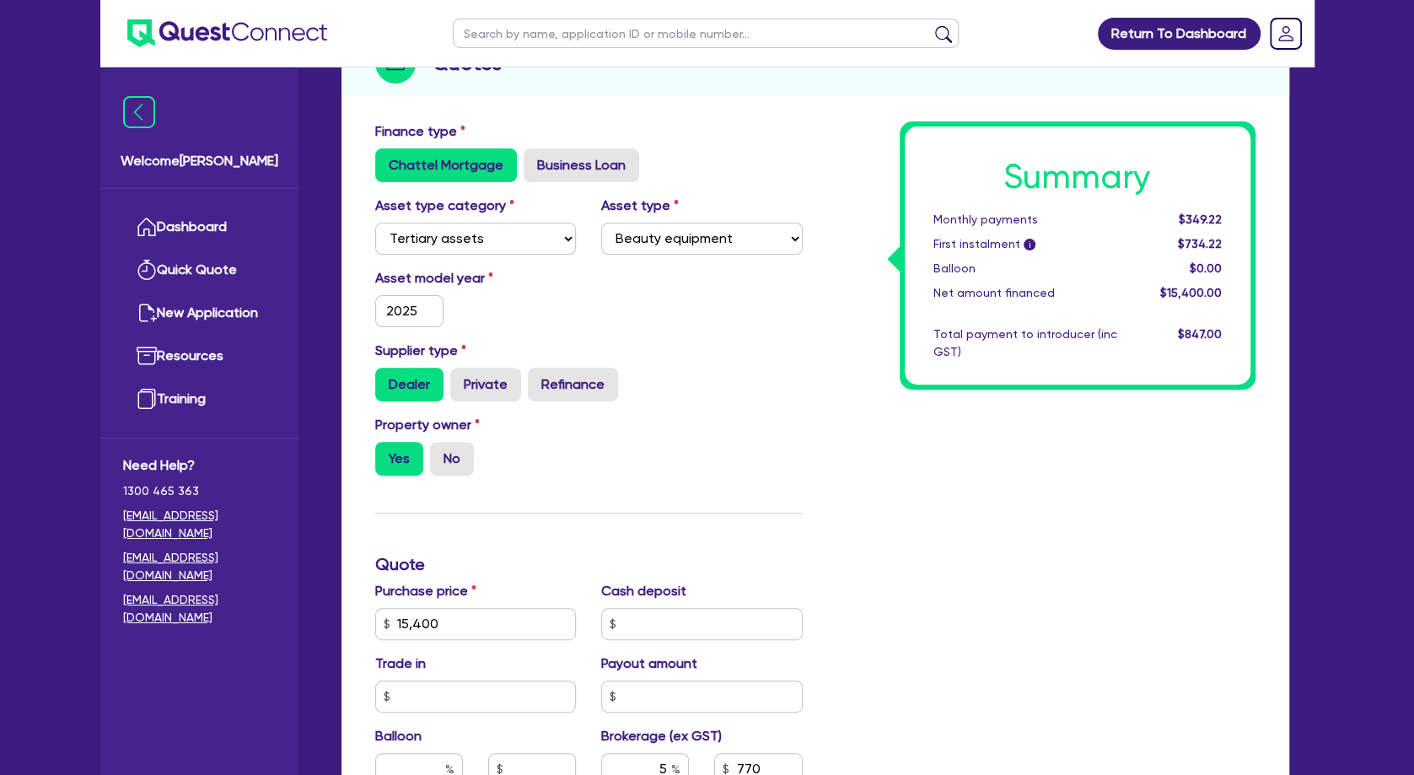
scroll to position [273, 0]
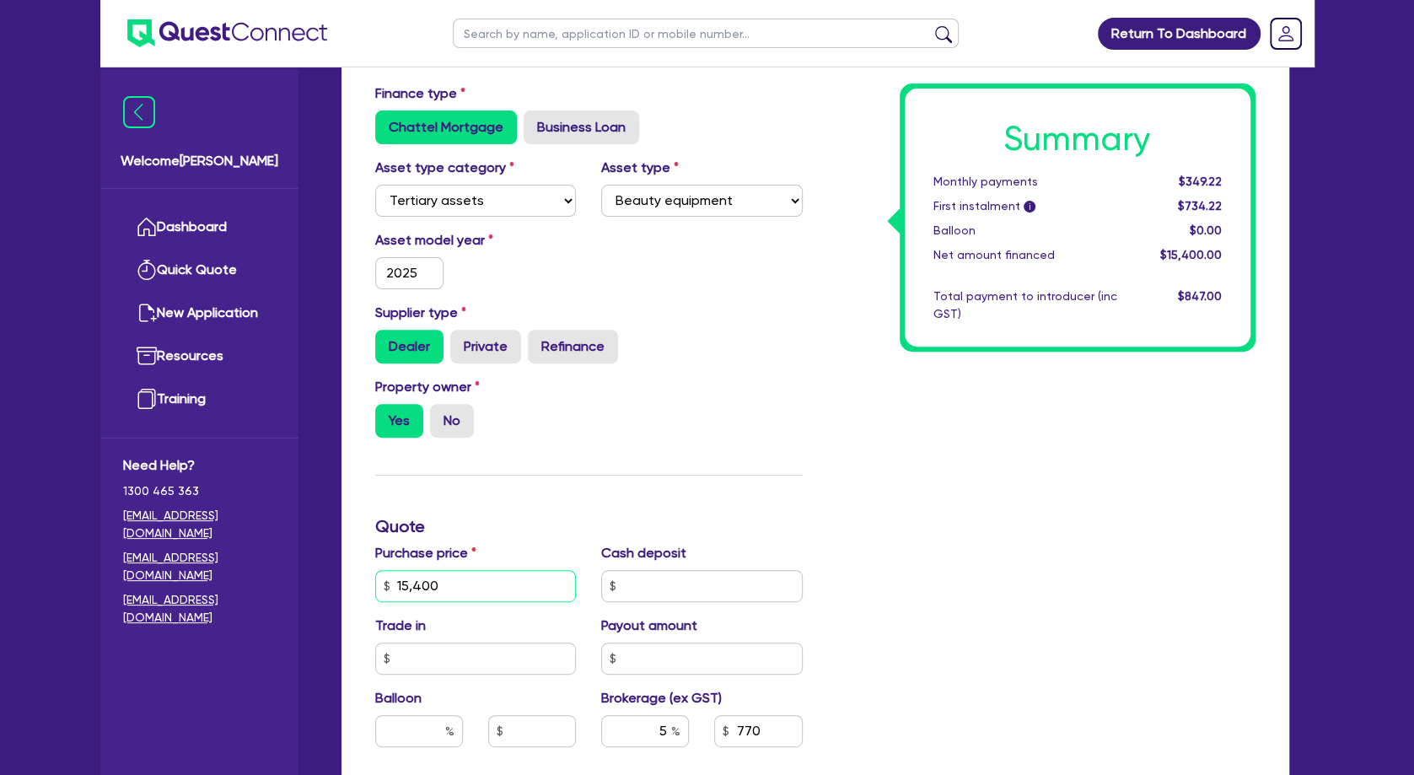
drag, startPoint x: 485, startPoint y: 583, endPoint x: 348, endPoint y: 576, distance: 136.7
click at [375, 577] on input "15,400" at bounding box center [475, 586] width 201 height 32
type input "13,740"
type input "687"
click at [774, 411] on div "Property owner Yes No" at bounding box center [588, 414] width 453 height 74
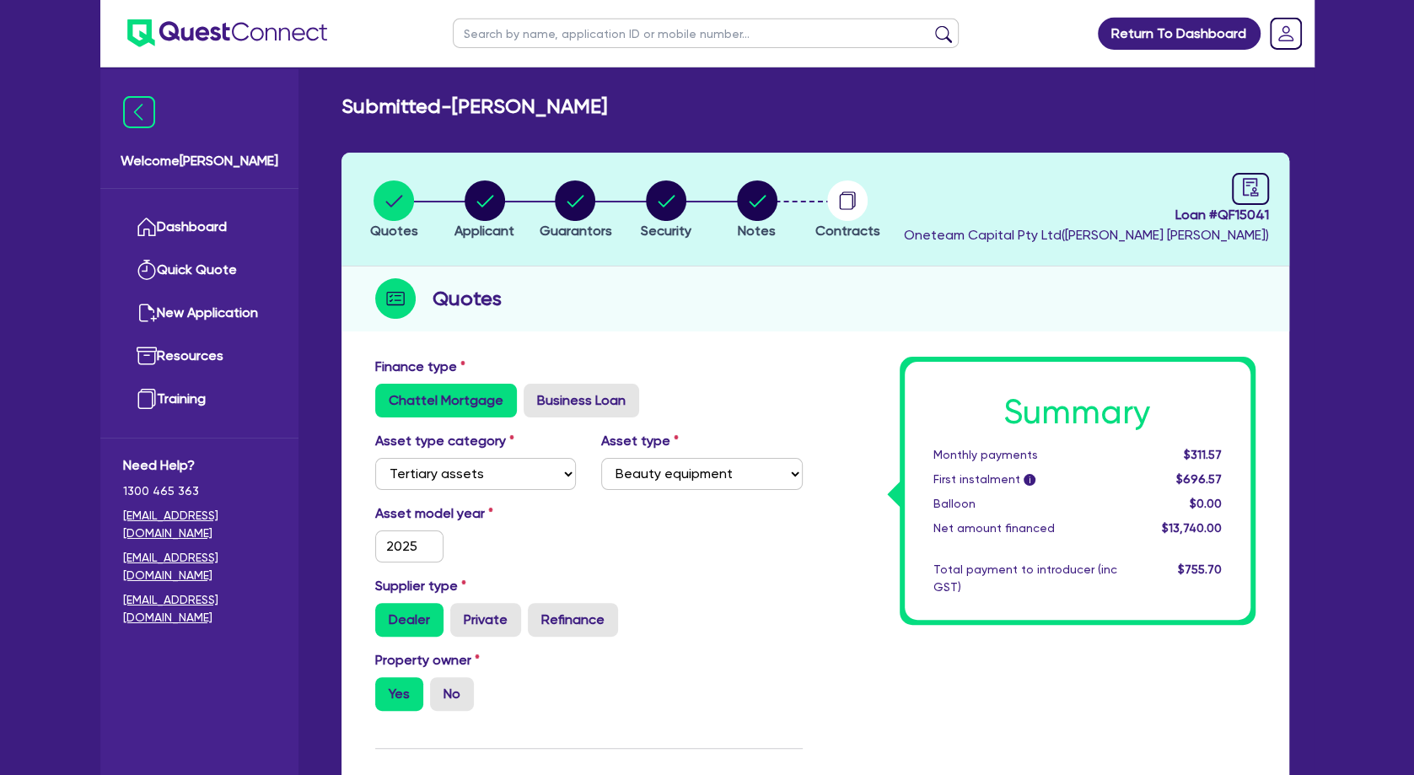
scroll to position [0, 0]
click at [490, 196] on circle "button" at bounding box center [485, 200] width 40 height 40
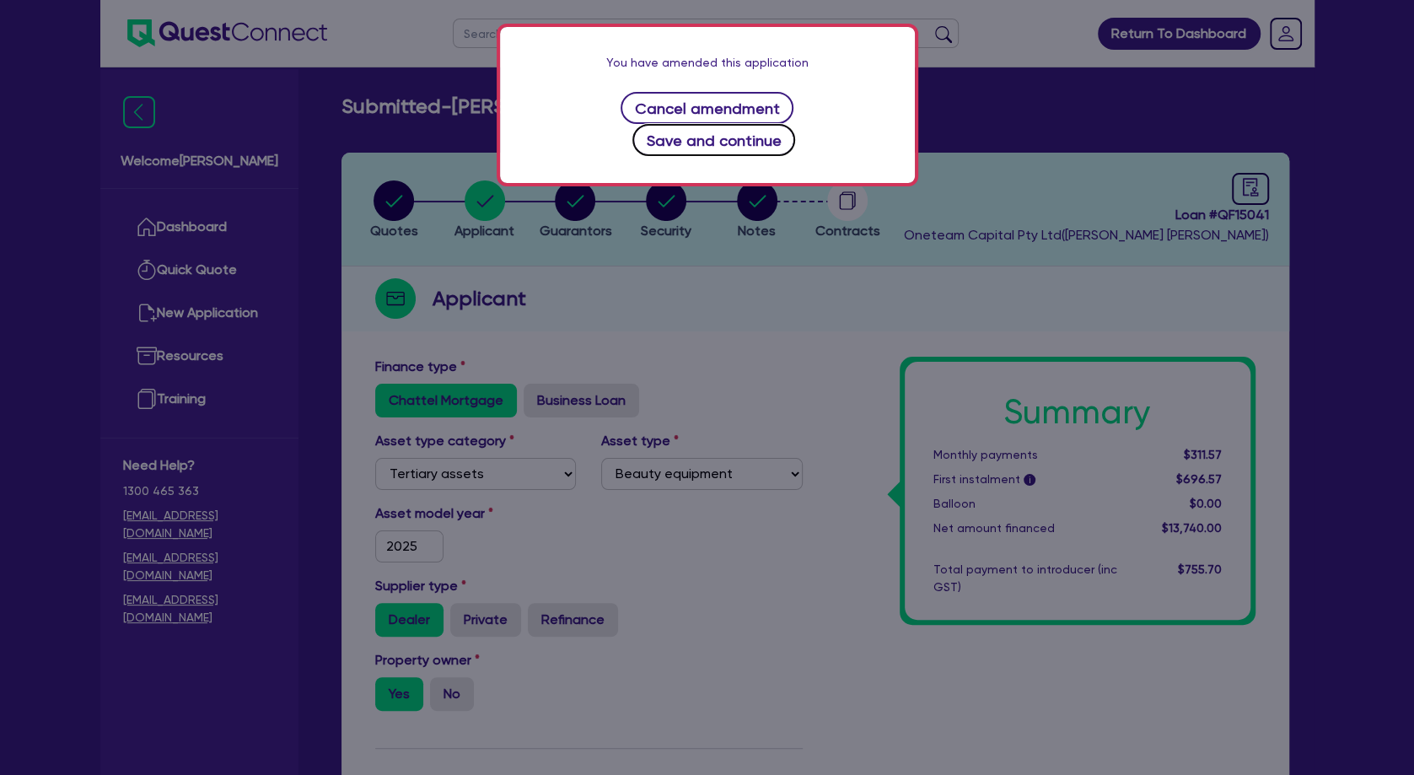
click at [709, 148] on button "Save and continue" at bounding box center [713, 140] width 163 height 32
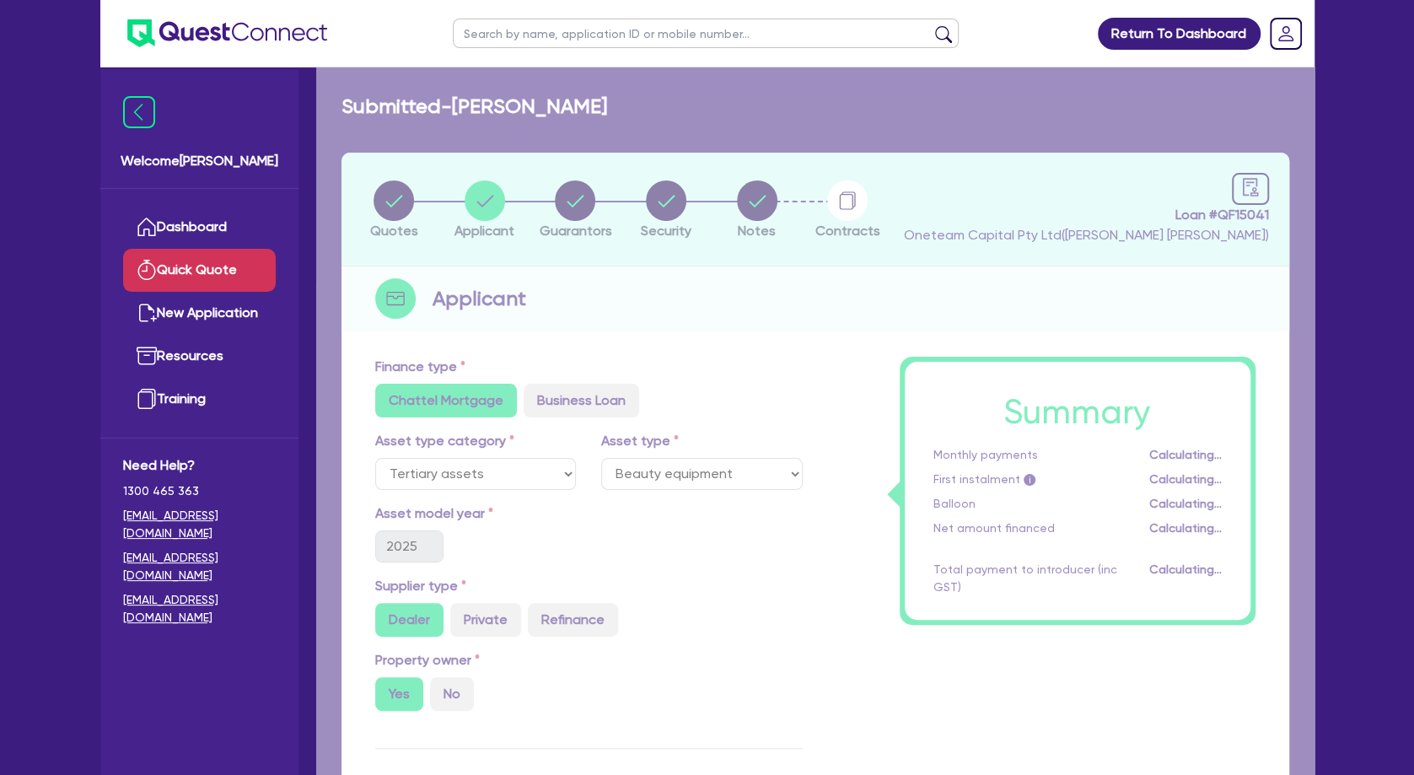
select select "SOLE_TRADER"
select select "HEALTH_BEAUTY"
select select "HAIR_BEAUTY_SALONS"
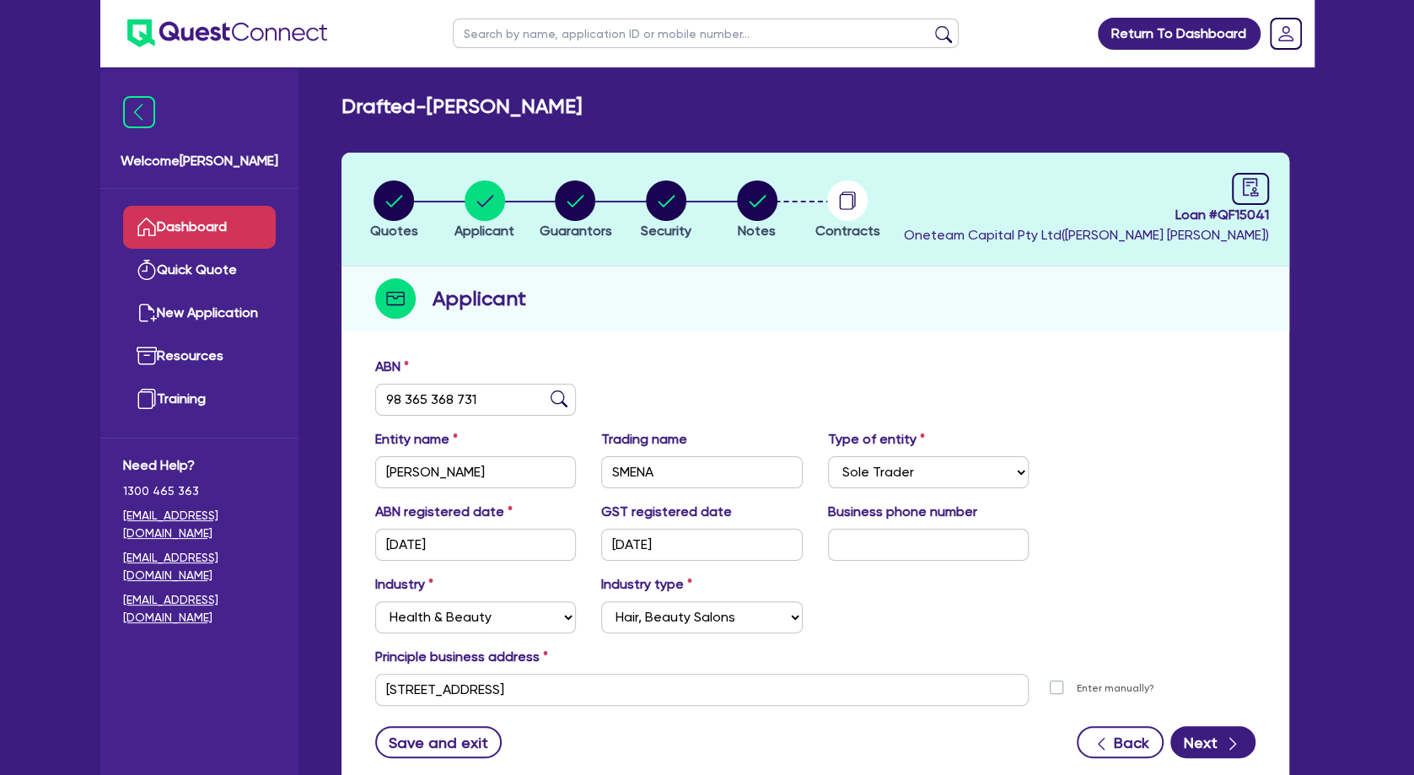
click at [190, 220] on link "Dashboard" at bounding box center [199, 227] width 153 height 43
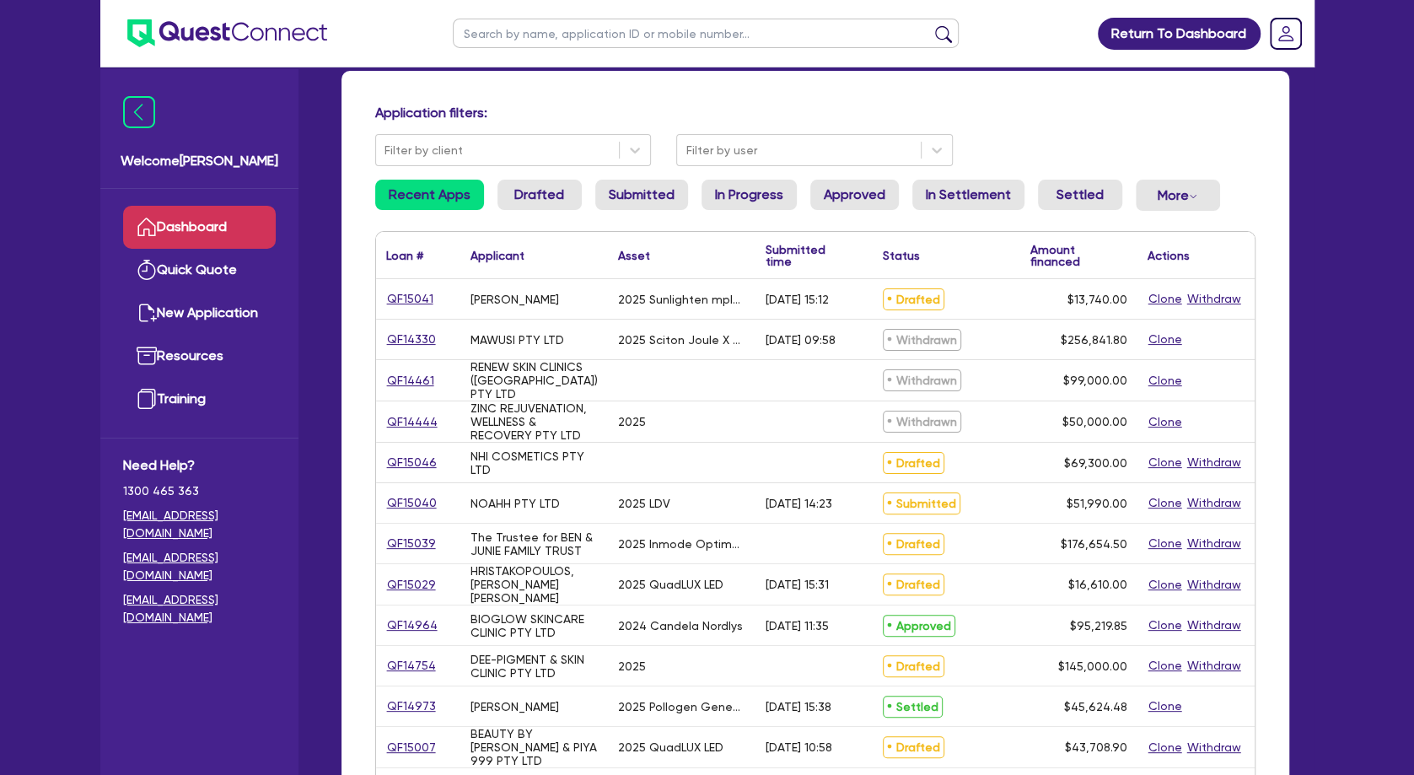
scroll to position [91, 0]
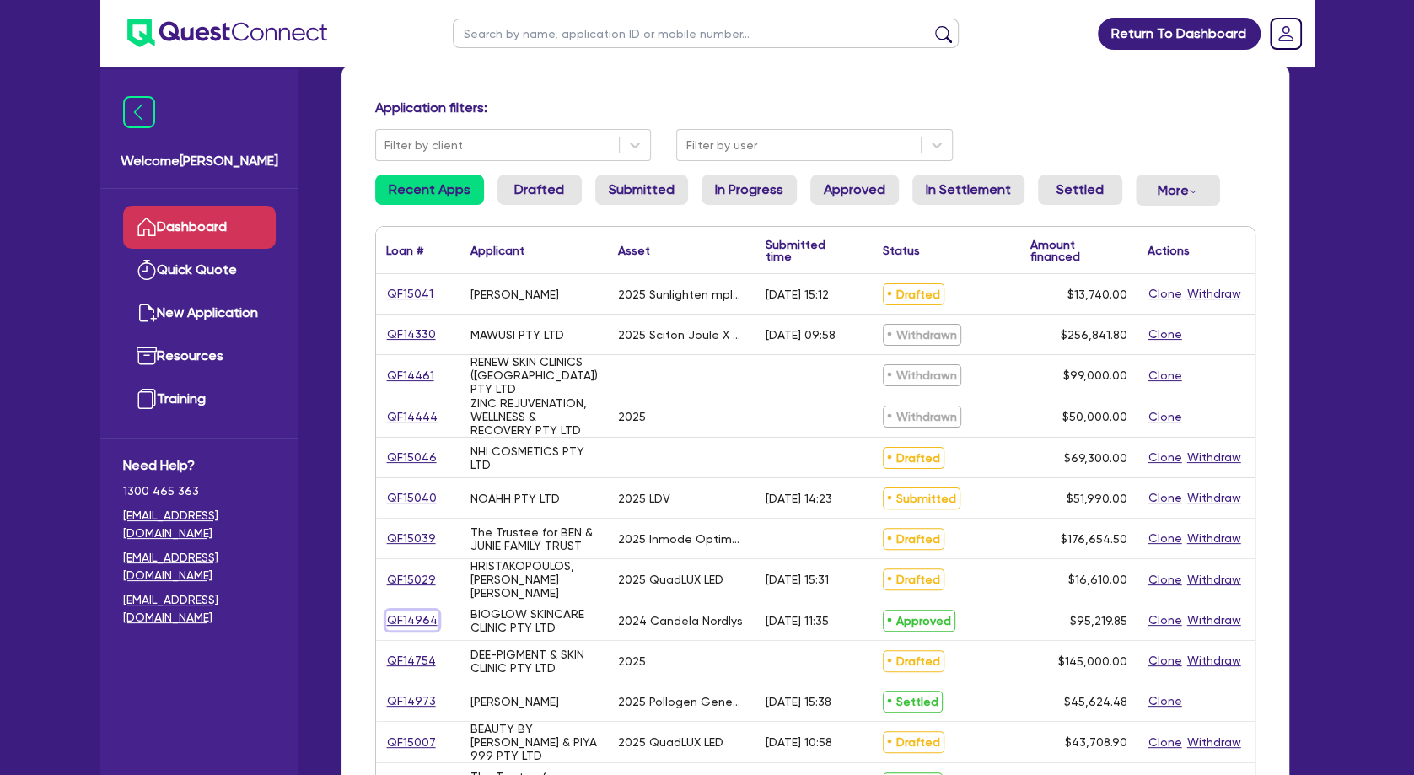
click at [419, 618] on link "QF14964" at bounding box center [412, 619] width 52 height 19
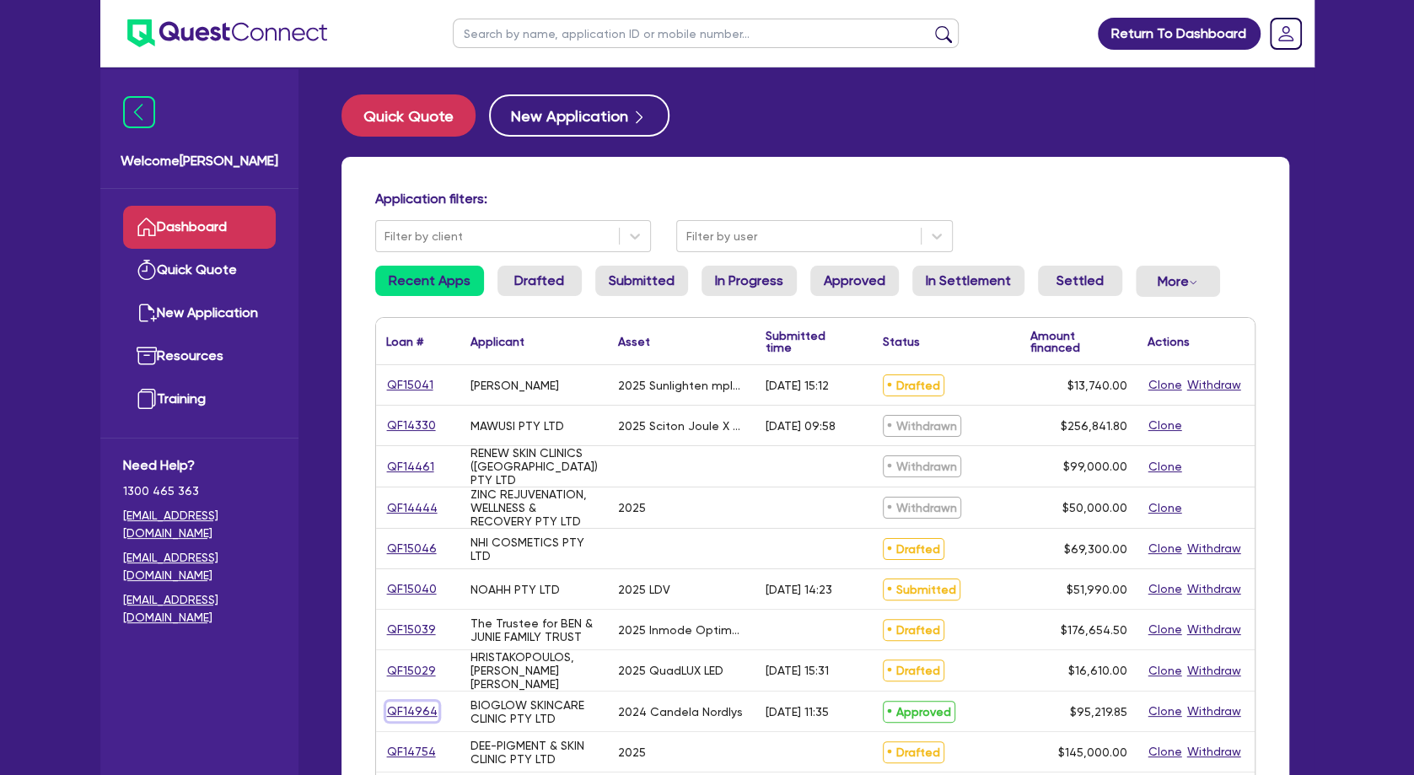
select select "SECONDARY_ASSETS"
select select "MEDICAL_DENTAL_LABORATORY_EQUIPMENT"
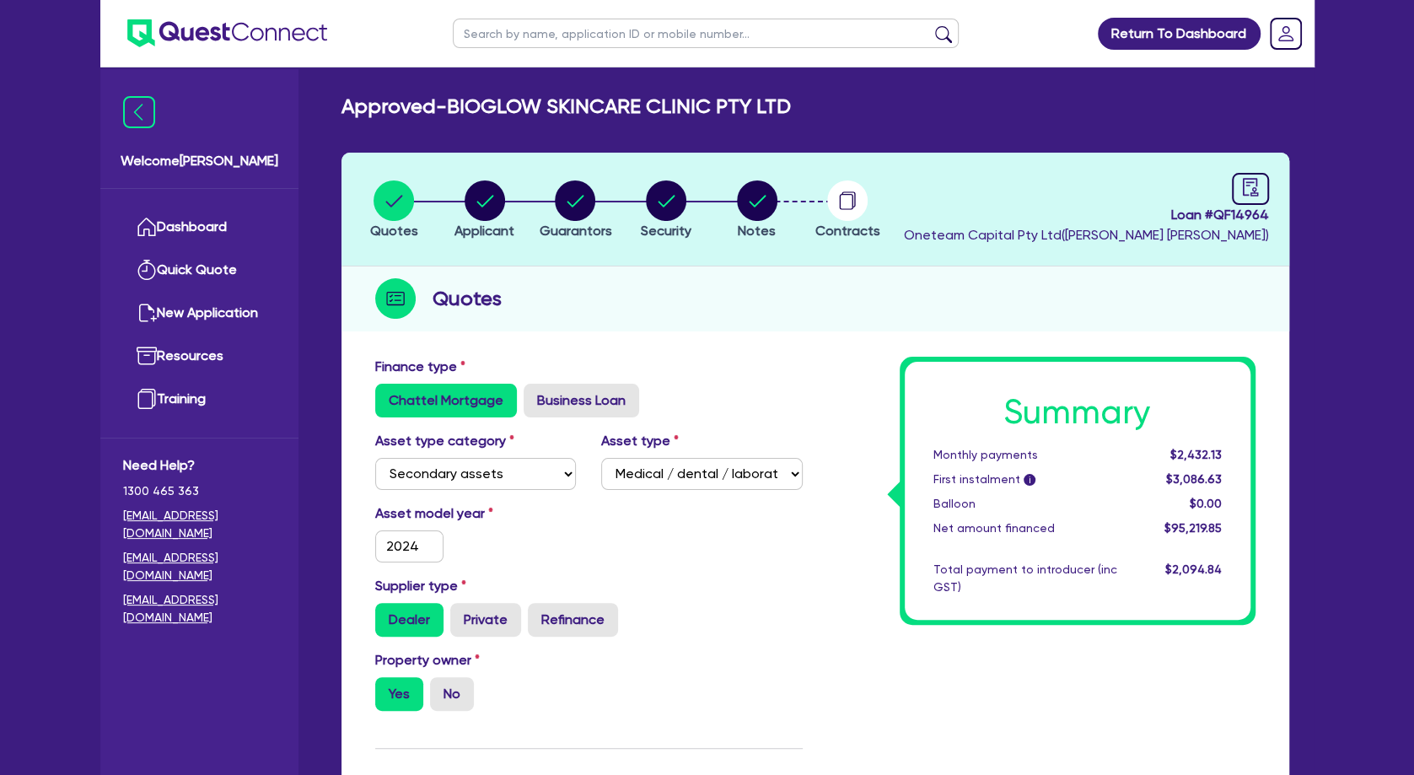
drag, startPoint x: 1248, startPoint y: 215, endPoint x: 1213, endPoint y: 217, distance: 34.6
click at [1213, 217] on header "Quotes Applicant [GEOGRAPHIC_DATA] Security Notes Contracts Loan # QF14964 Onet…" at bounding box center [815, 210] width 948 height 114
copy span "QF14964"
click at [518, 30] on input "text" at bounding box center [706, 34] width 506 height 30
type input "[PERSON_NAME]"
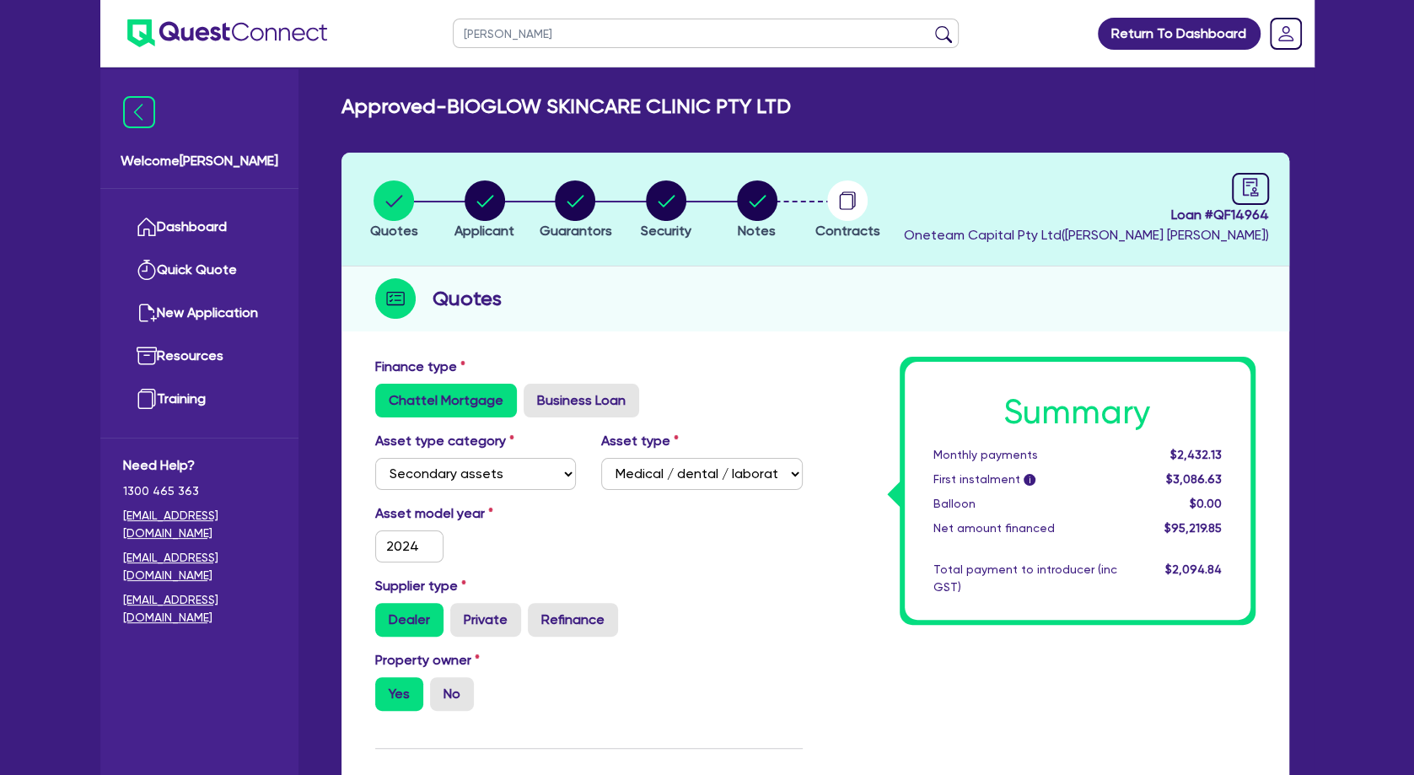
click button "submit" at bounding box center [943, 37] width 27 height 24
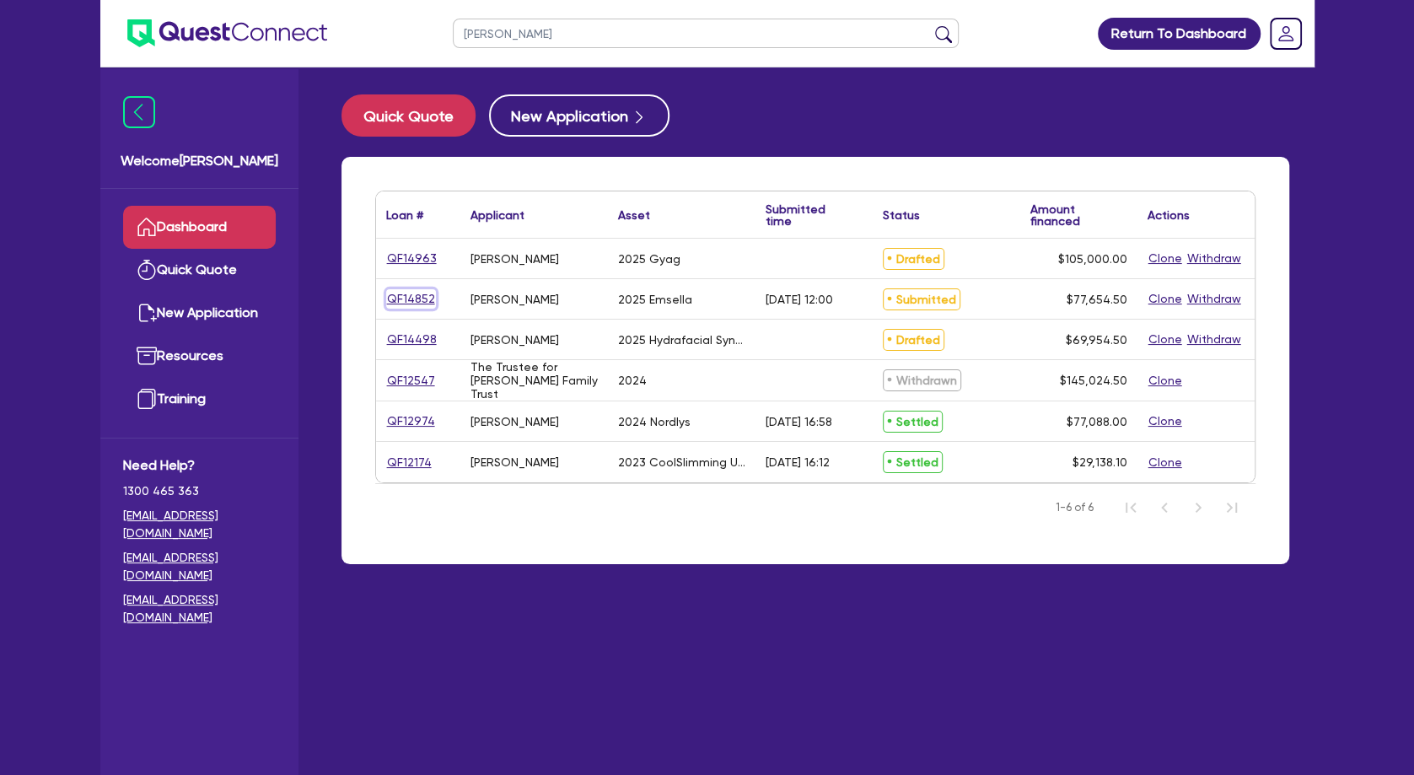
click at [417, 296] on link "QF14852" at bounding box center [411, 298] width 50 height 19
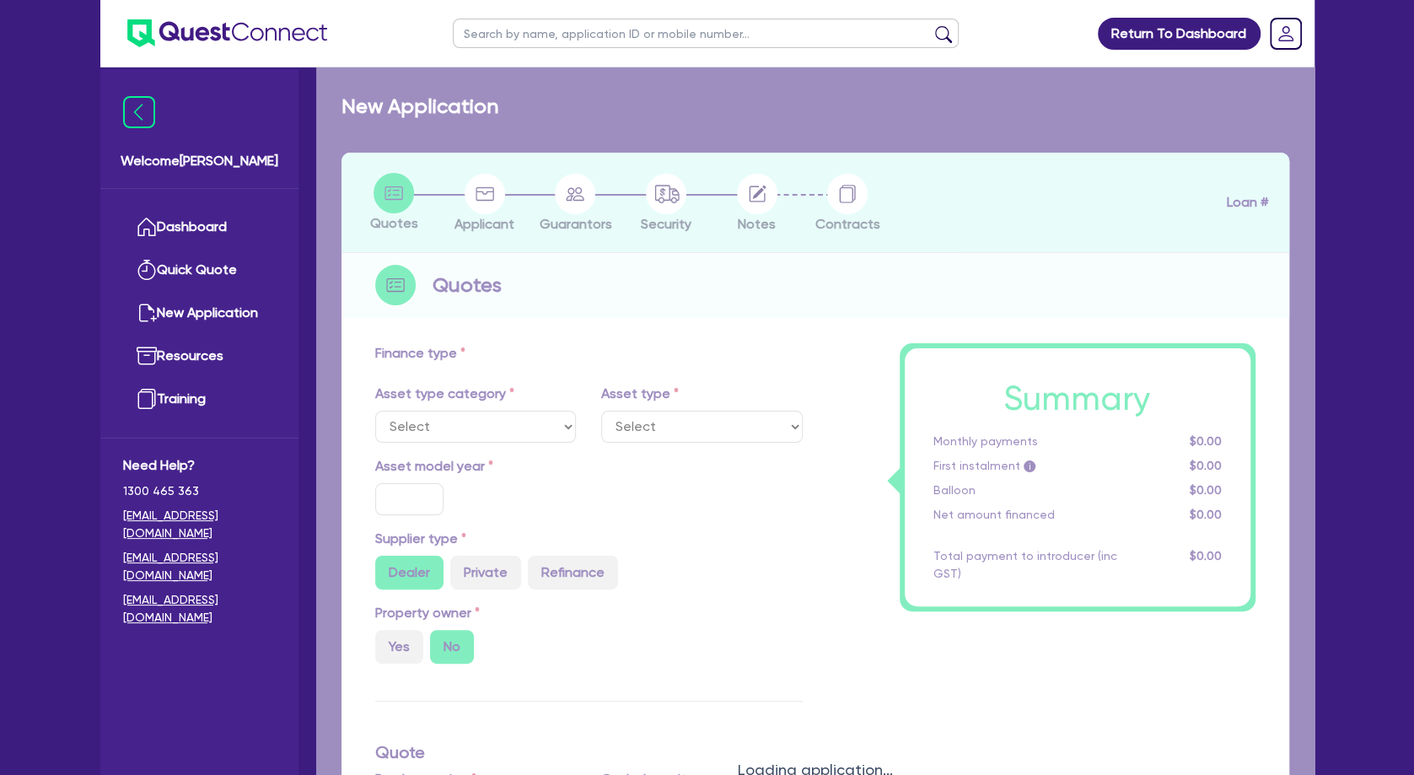
select select "TERTIARY_ASSETS"
type input "2025"
radio input "true"
type input "77,000"
type input "4"
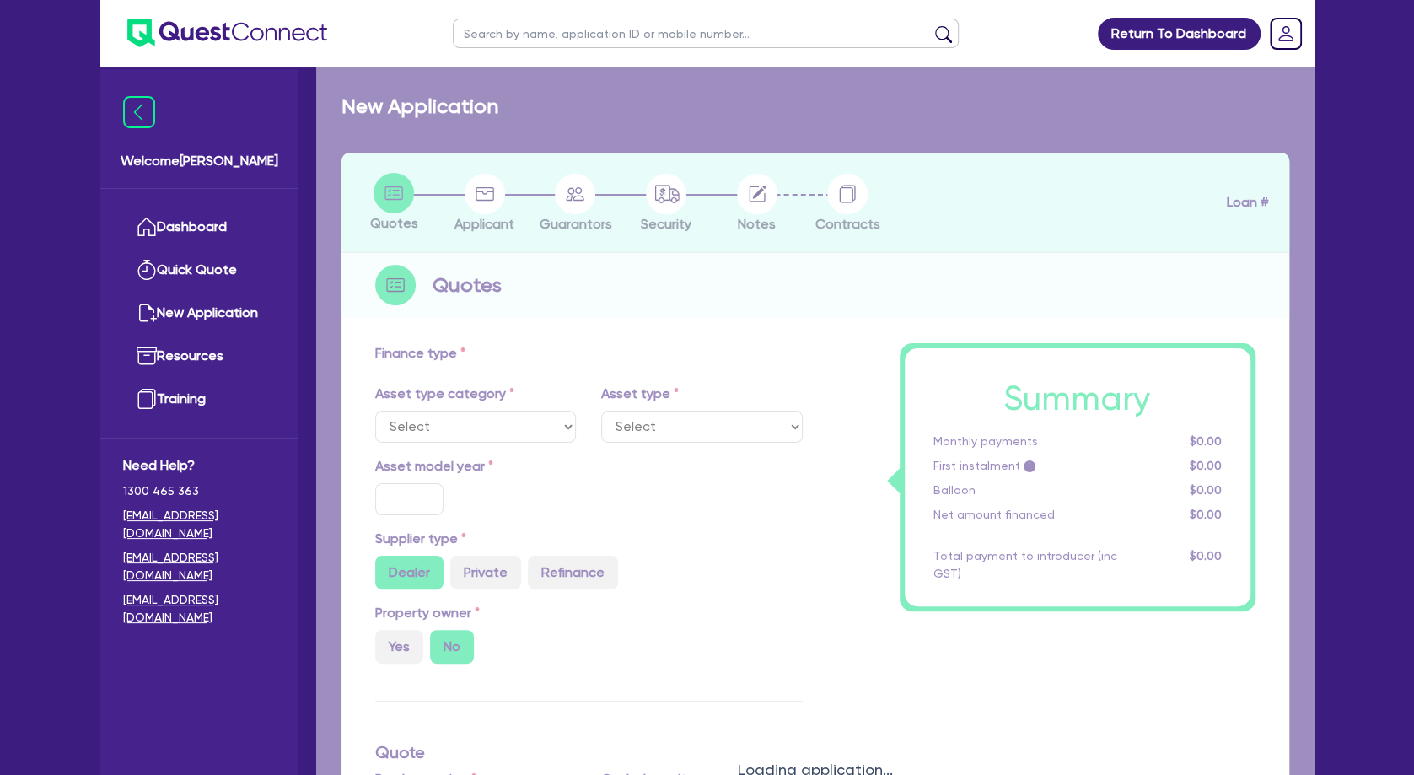
type input "3,106.18"
type input "17.95"
select select "BEAUTY_EQUIPMENT"
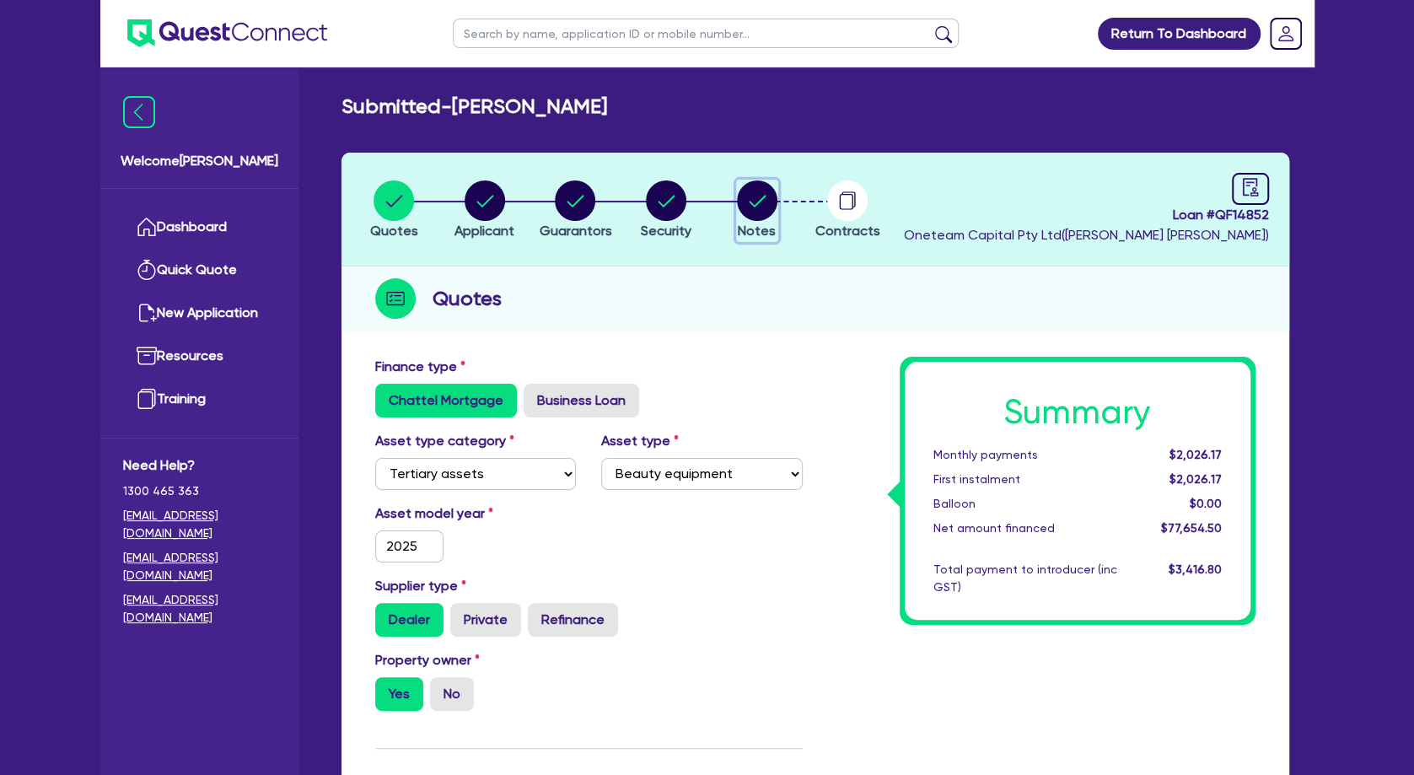
click at [765, 206] on circle "button" at bounding box center [757, 200] width 40 height 40
select select "Other"
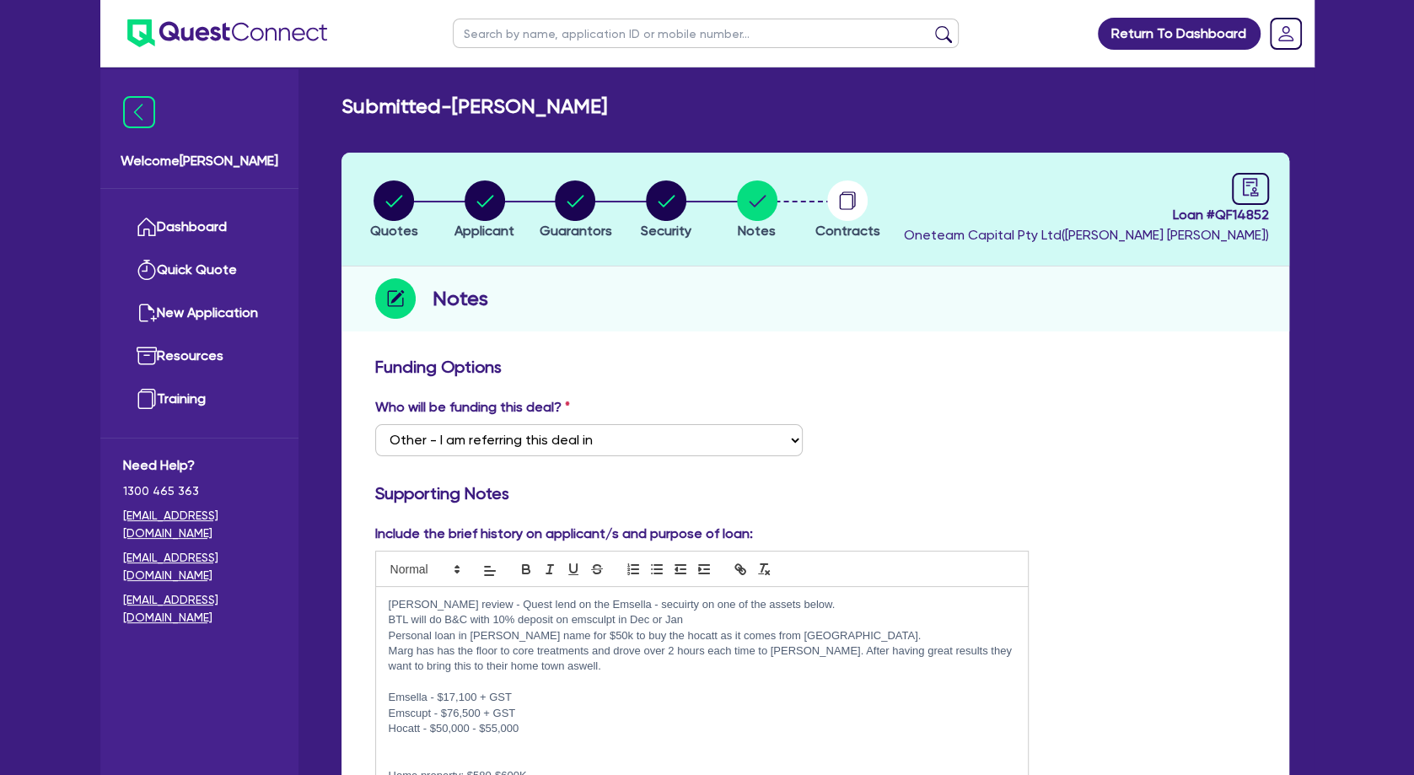
click at [391, 600] on p "[PERSON_NAME] review - Quest lend on the Emsella - secuirty on one of the asset…" at bounding box center [702, 604] width 627 height 15
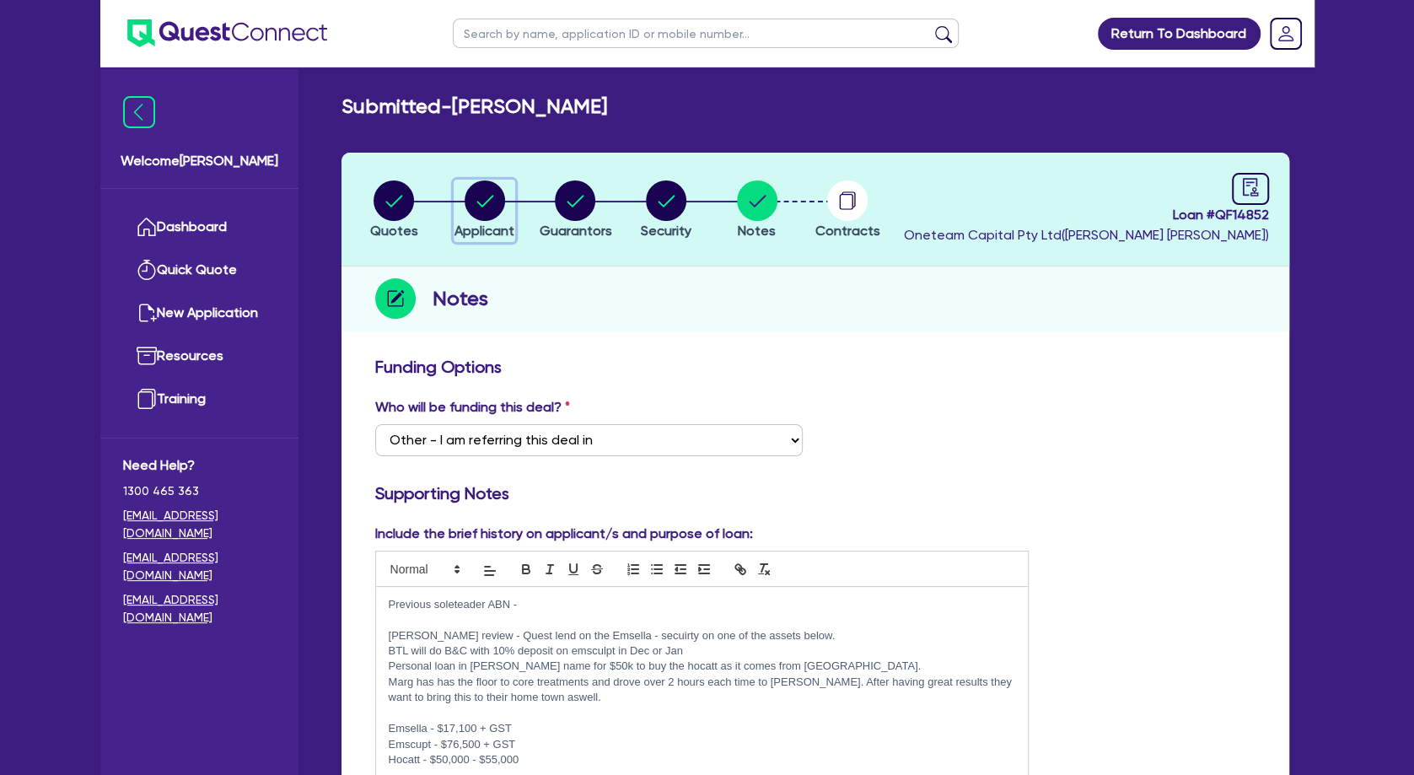
click at [486, 201] on circle "button" at bounding box center [485, 200] width 40 height 40
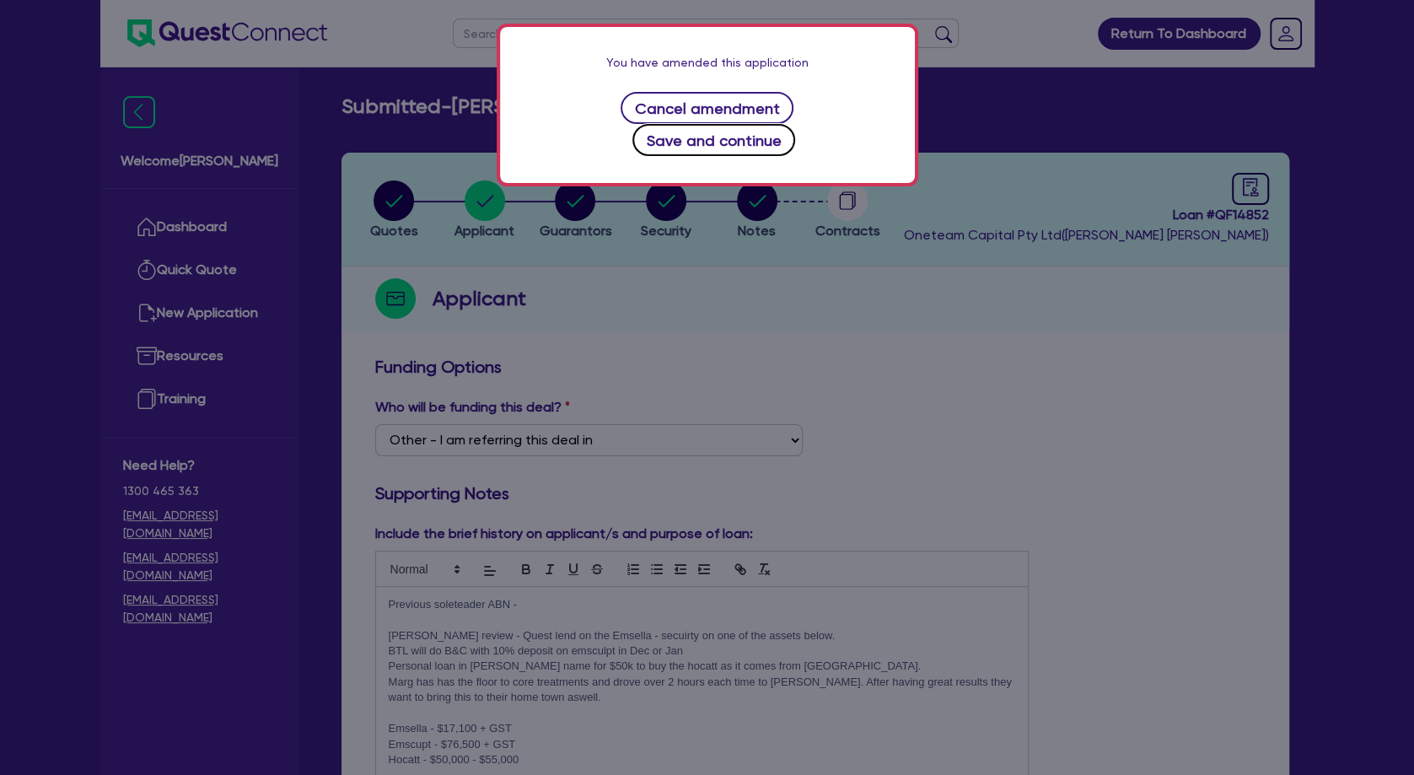
click at [658, 137] on button "Save and continue" at bounding box center [713, 140] width 163 height 32
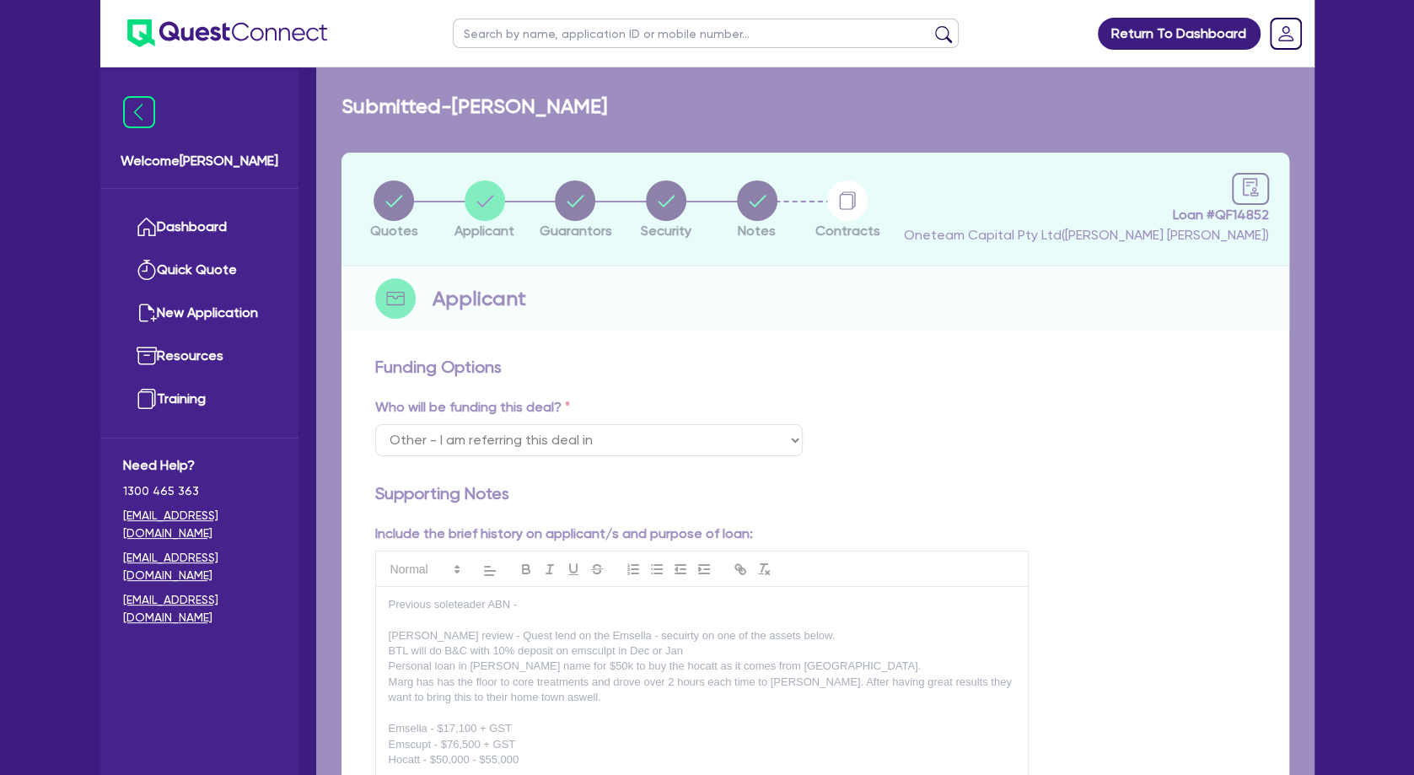
select select "SOLE_TRADER"
select select "HEALTH_BEAUTY"
select select "HAIR_BEAUTY_SALONS"
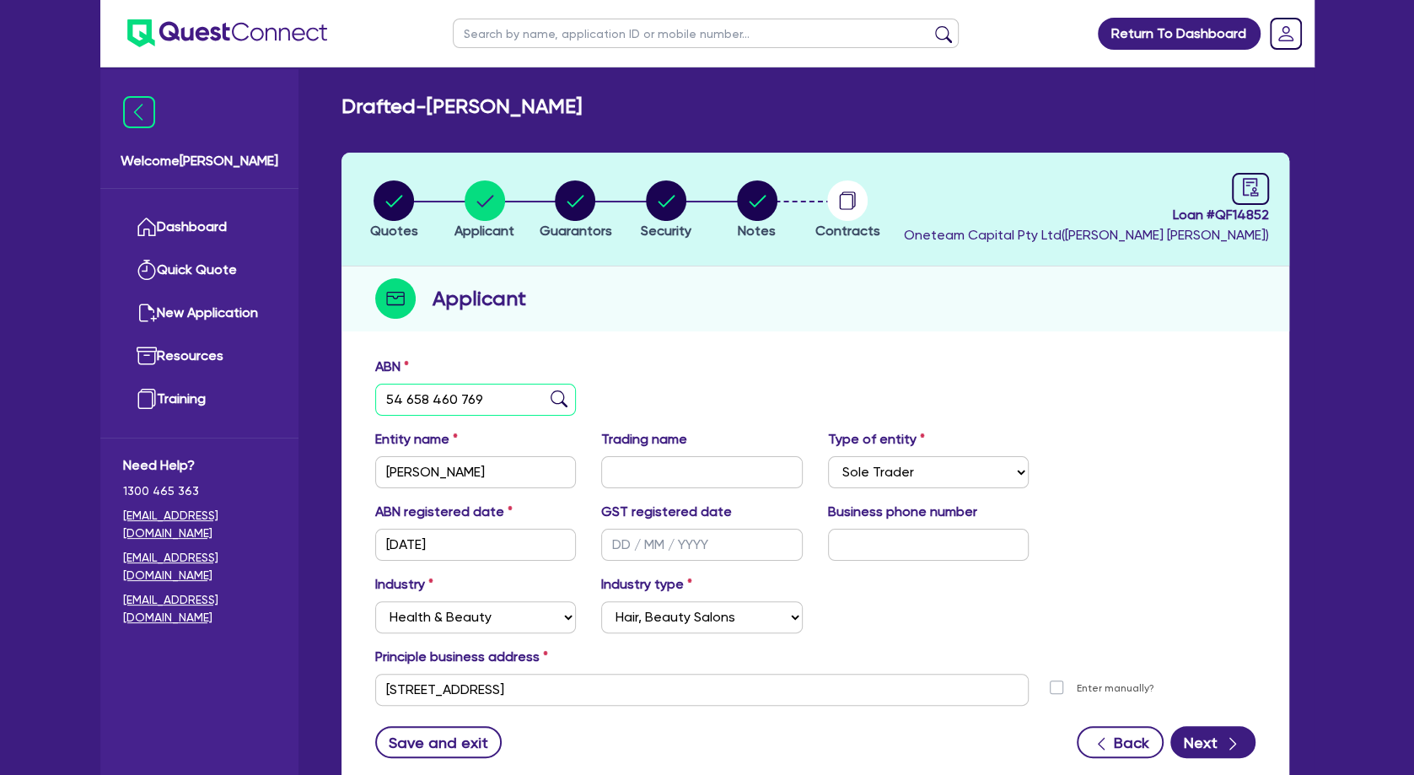
click at [455, 392] on input "54 658 460 769" at bounding box center [475, 400] width 201 height 32
click at [396, 201] on icon "button" at bounding box center [394, 201] width 17 height 12
select select "TERTIARY_ASSETS"
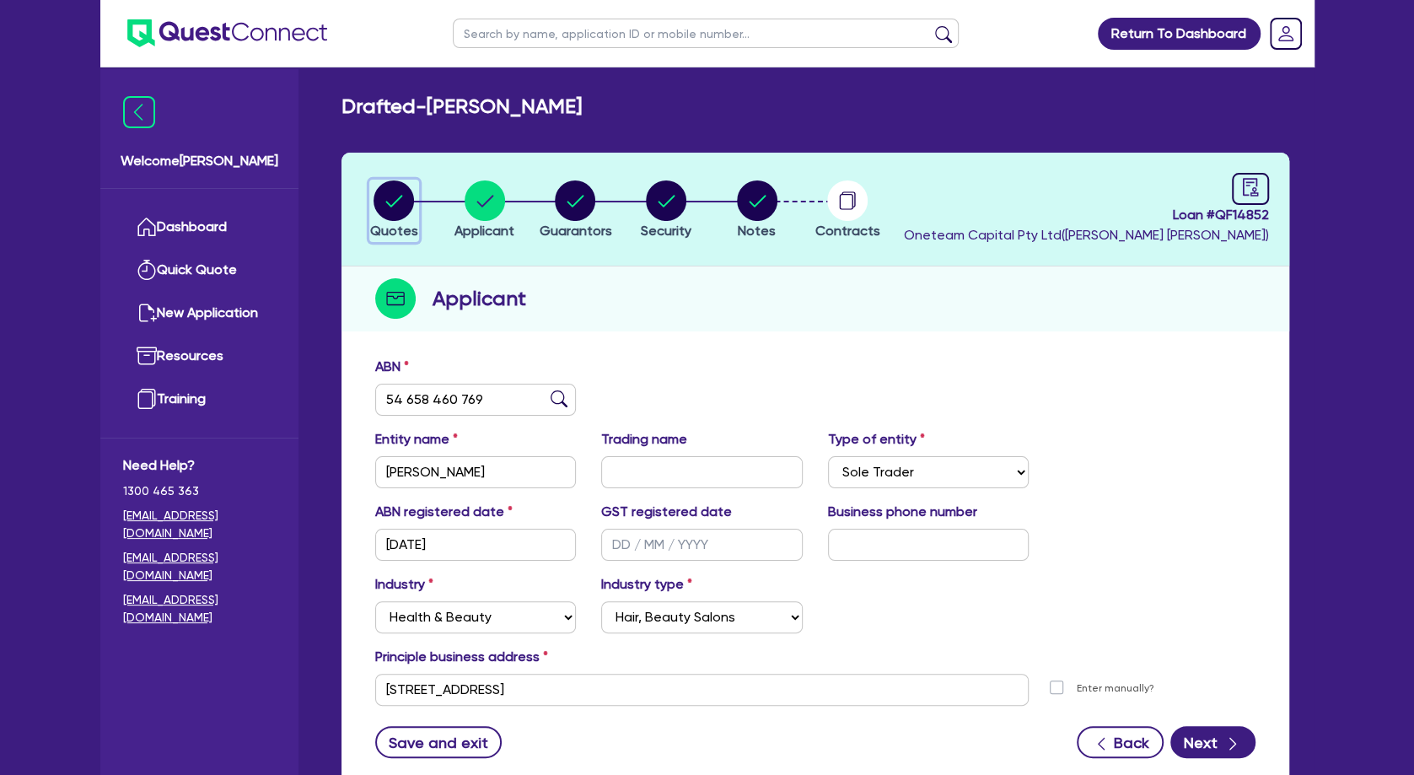
select select "BEAUTY_EQUIPMENT"
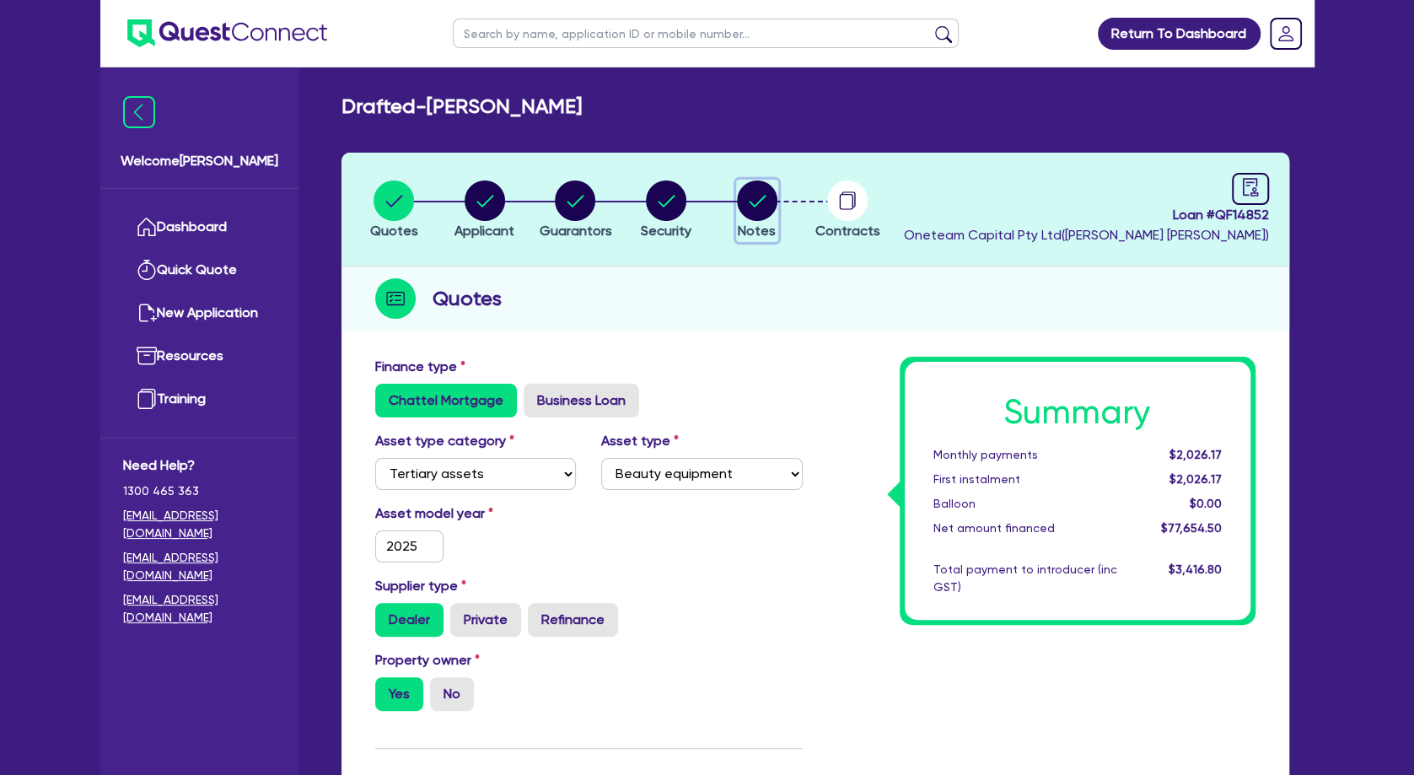
click at [763, 196] on icon "button" at bounding box center [757, 201] width 17 height 12
select select "Other"
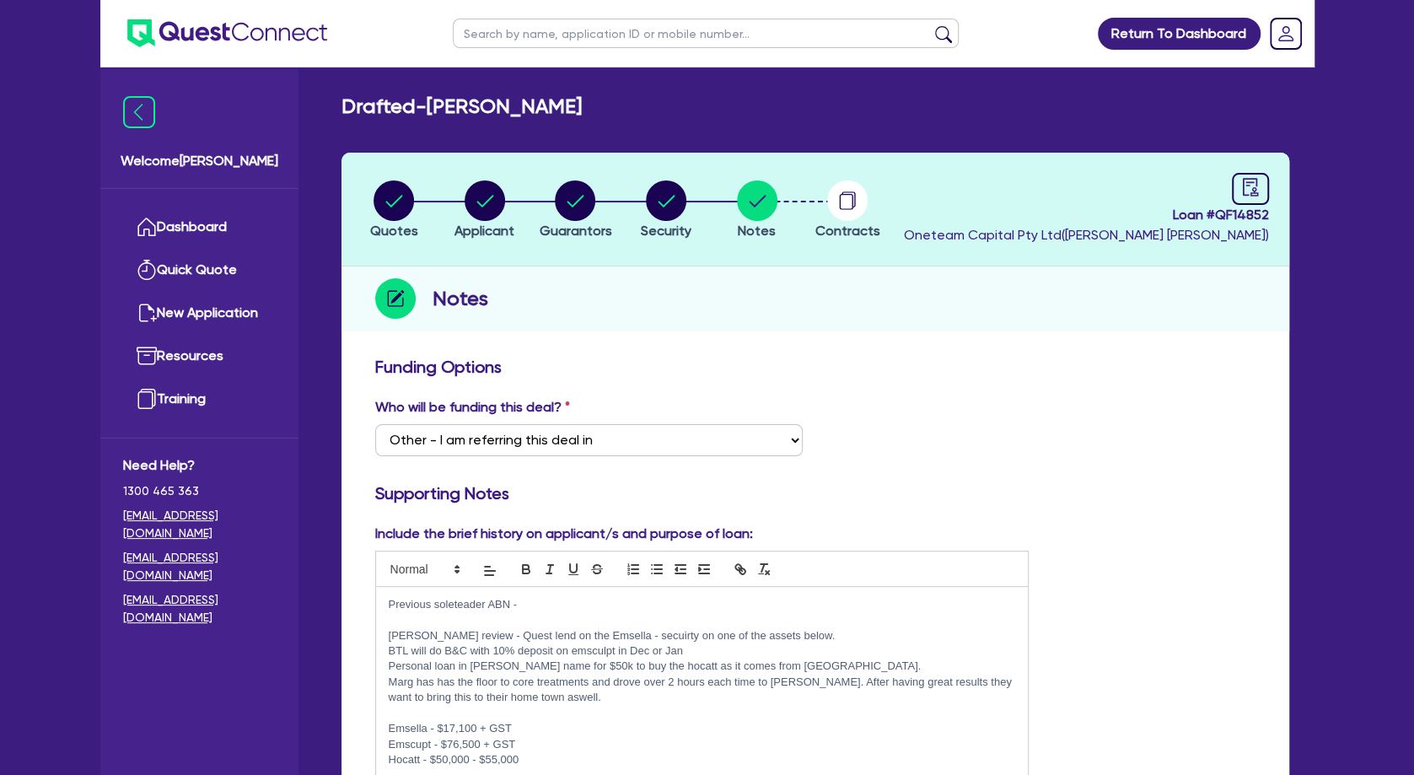
click at [540, 606] on p "Previous soleteader ABN -" at bounding box center [702, 604] width 627 height 15
click at [511, 617] on p at bounding box center [702, 619] width 627 height 15
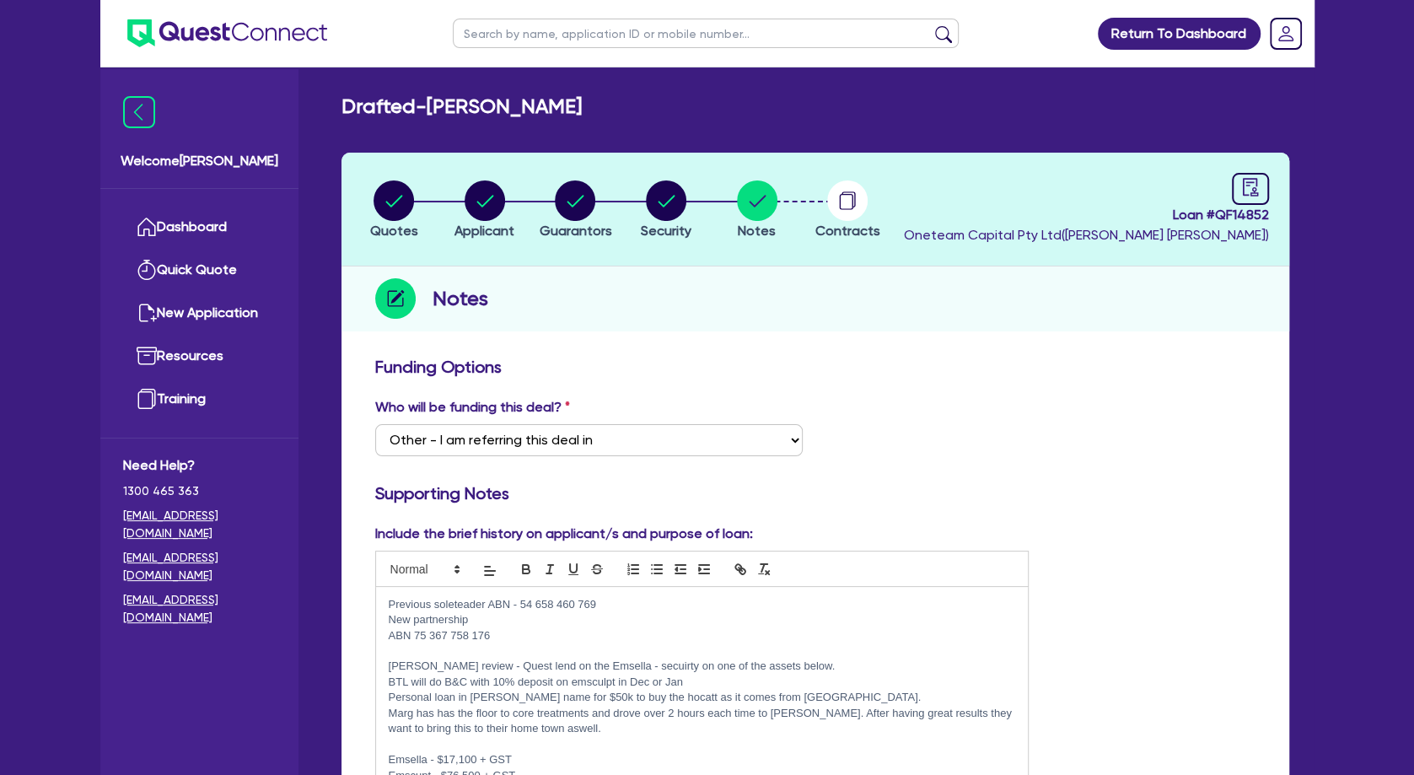
click at [431, 652] on p at bounding box center [702, 650] width 627 height 15
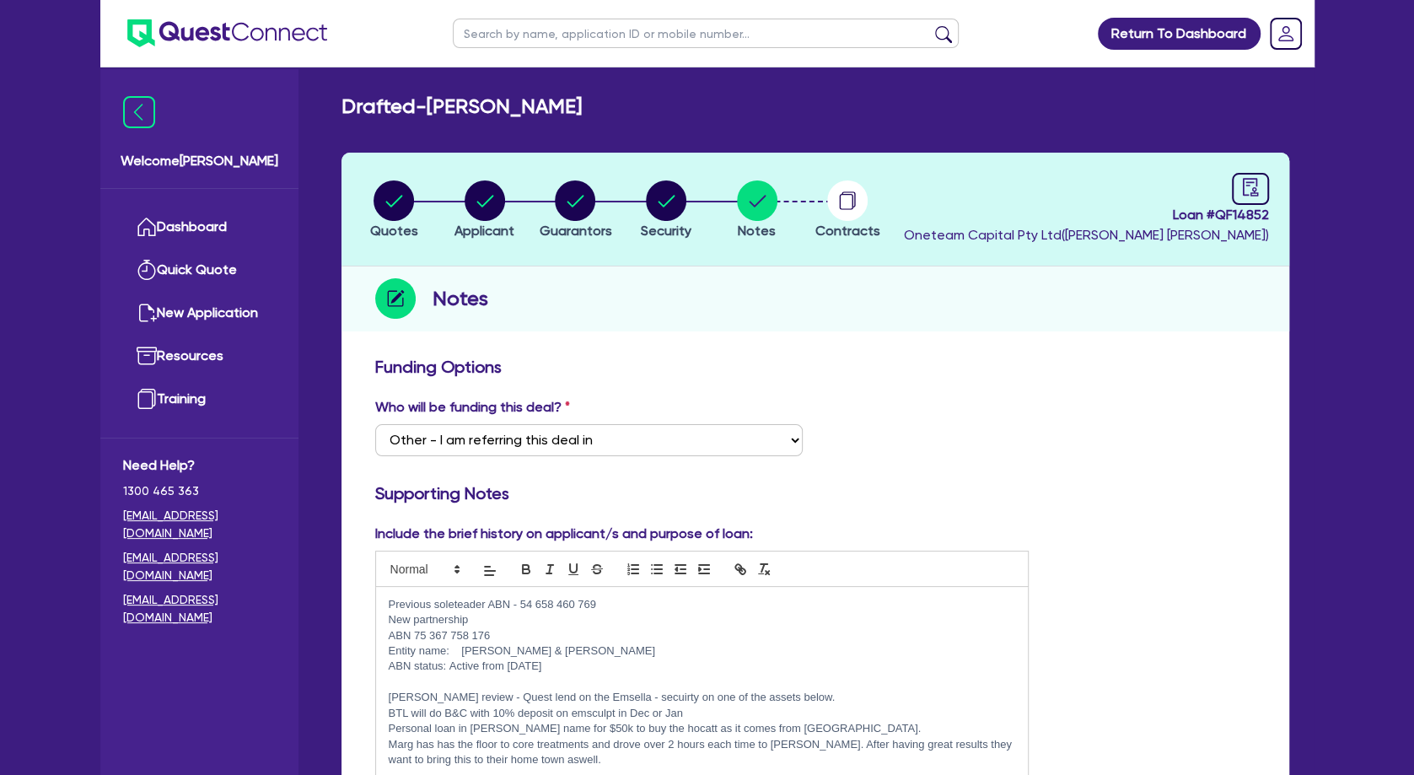
click at [628, 607] on p "Previous soleteader ABN - 54 658 460 769" at bounding box center [702, 604] width 627 height 15
click at [634, 604] on p "Previous soleteader ABN - 54 658 460 769" at bounding box center [702, 604] width 627 height 15
click at [458, 603] on p "Previous soleteader ABN - 54 658 460 769" at bounding box center [702, 604] width 627 height 15
click at [413, 639] on p "ABN 75 367 758 176" at bounding box center [702, 635] width 627 height 15
click at [467, 604] on p "Previous soleteader ABN - 54 658 460 769" at bounding box center [702, 604] width 627 height 15
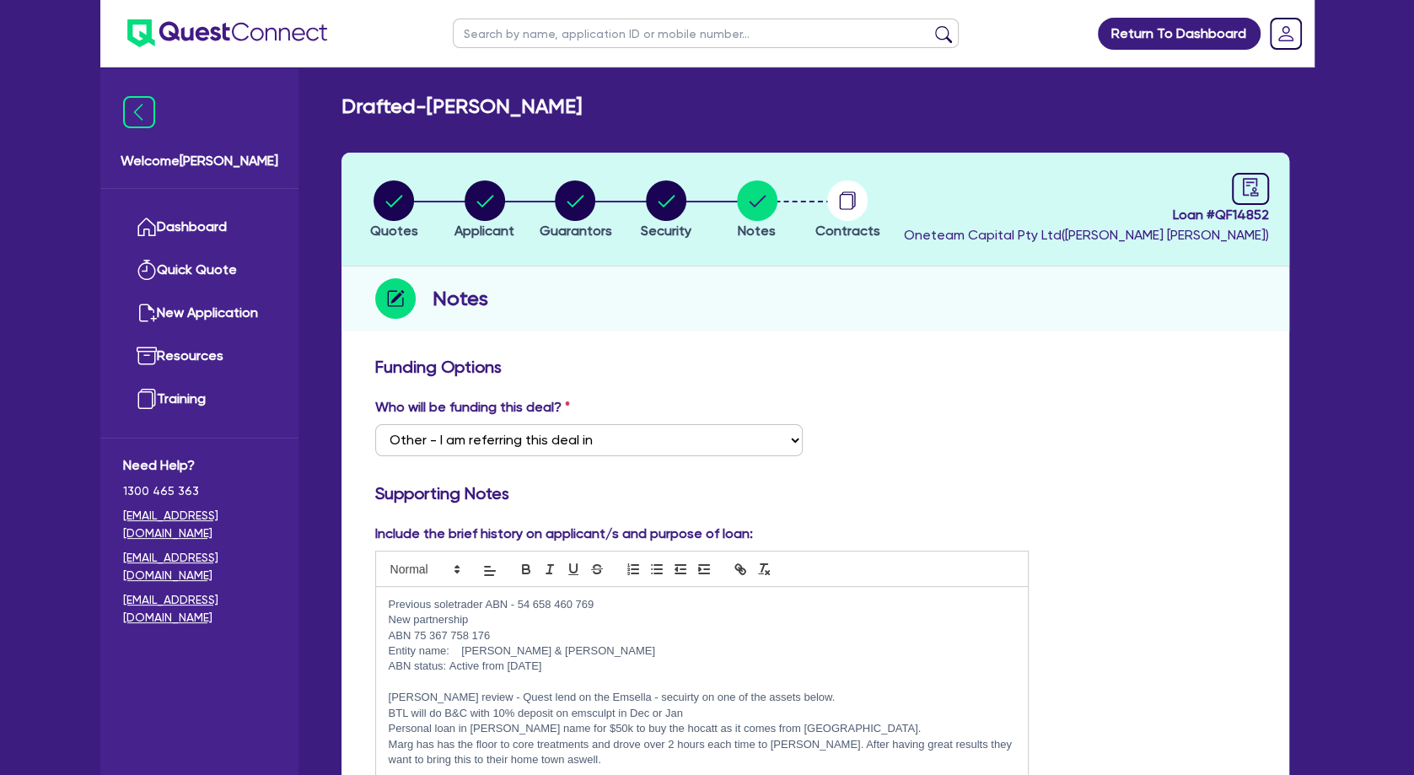
click at [611, 599] on p "Previous soletrader ABN - 54 658 460 769" at bounding box center [702, 604] width 627 height 15
drag, startPoint x: 561, startPoint y: 603, endPoint x: 517, endPoint y: 603, distance: 44.7
click at [517, 603] on p "Previous soletrader ABN - 54 658 460 769" at bounding box center [702, 604] width 627 height 15
copy p "54 658 460 769"
click at [499, 679] on p at bounding box center [702, 681] width 627 height 15
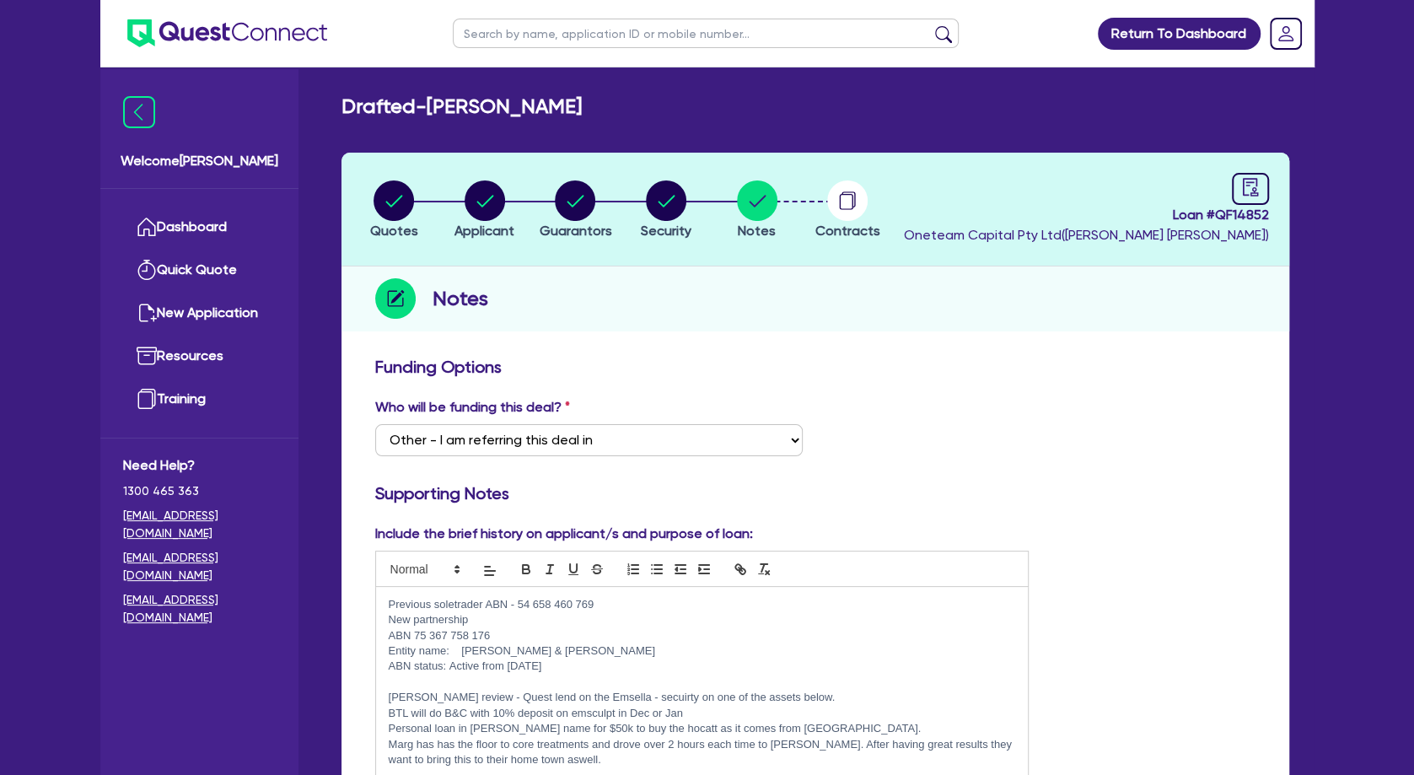
scroll to position [145, 0]
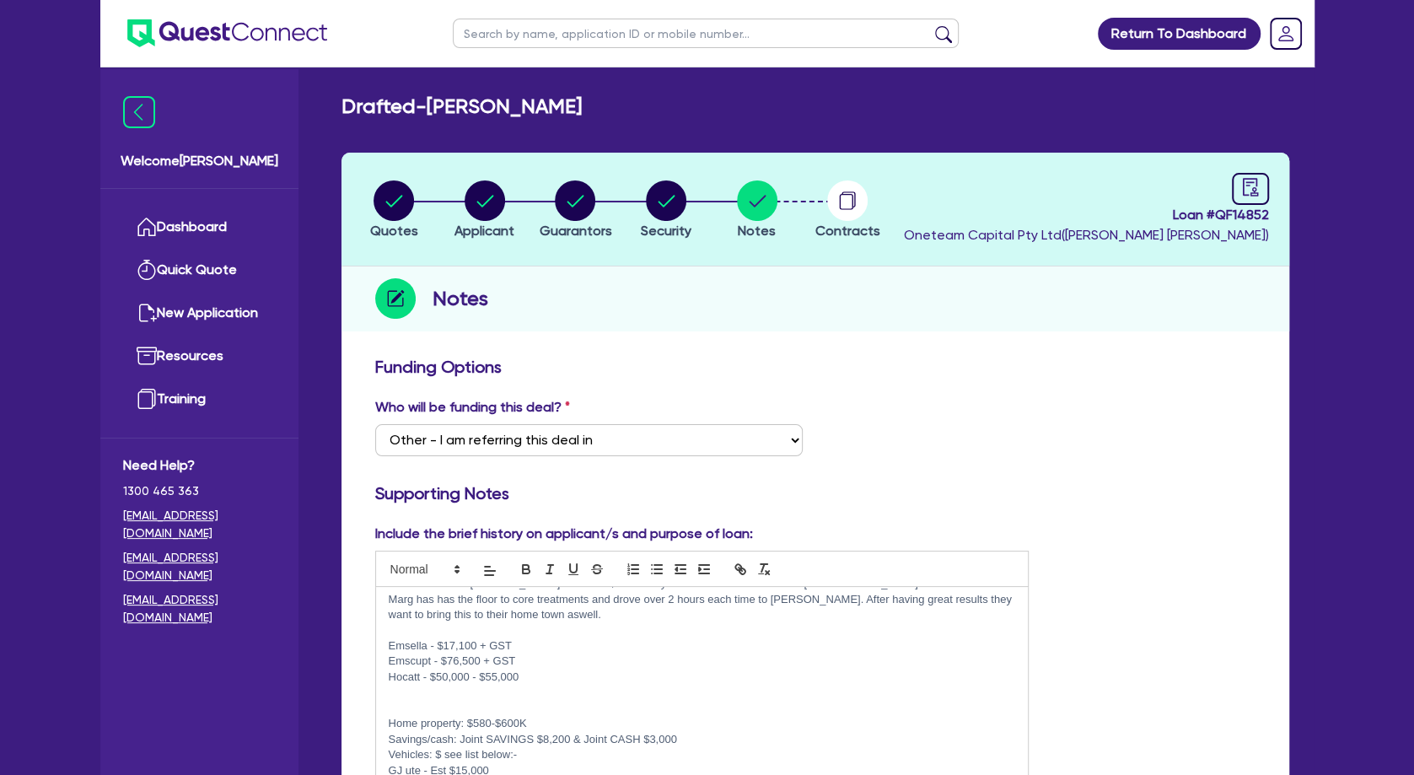
click at [536, 679] on p "Hocatt - $50,000 - $55,000" at bounding box center [702, 676] width 627 height 15
click at [454, 638] on p "Emsella - $17,100 + GST" at bounding box center [702, 645] width 627 height 15
click at [579, 658] on p "Emscupt - $76,500 + GST" at bounding box center [702, 660] width 627 height 15
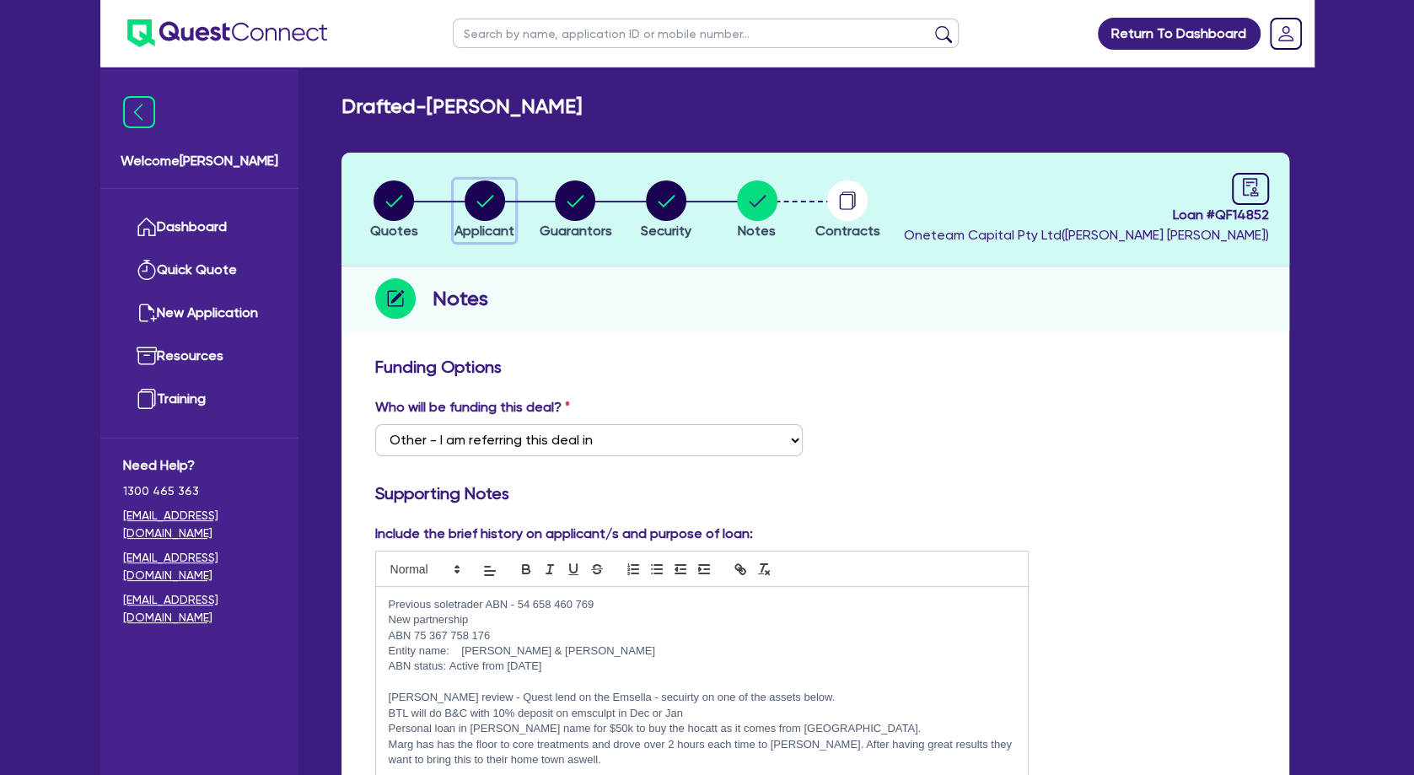
click at [481, 202] on circle "button" at bounding box center [485, 200] width 40 height 40
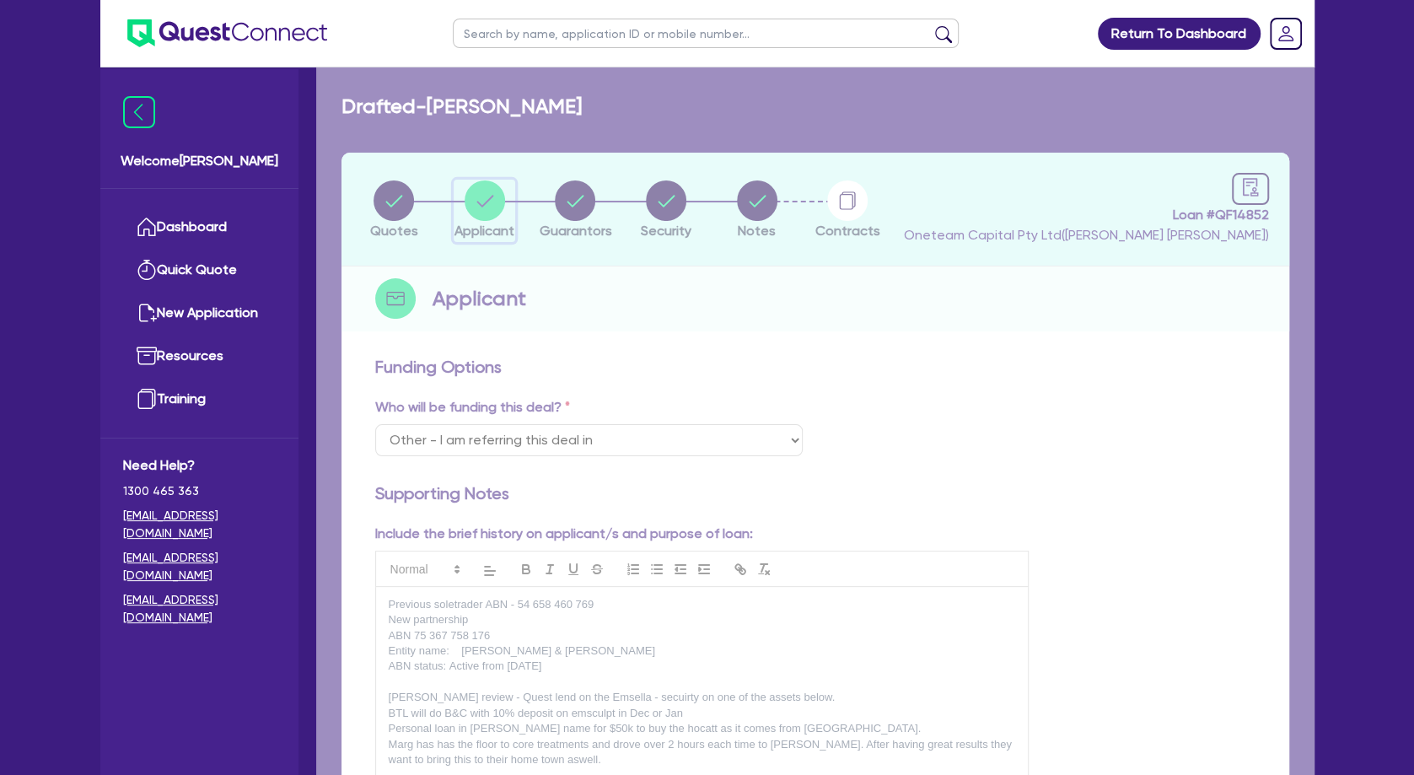
select select "SOLE_TRADER"
select select "HEALTH_BEAUTY"
select select "HAIR_BEAUTY_SALONS"
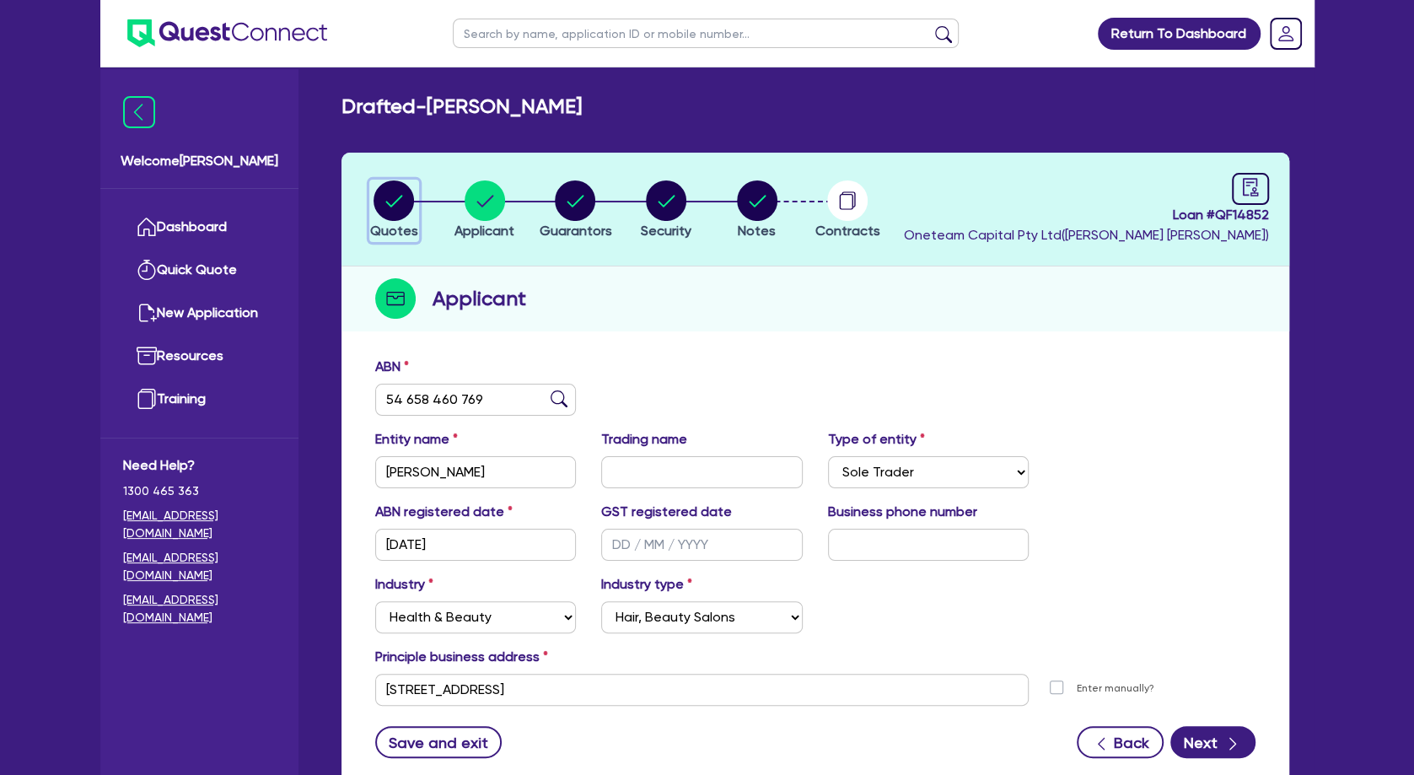
click at [393, 192] on circle "button" at bounding box center [393, 200] width 40 height 40
select select "TERTIARY_ASSETS"
select select "BEAUTY_EQUIPMENT"
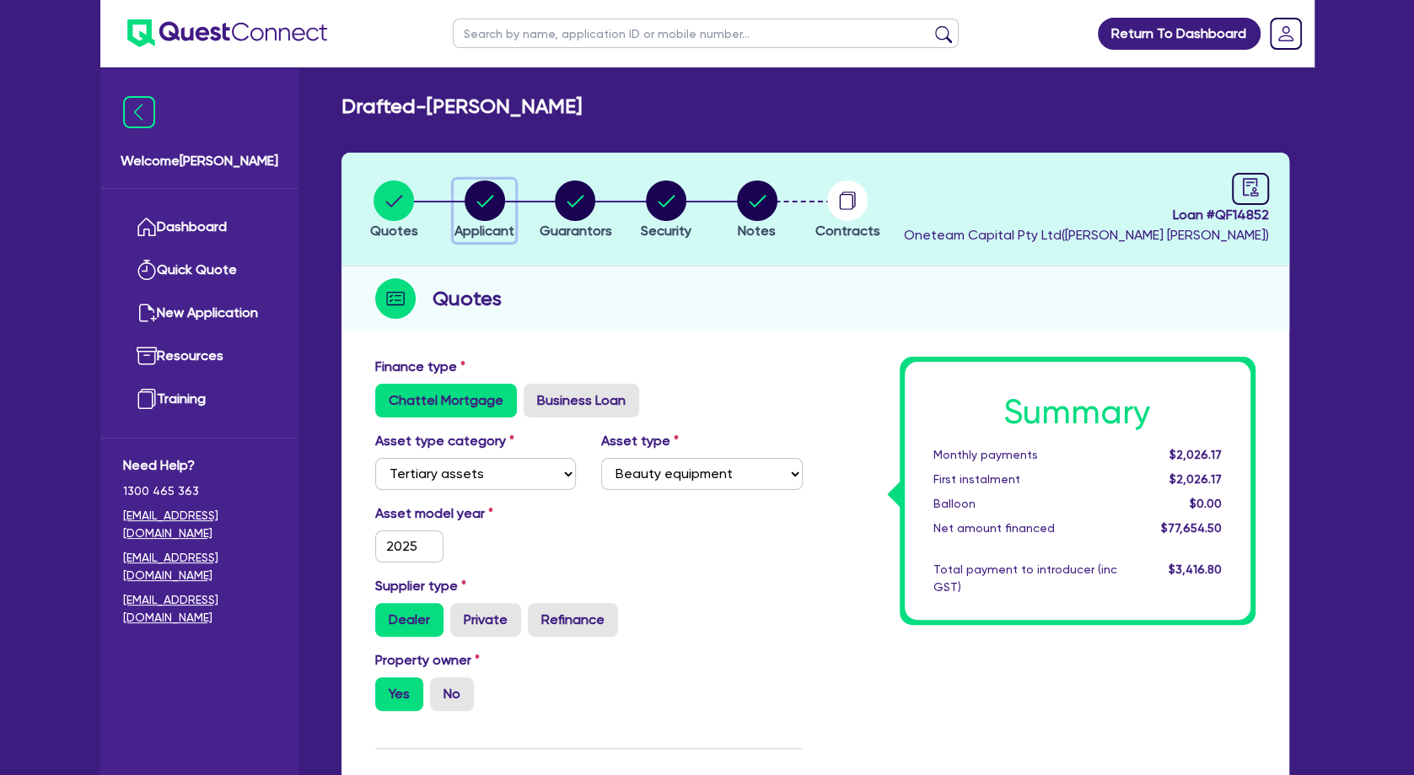
click at [481, 205] on icon "button" at bounding box center [484, 201] width 17 height 12
select select "SOLE_TRADER"
select select "HEALTH_BEAUTY"
select select "HAIR_BEAUTY_SALONS"
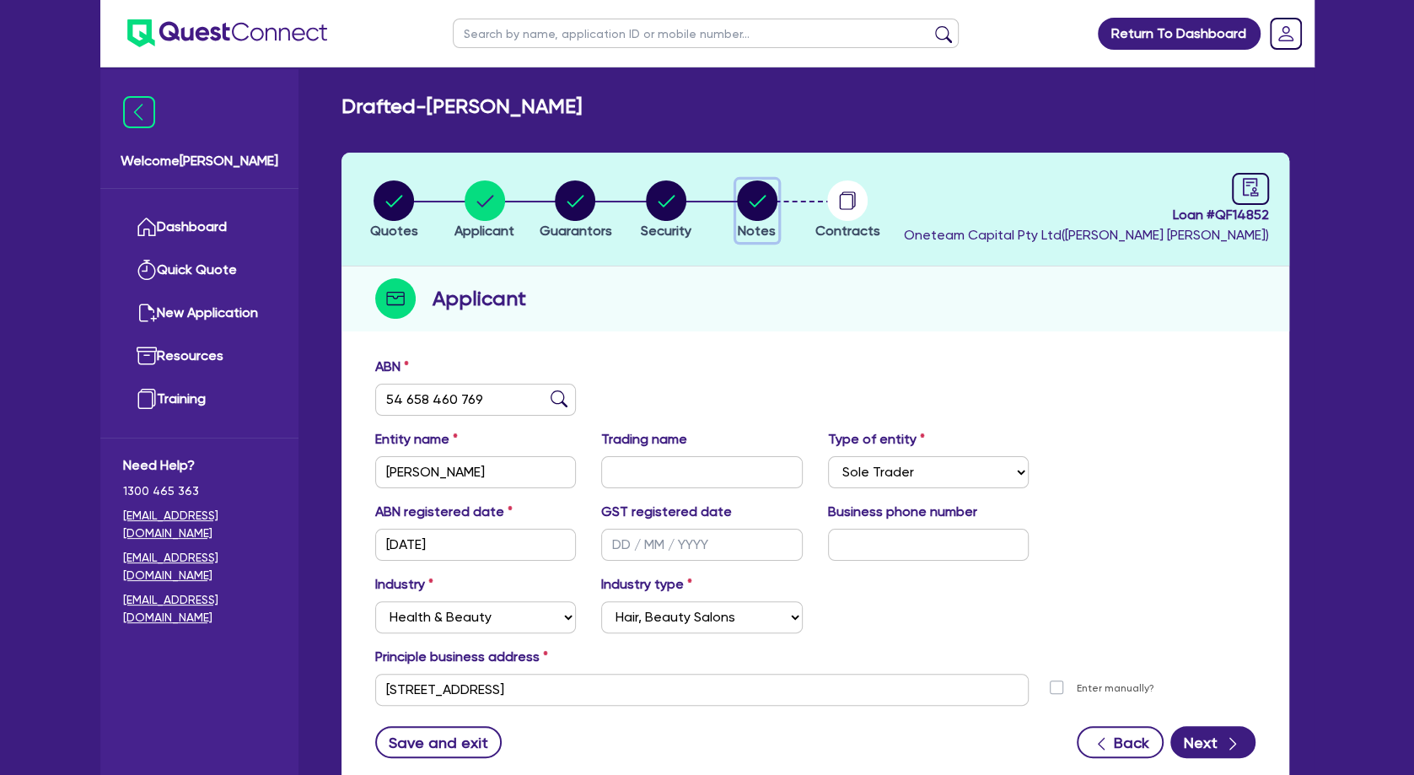
click at [763, 193] on circle "button" at bounding box center [757, 200] width 40 height 40
select select "Other"
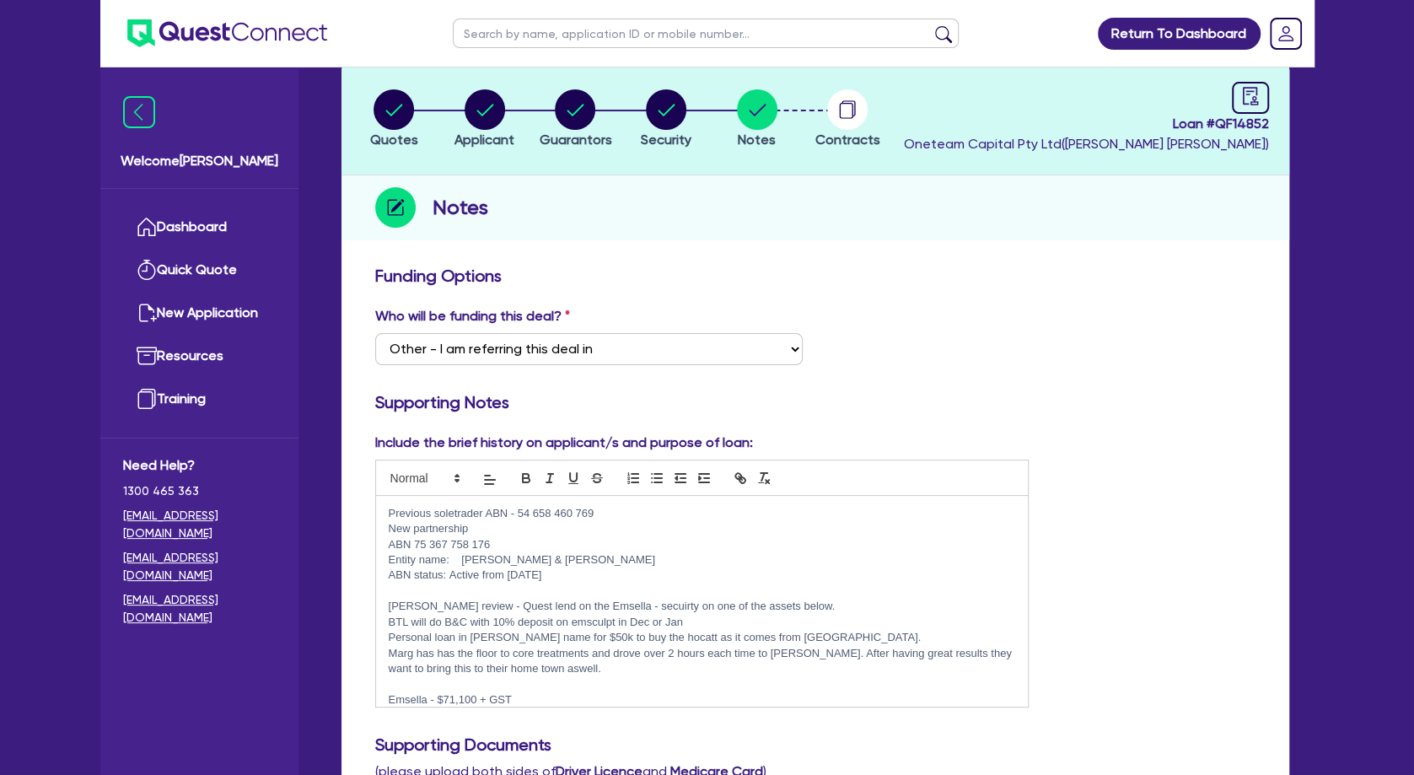
click at [520, 588] on p at bounding box center [702, 590] width 627 height 15
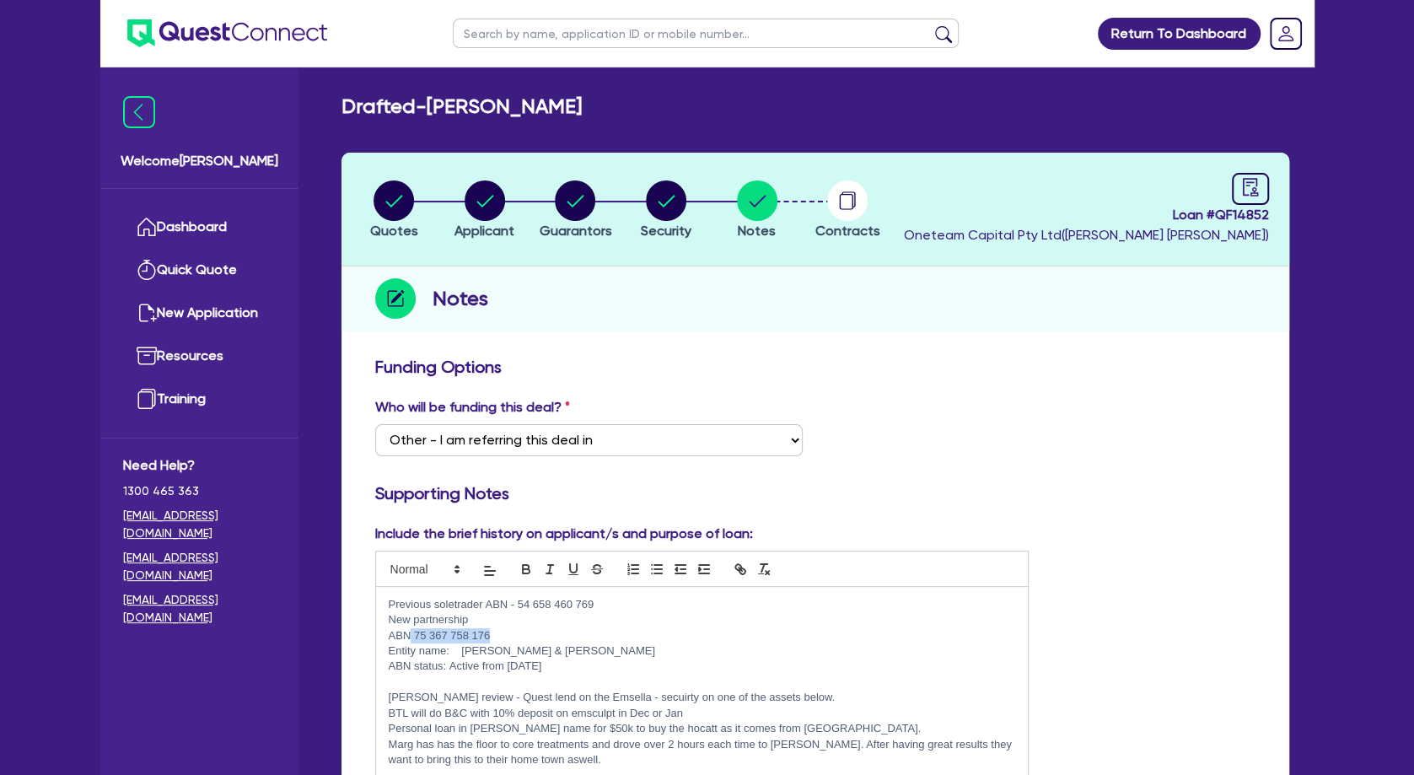
drag, startPoint x: 530, startPoint y: 631, endPoint x: 411, endPoint y: 630, distance: 118.9
click at [411, 630] on p "ABN 75 367 758 176" at bounding box center [702, 635] width 627 height 15
copy p "75 367 758 176"
click at [489, 206] on circle "button" at bounding box center [485, 200] width 40 height 40
select select "SOLE_TRADER"
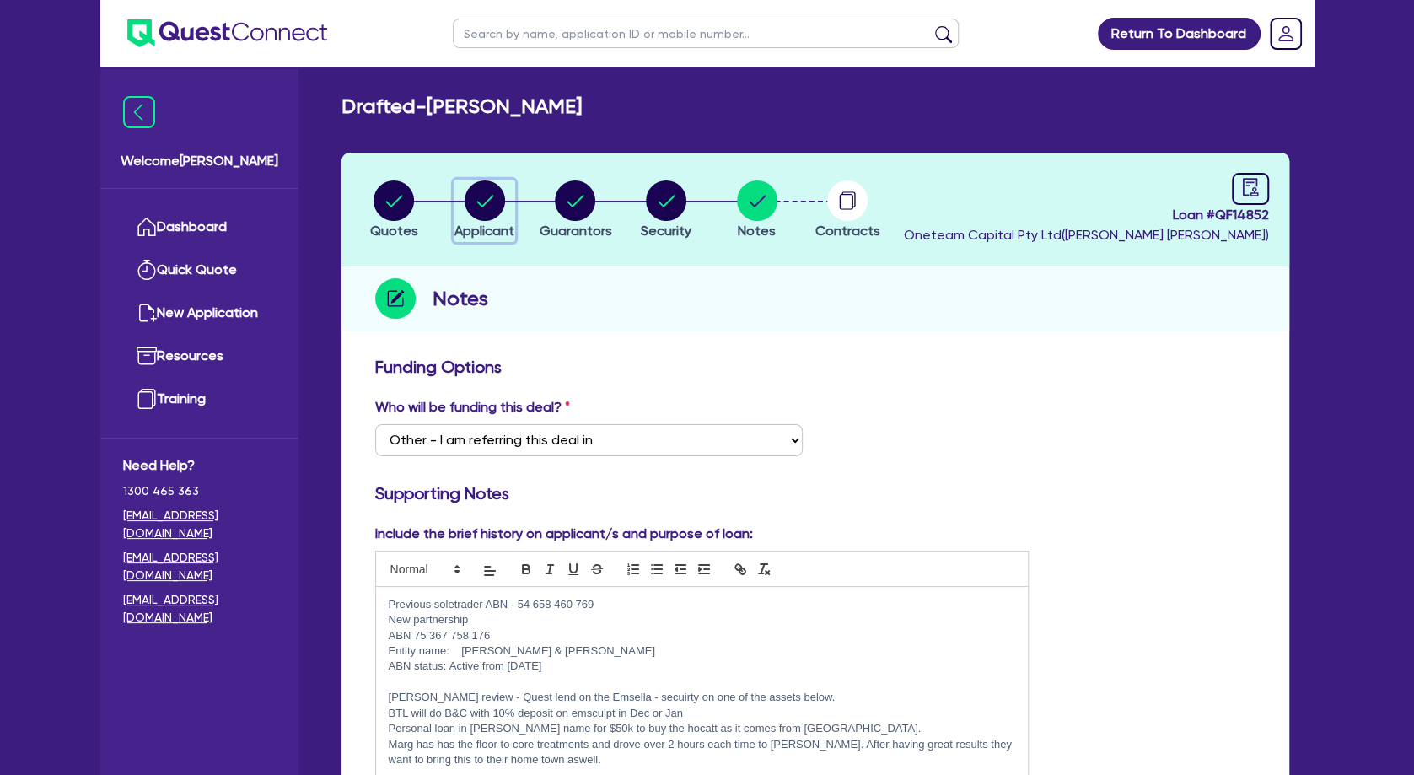
select select "HEALTH_BEAUTY"
select select "HAIR_BEAUTY_SALONS"
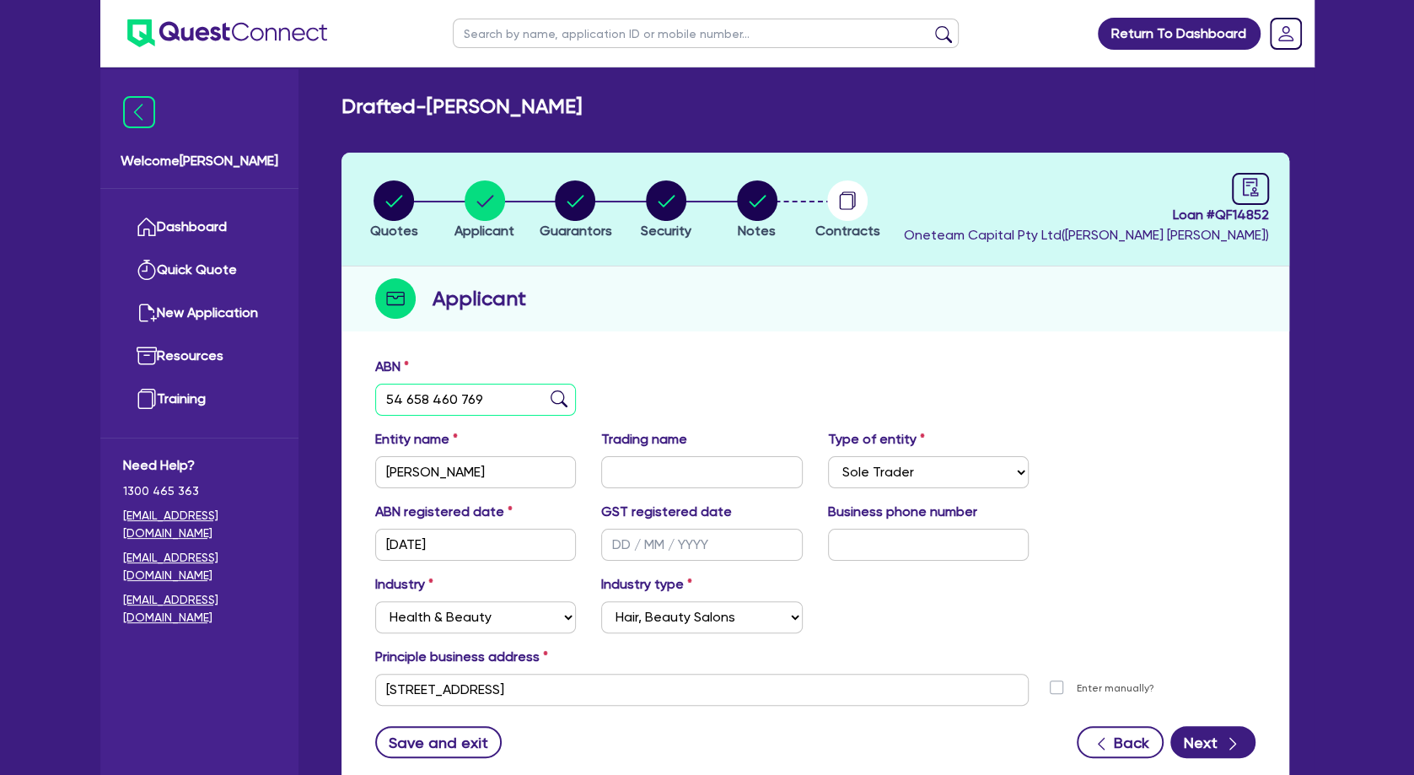
drag, startPoint x: 492, startPoint y: 399, endPoint x: 373, endPoint y: 398, distance: 119.7
click at [375, 398] on input "54 658 460 769" at bounding box center [475, 400] width 201 height 32
paste input "75 367 758 176"
type input "75 367 758 176"
click at [558, 398] on img at bounding box center [558, 398] width 17 height 17
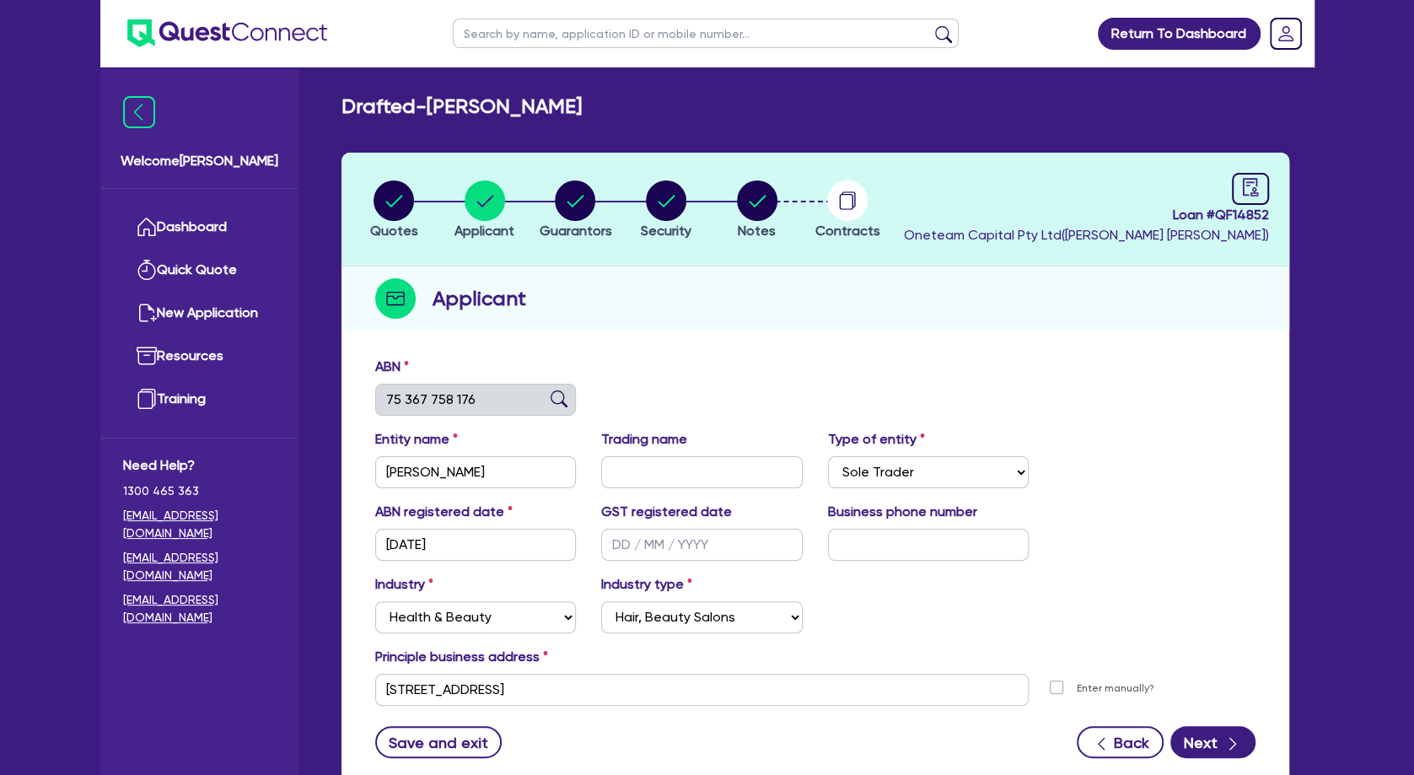
type input "[PERSON_NAME] & [PERSON_NAME]"
select select "PARTNERSHIP"
type input "[DATE]"
click at [781, 377] on div "ABN 75 367 758 176" at bounding box center [814, 393] width 905 height 72
click at [1208, 705] on button "Next" at bounding box center [1212, 742] width 85 height 32
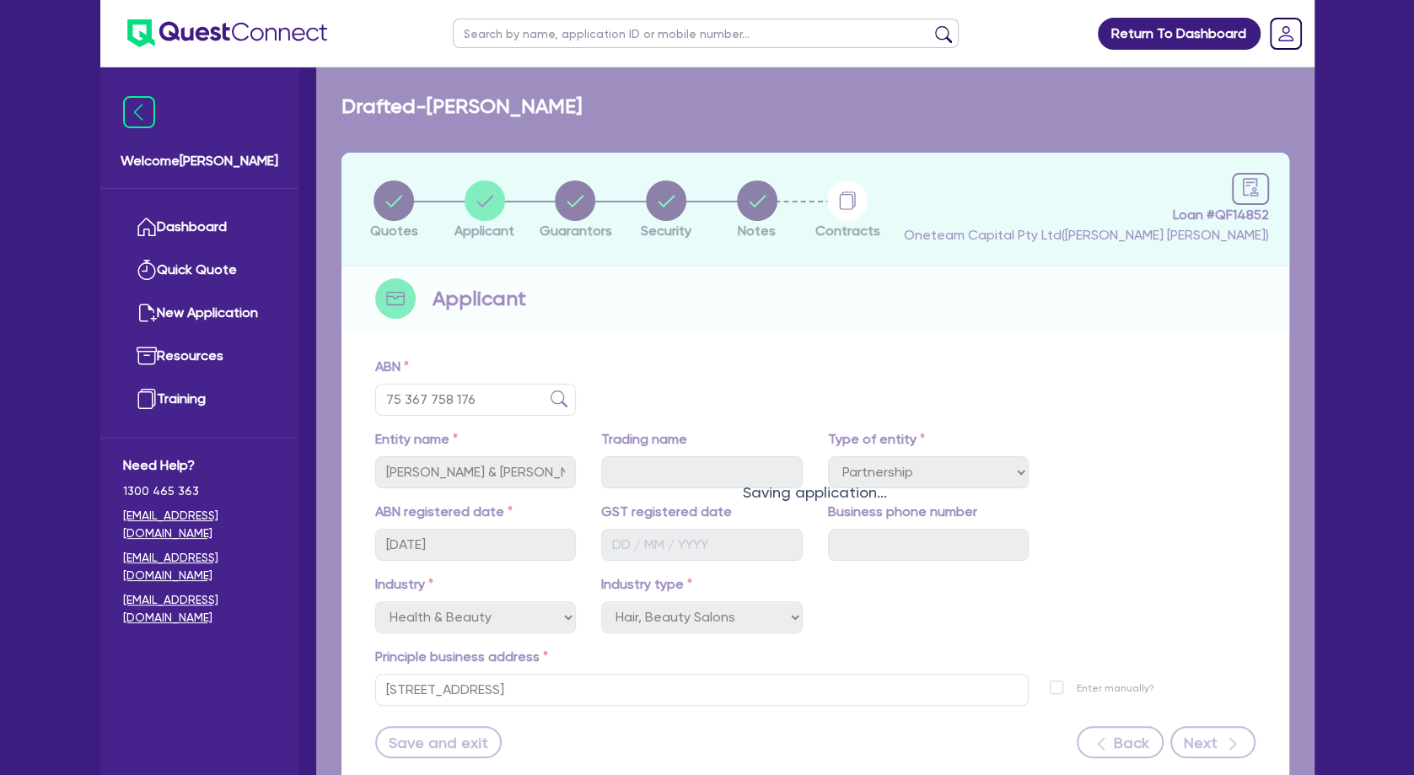
select select "MRS"
select select "[GEOGRAPHIC_DATA]"
select select "MARRIED"
select select "PROPERTY"
select select "CASH"
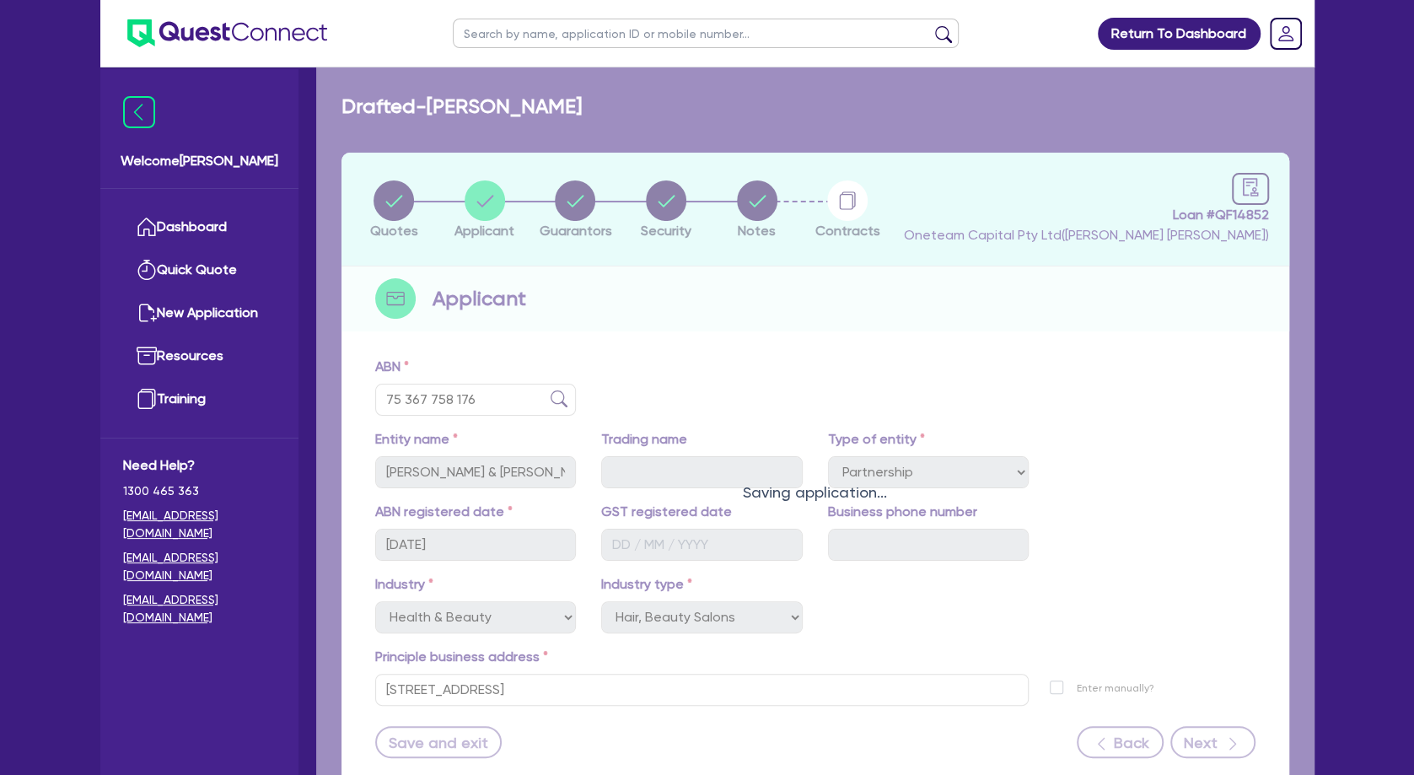
select select "VEHICLE"
select select "OTHER"
select select "MR"
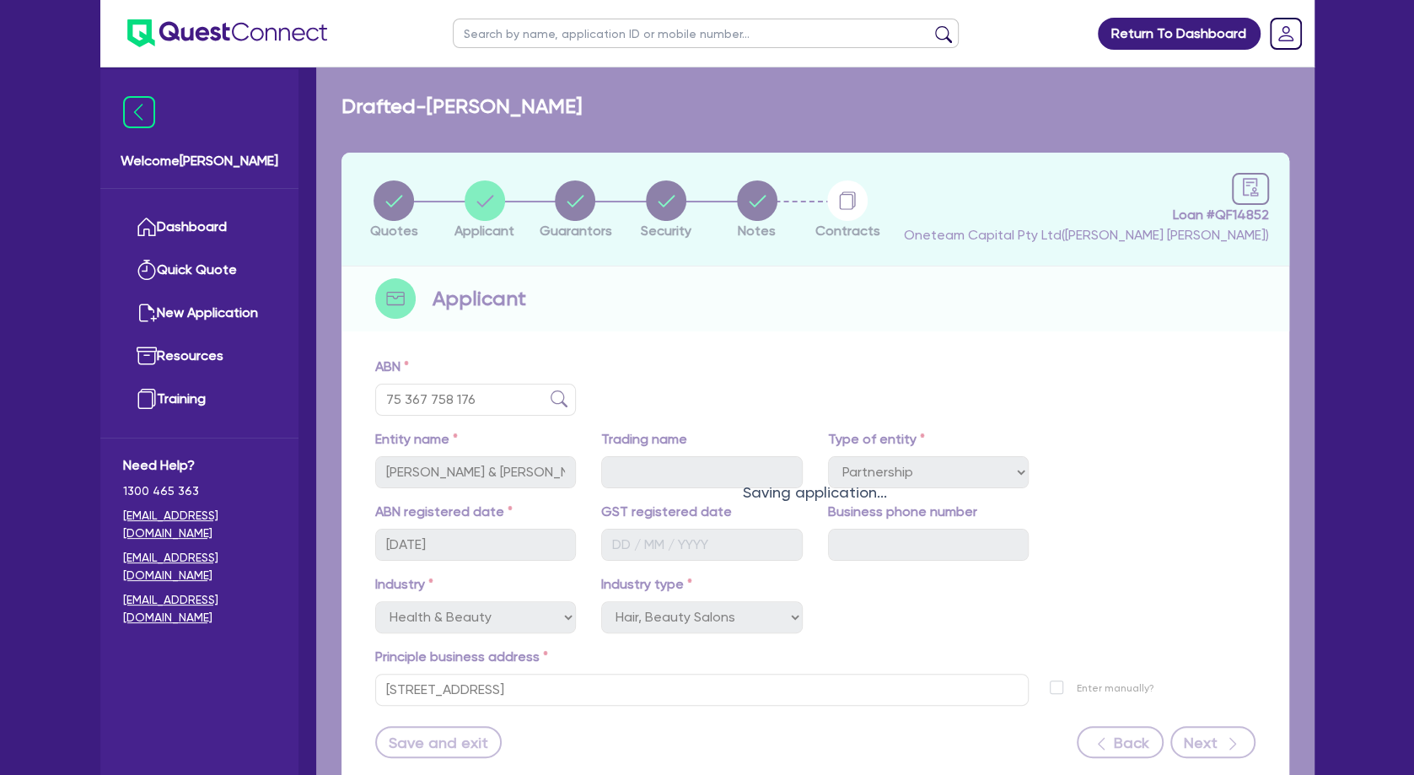
select select "[GEOGRAPHIC_DATA]"
select select "MARRIED"
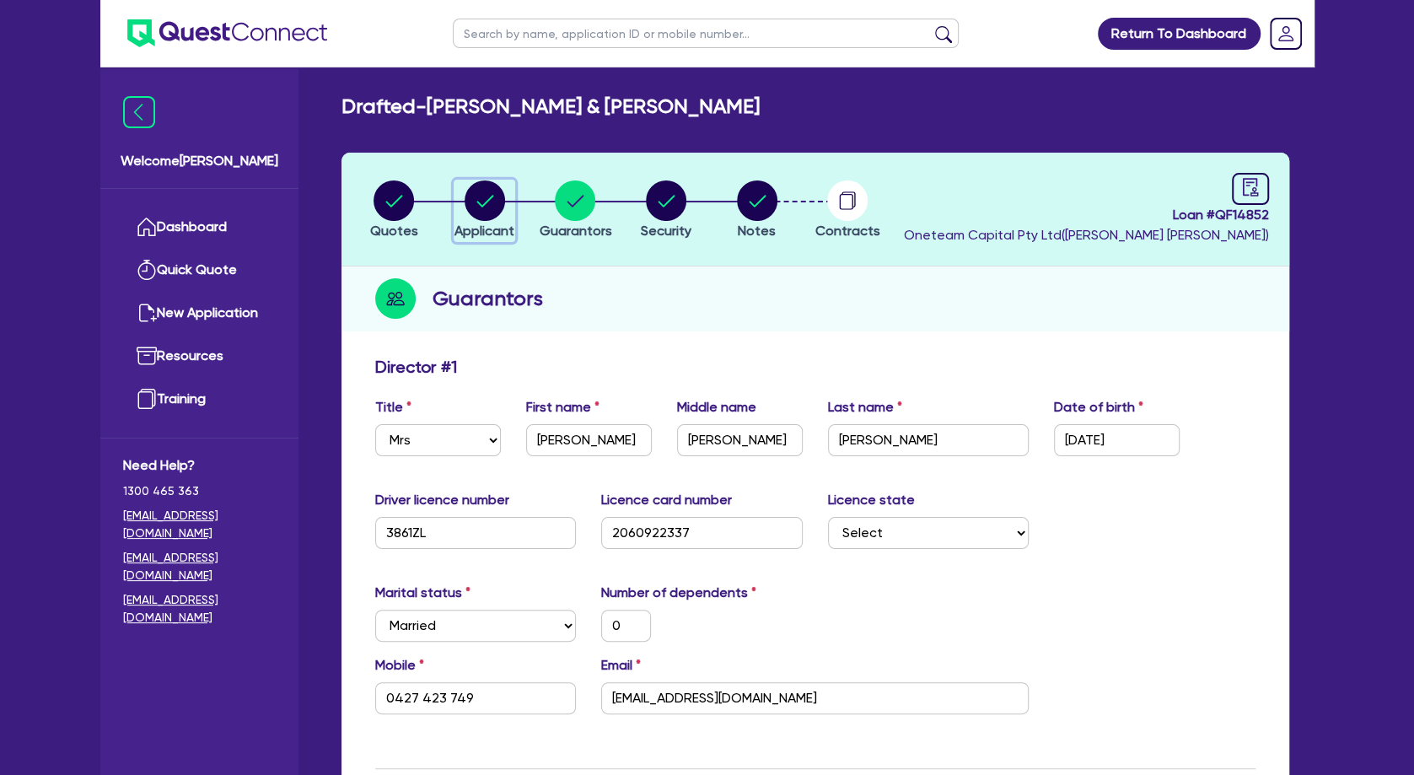
click at [513, 201] on div "button" at bounding box center [484, 200] width 60 height 40
select select "PARTNERSHIP"
select select "HEALTH_BEAUTY"
select select "HAIR_BEAUTY_SALONS"
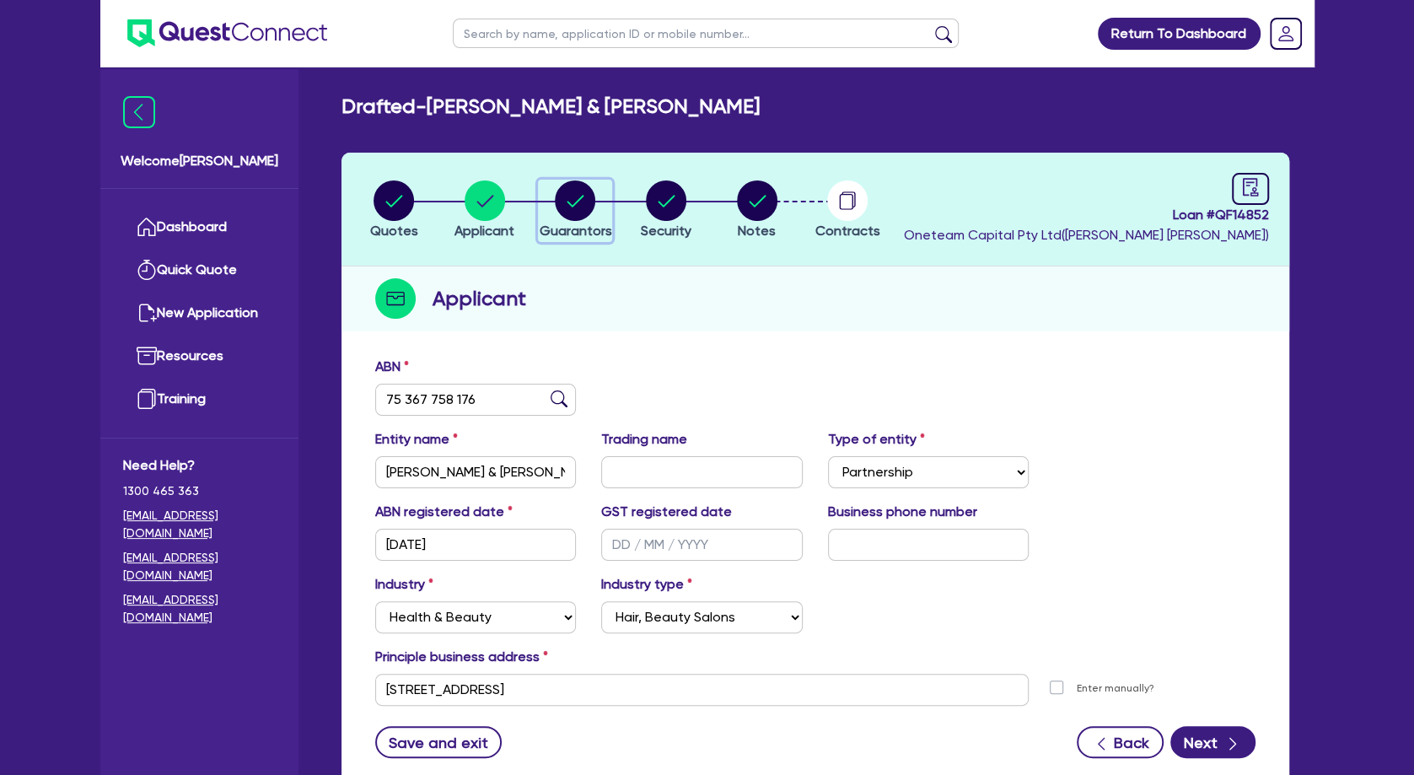
click at [561, 208] on circle "button" at bounding box center [575, 200] width 40 height 40
select select "MRS"
select select "[GEOGRAPHIC_DATA]"
select select "MARRIED"
select select "PROPERTY"
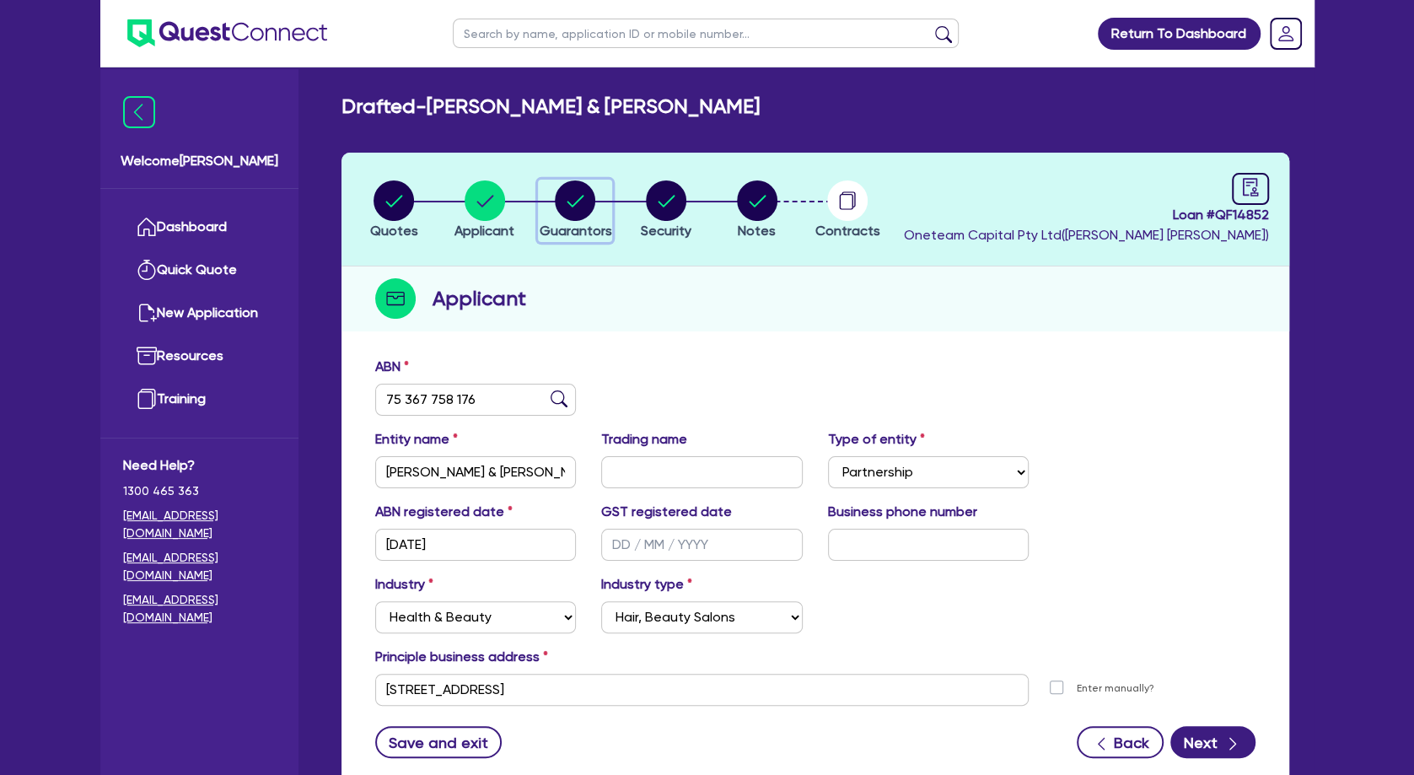
select select "CASH"
select select "VEHICLE"
select select "OTHER"
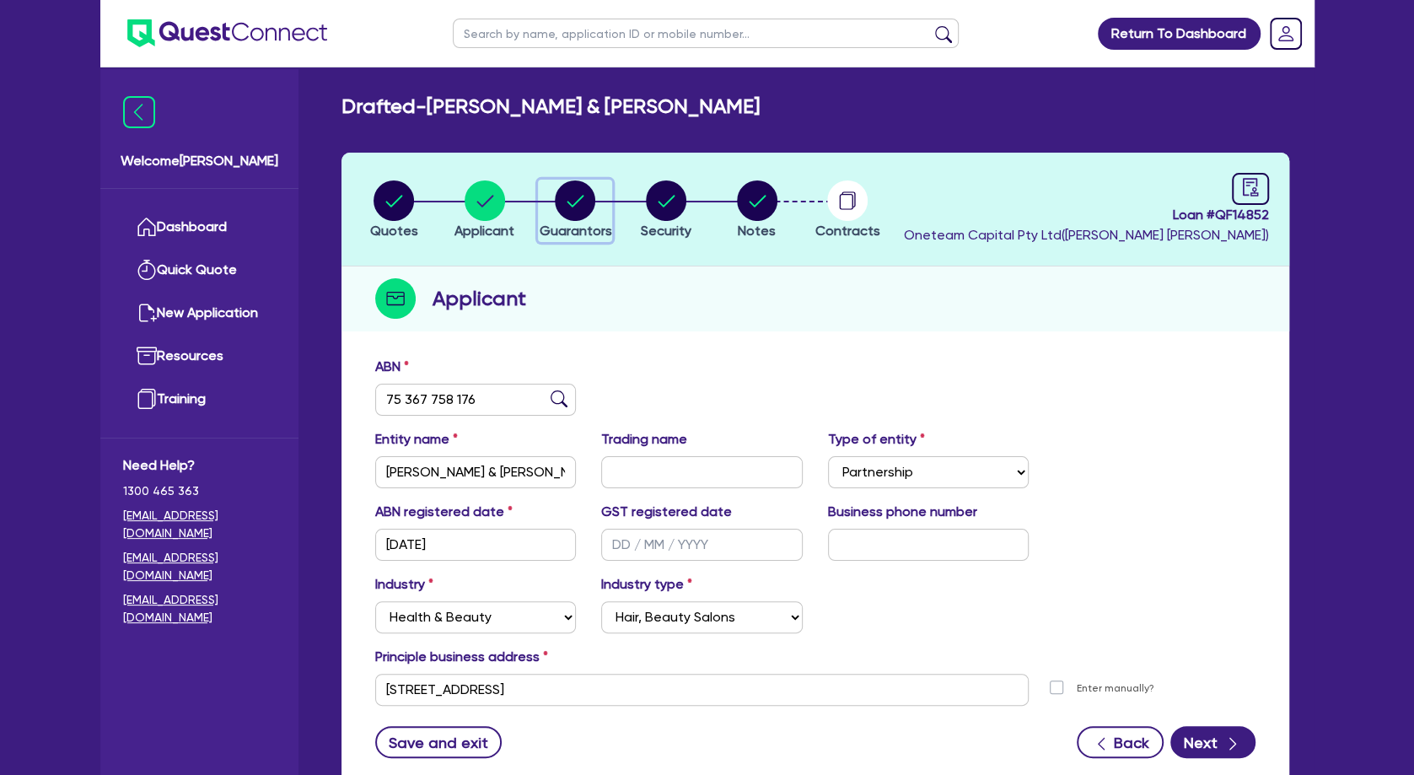
select select "MR"
select select "[GEOGRAPHIC_DATA]"
select select "MARRIED"
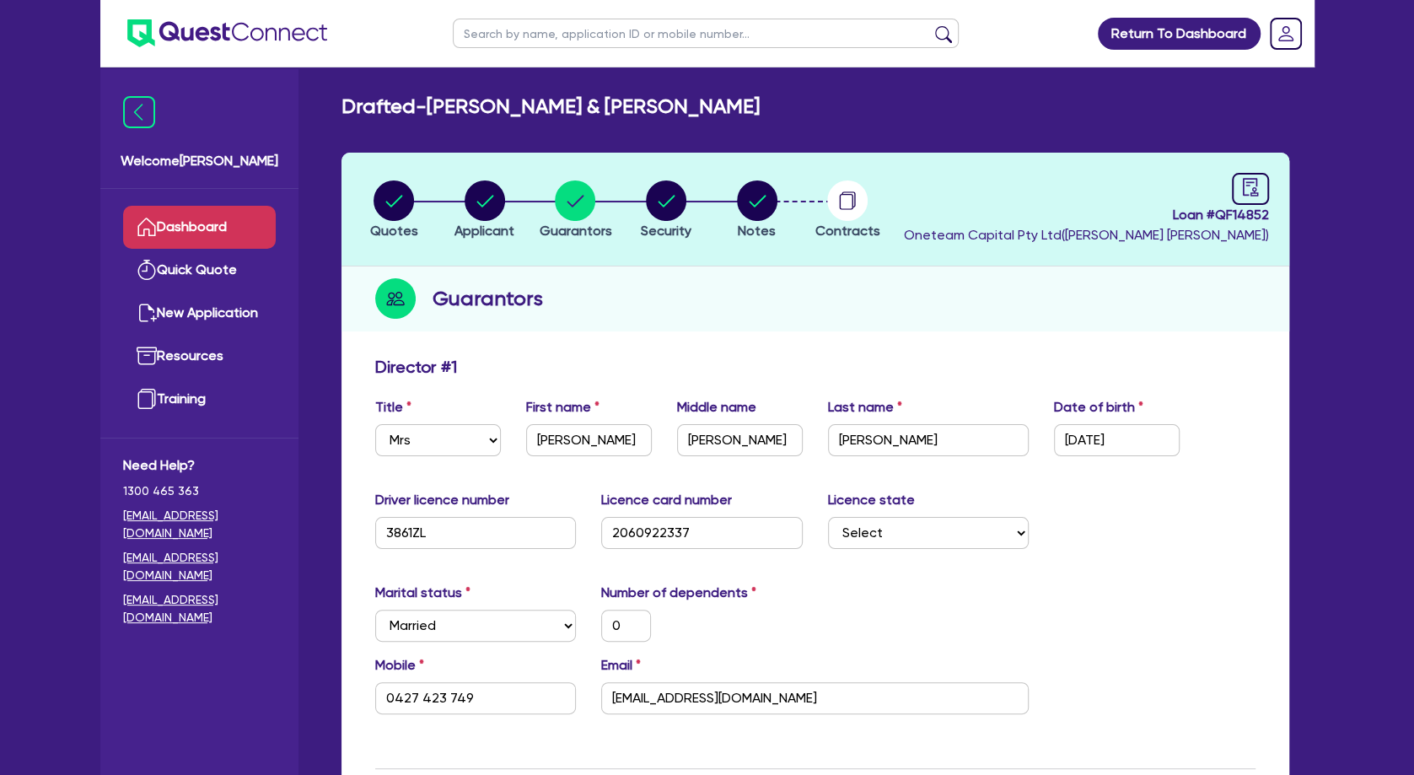
click at [202, 210] on link "Dashboard" at bounding box center [199, 227] width 153 height 43
